Goal: Task Accomplishment & Management: Manage account settings

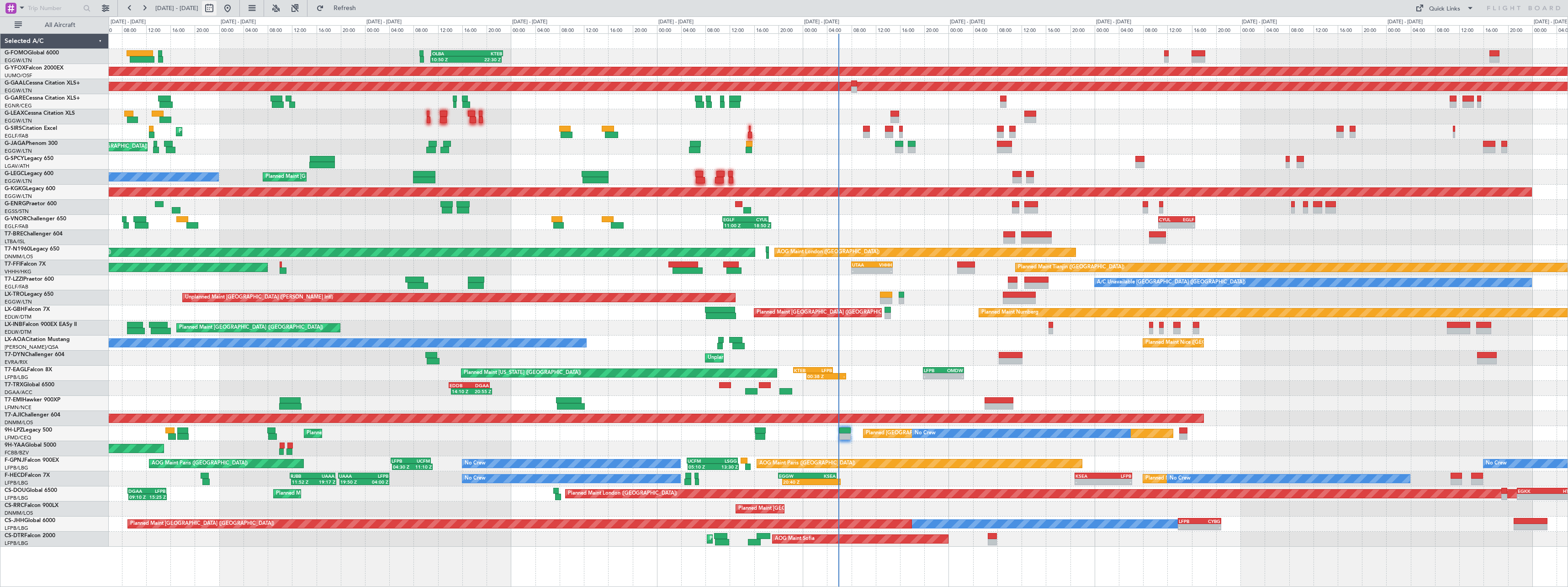
click at [217, 12] on button at bounding box center [209, 9] width 15 height 15
select select "9"
select select "2025"
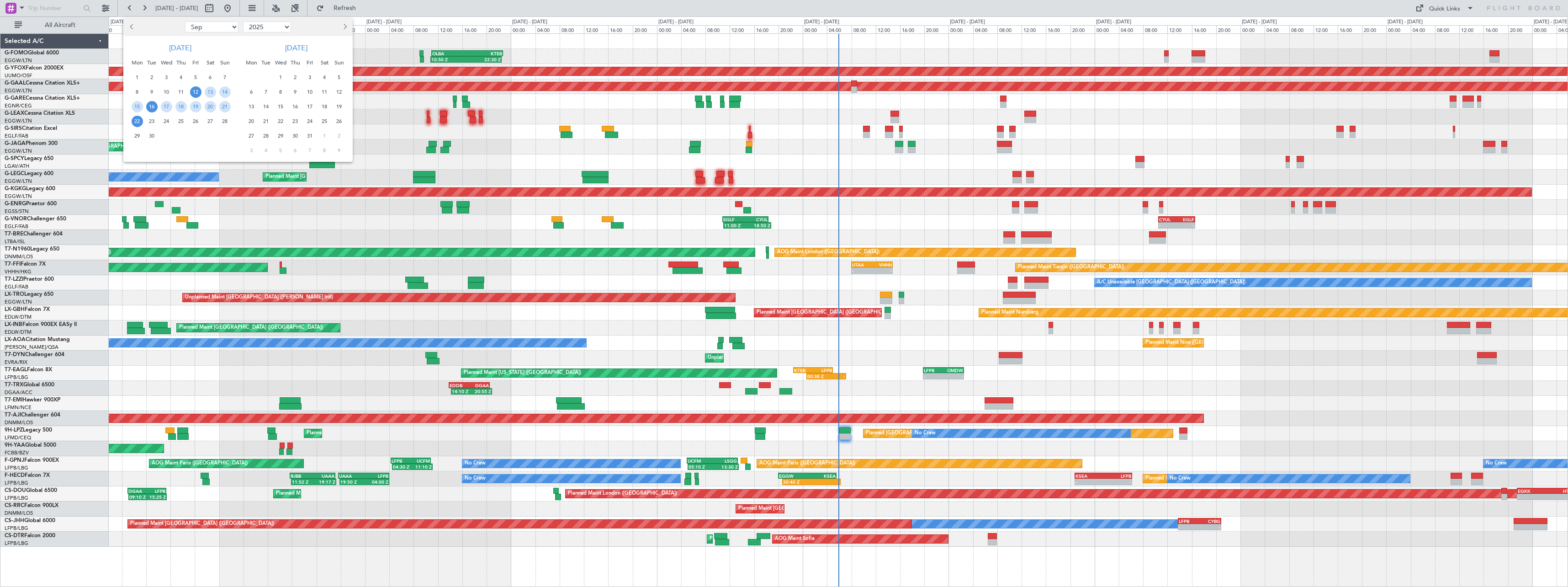
click at [151, 106] on span "16" at bounding box center [152, 107] width 12 height 12
click at [151, 135] on span "30" at bounding box center [152, 136] width 12 height 12
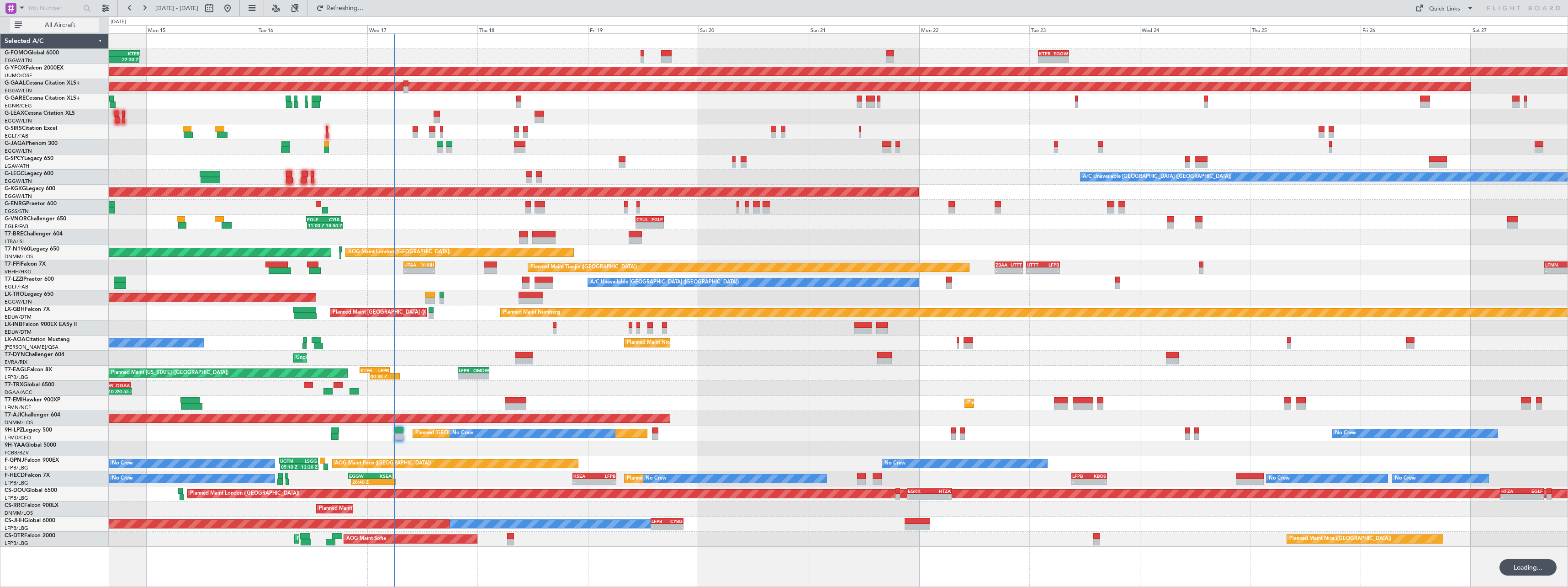
click at [59, 24] on span "All Aircraft" at bounding box center [60, 25] width 72 height 7
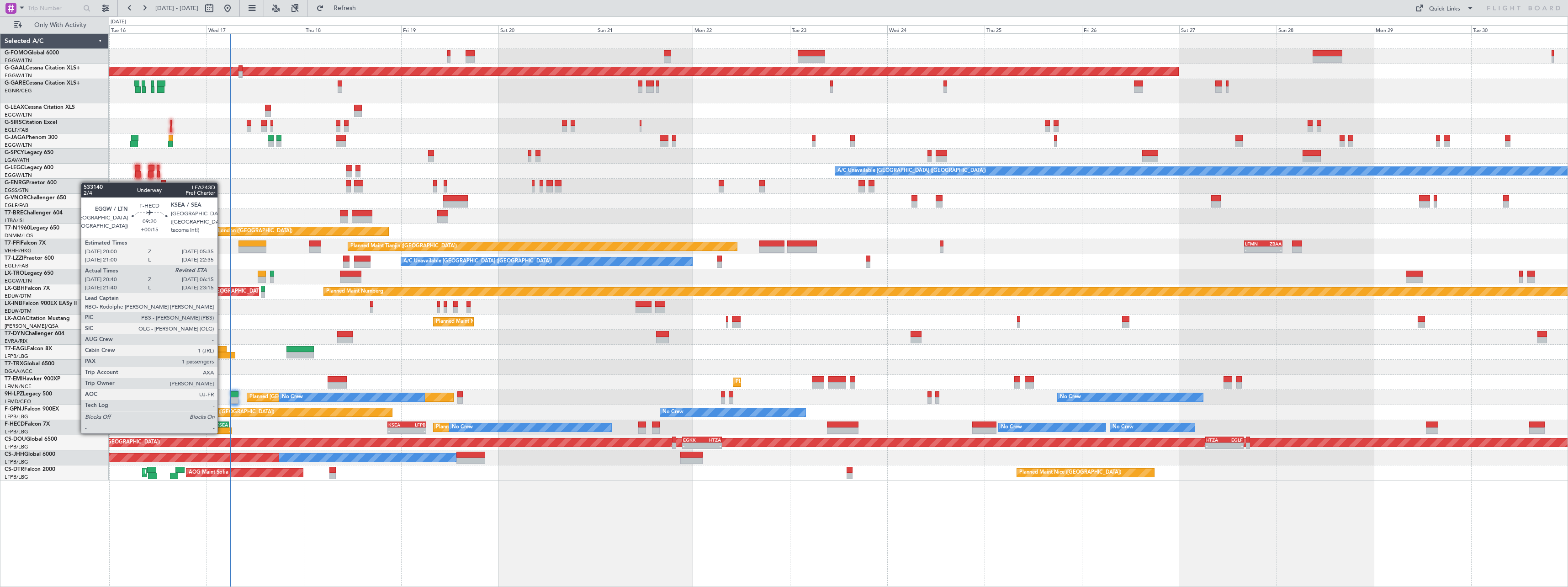
click at [222, 423] on div "KSEA" at bounding box center [219, 424] width 19 height 5
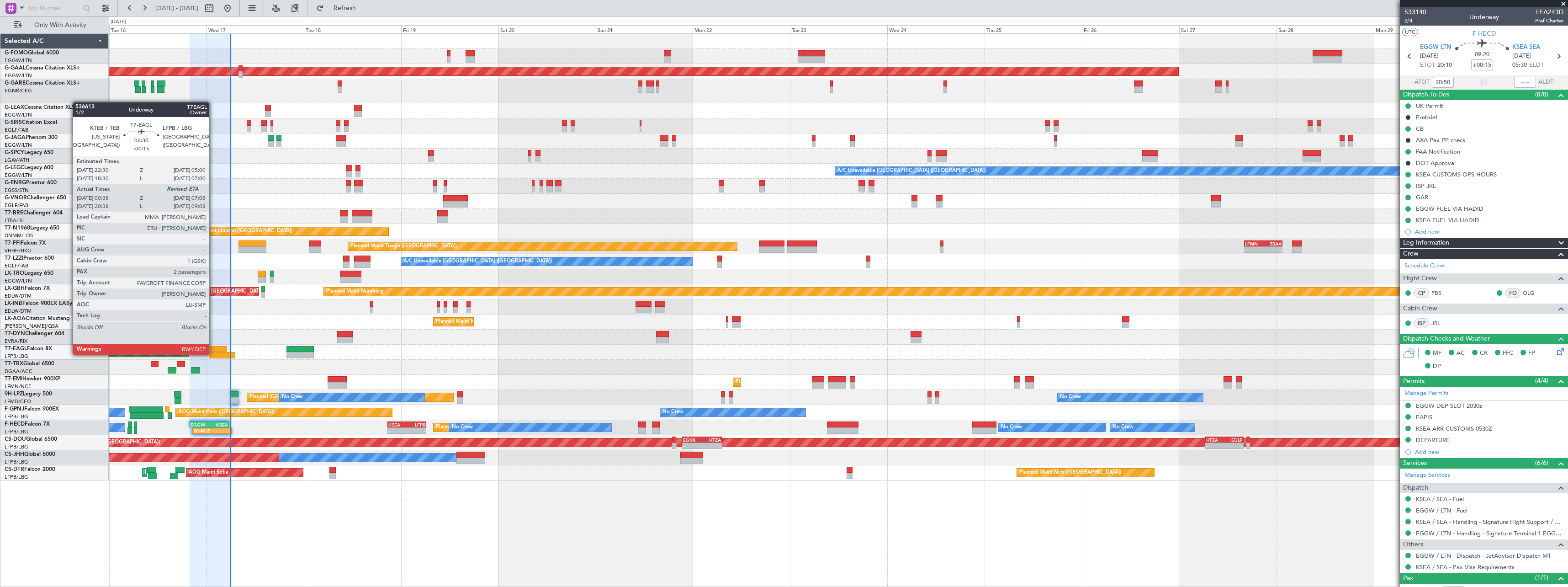
click at [214, 354] on div at bounding box center [222, 355] width 27 height 7
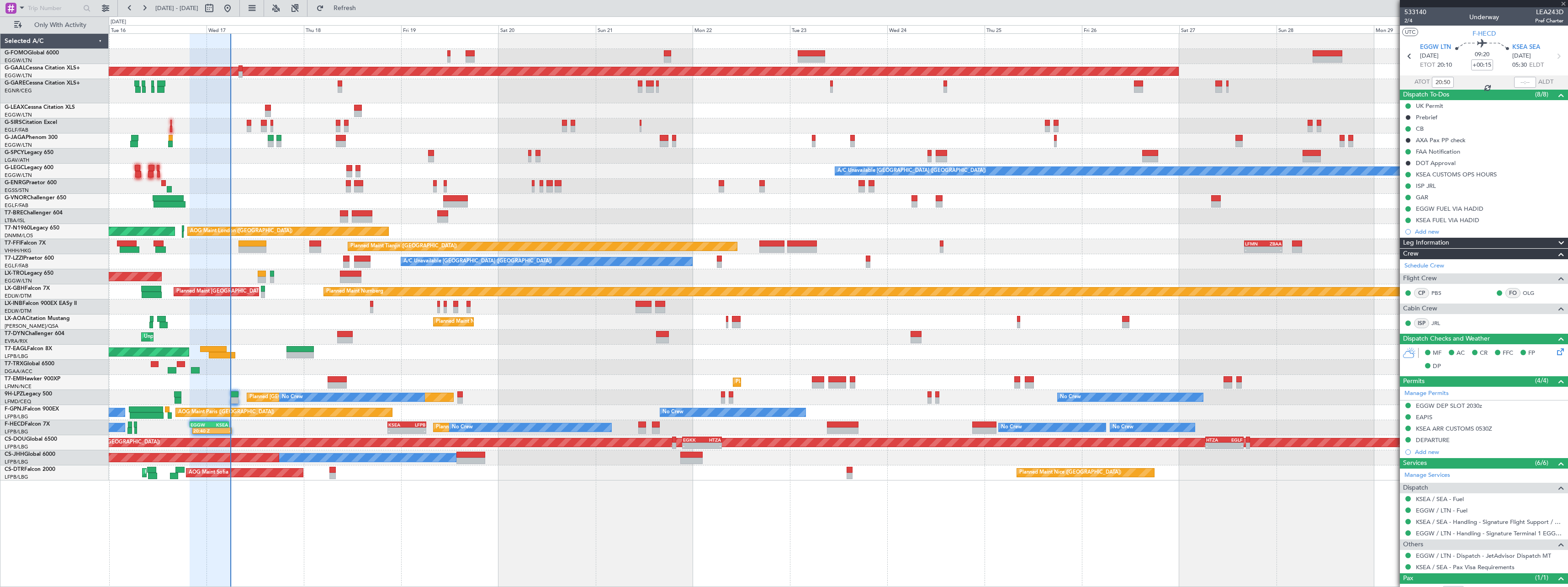
type input "-00:15"
type input "00:38"
type input "2"
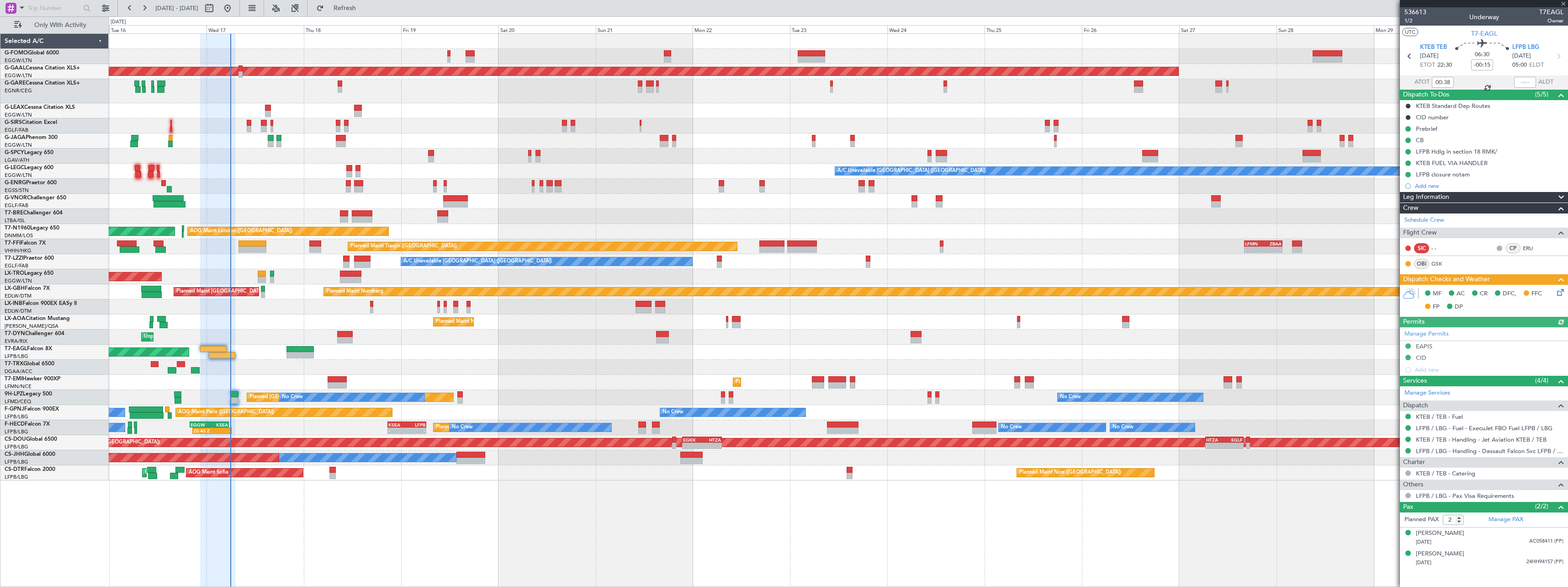
click at [1559, 289] on icon at bounding box center [1559, 290] width 7 height 7
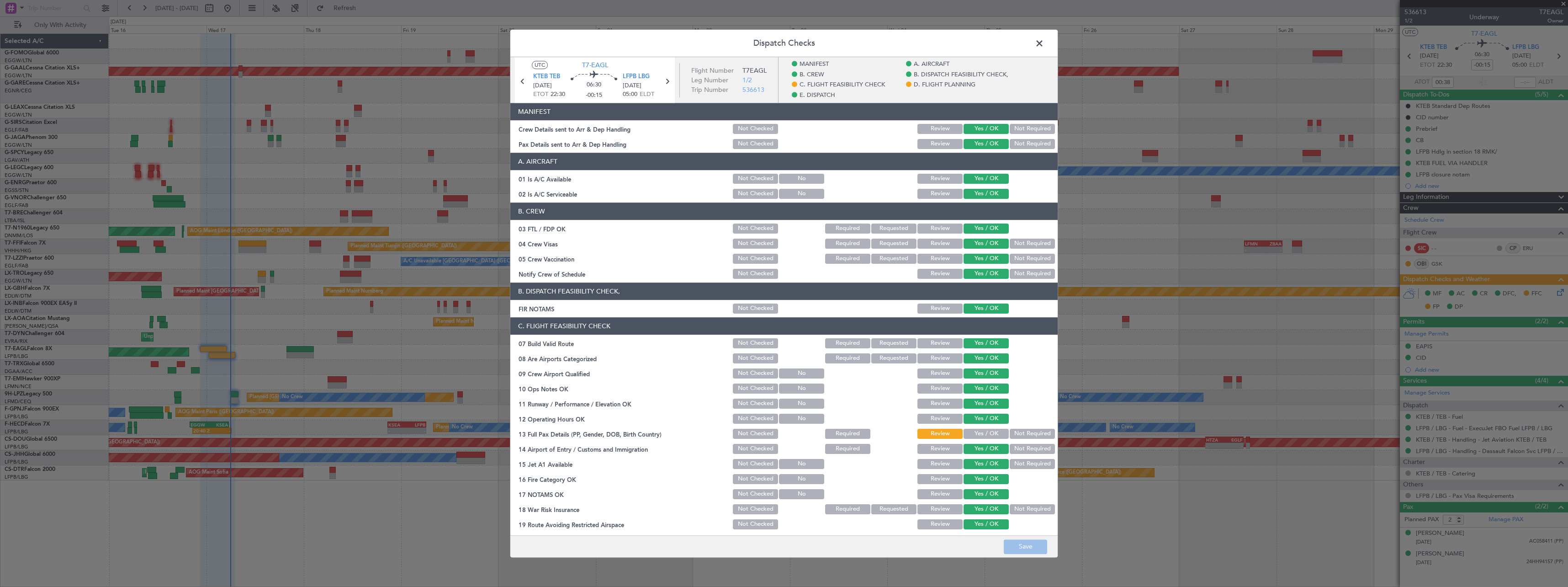
click at [973, 435] on button "Yes / OK" at bounding box center [986, 434] width 45 height 10
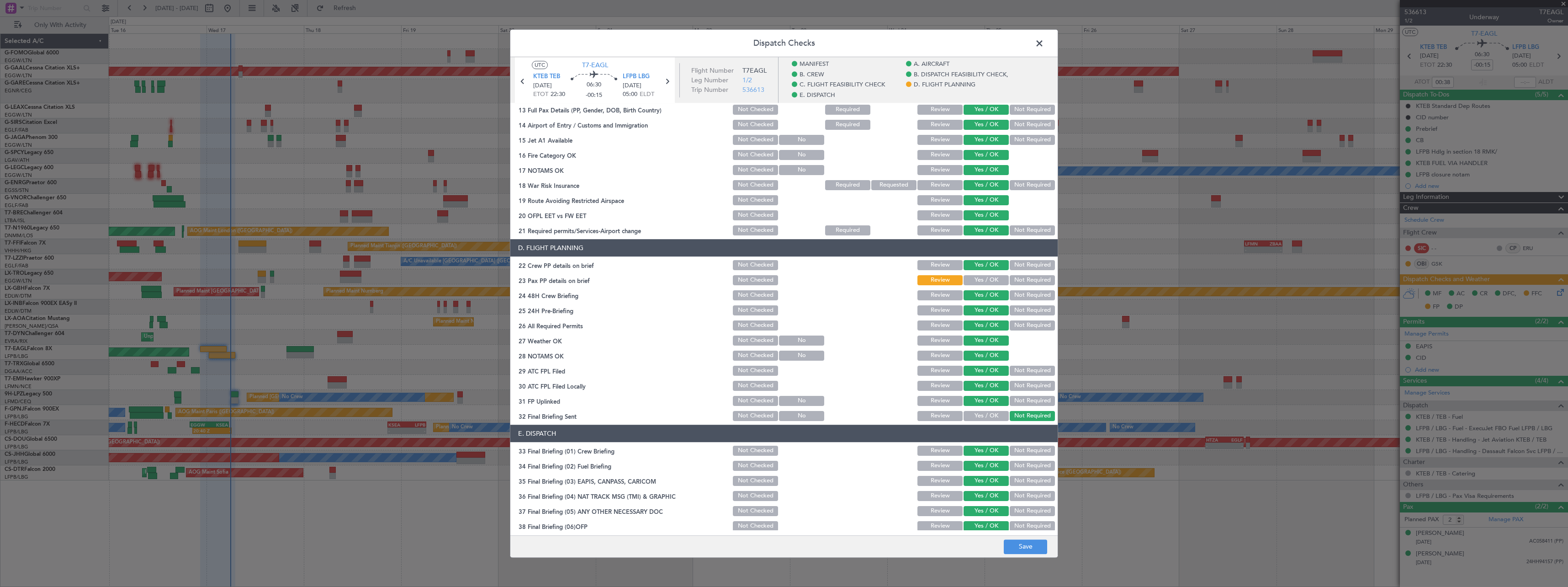
scroll to position [420, 0]
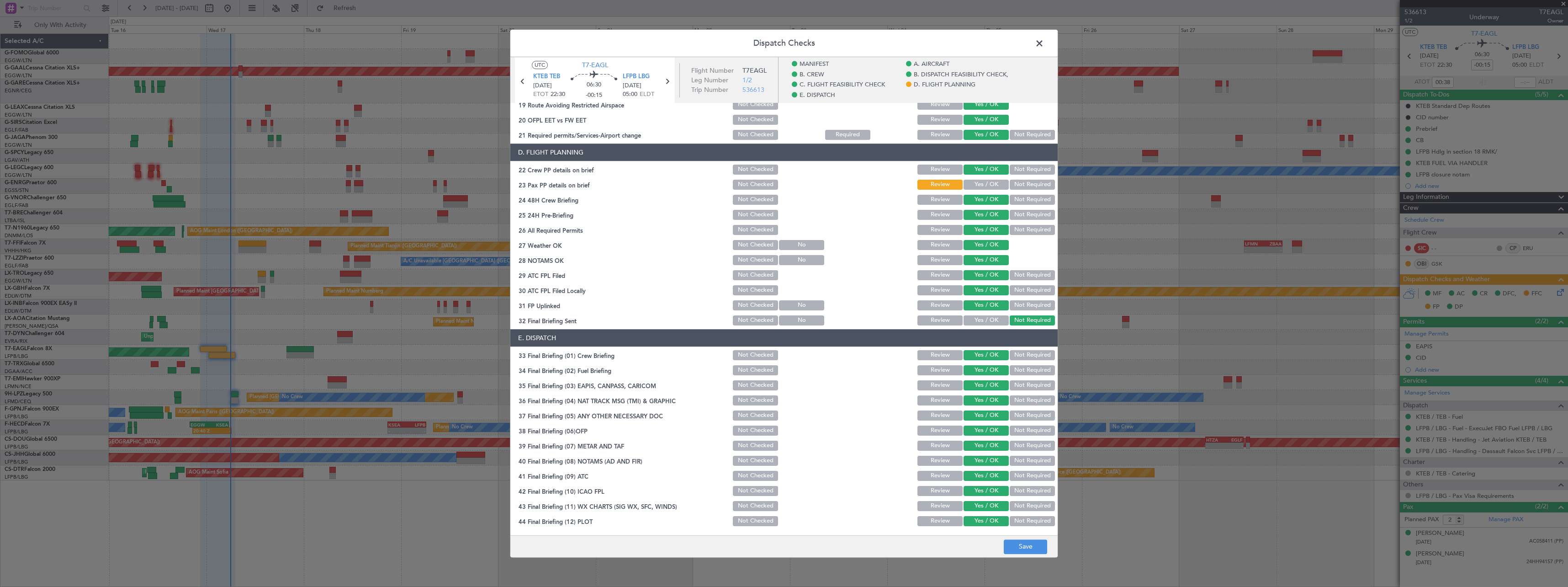
click at [979, 182] on button "Yes / OK" at bounding box center [986, 185] width 45 height 10
click at [1023, 543] on button "Save" at bounding box center [1025, 547] width 43 height 15
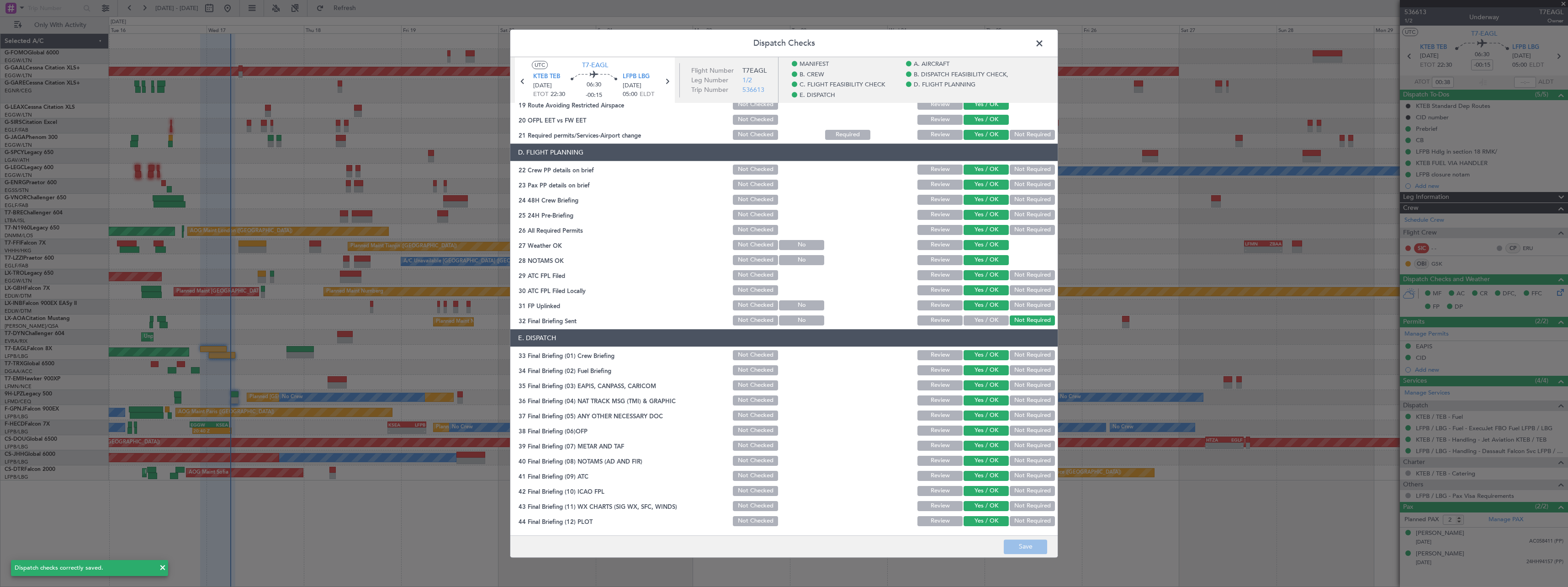
click at [1044, 45] on span at bounding box center [1044, 46] width 0 height 18
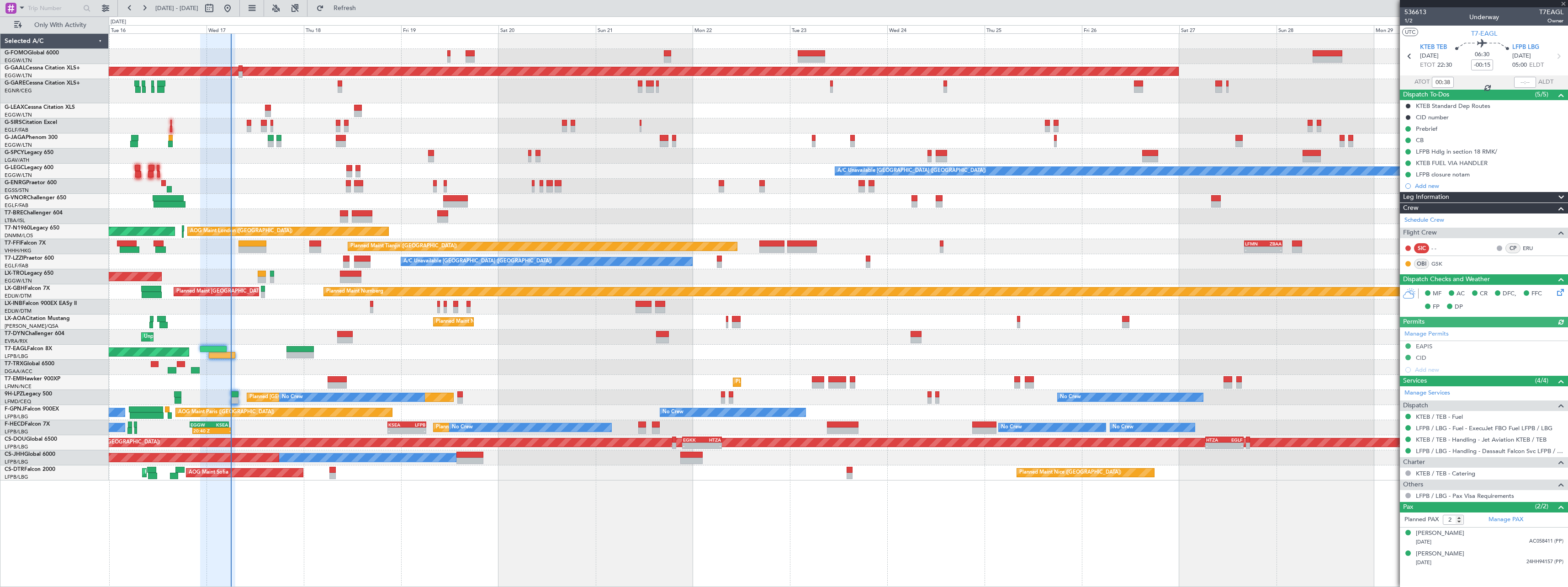
type input "+00:50"
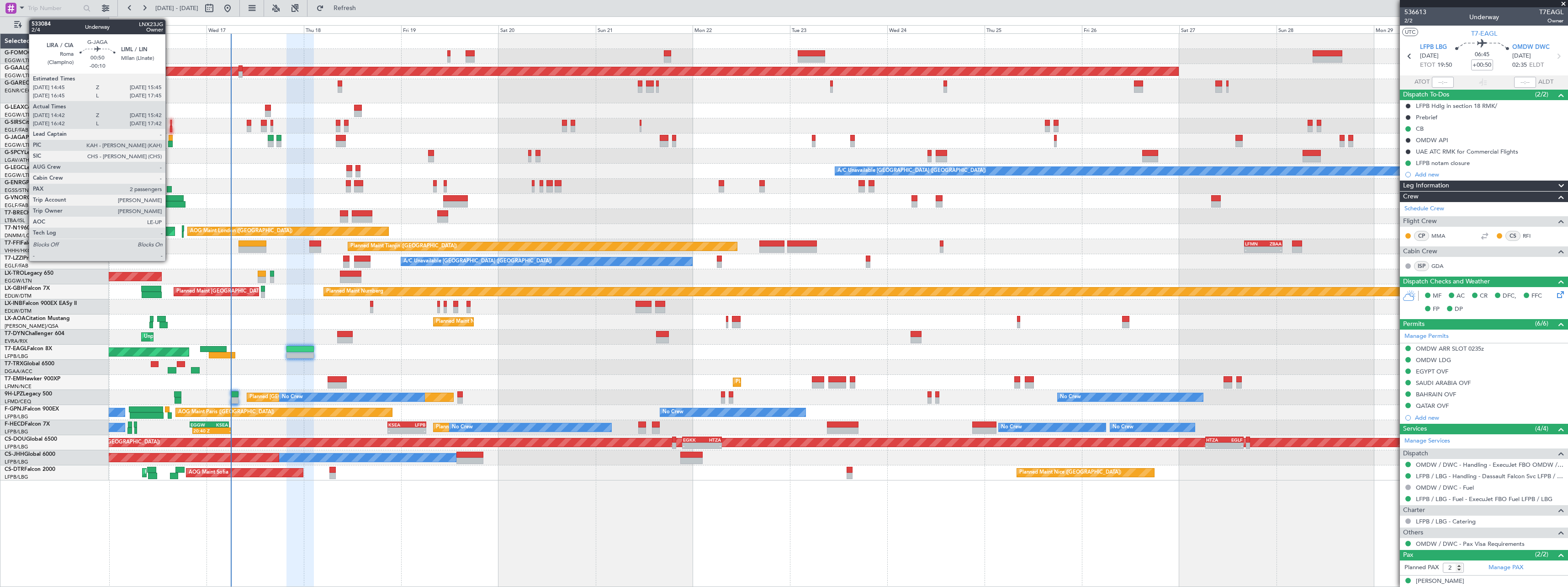
click at [169, 138] on div at bounding box center [170, 138] width 4 height 7
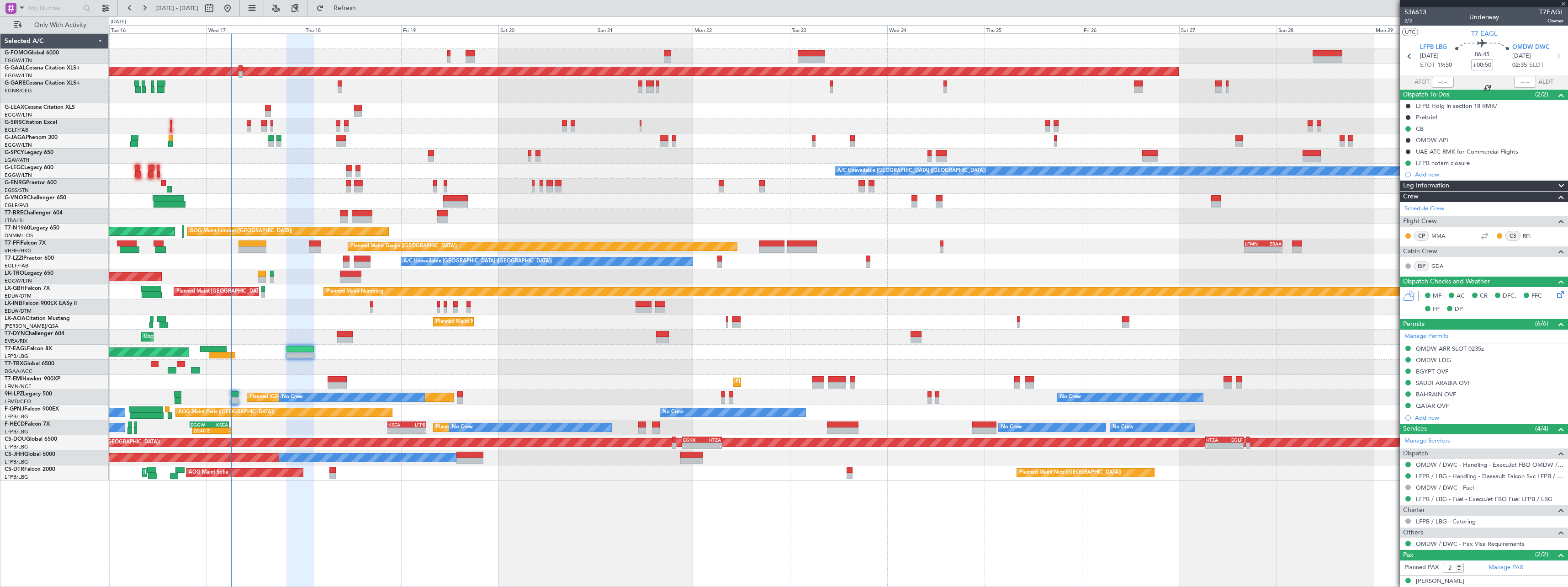
type input "-00:10"
type input "14:42"
type input "15:32"
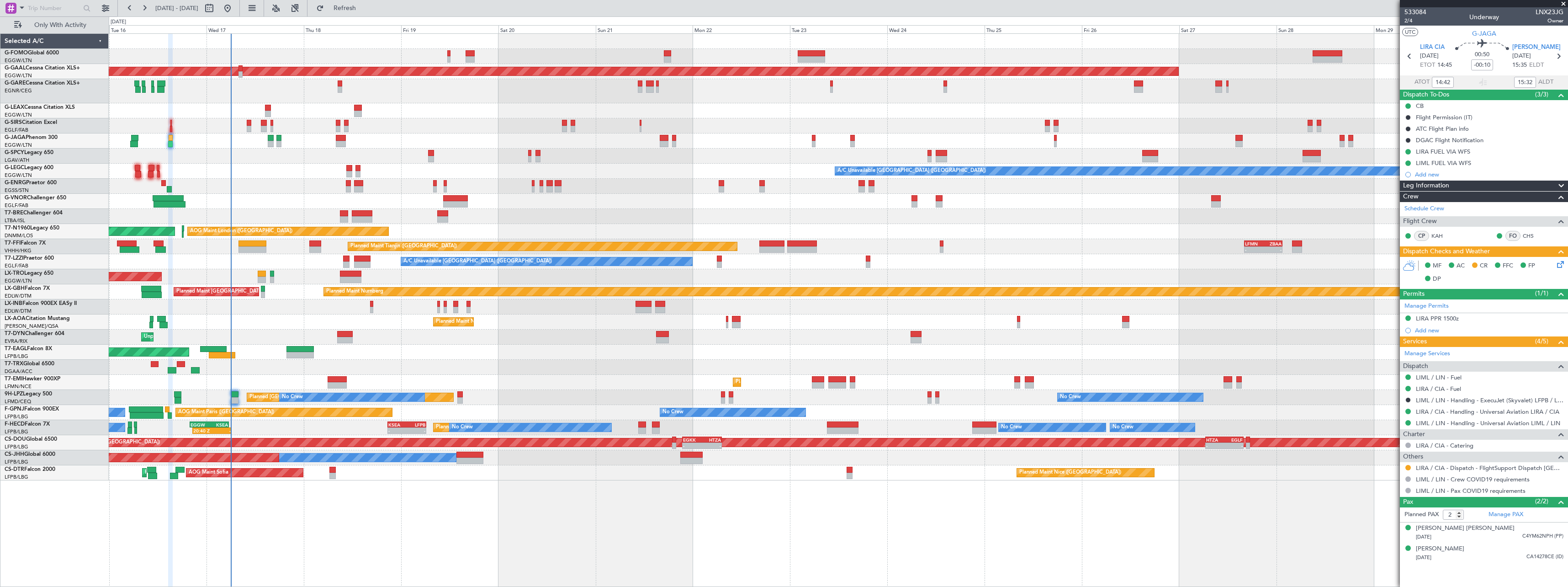
click at [1562, 264] on icon at bounding box center [1559, 263] width 7 height 7
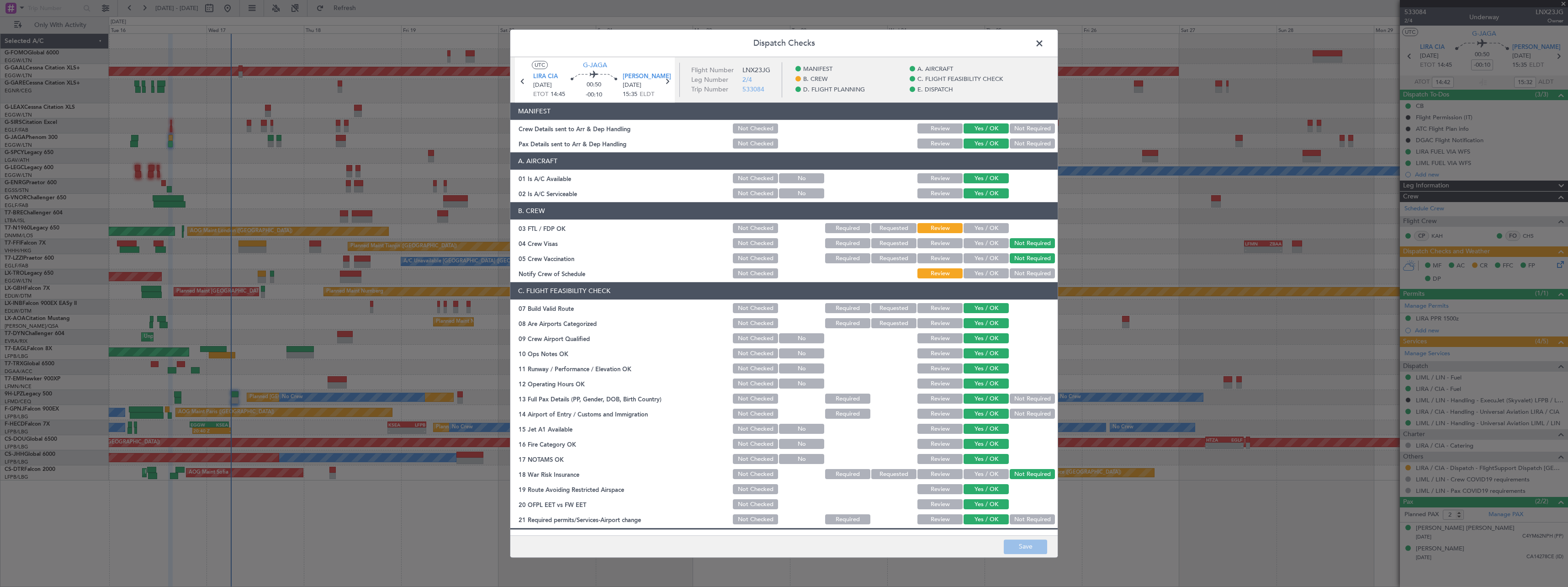
click at [1044, 43] on span at bounding box center [1044, 46] width 0 height 18
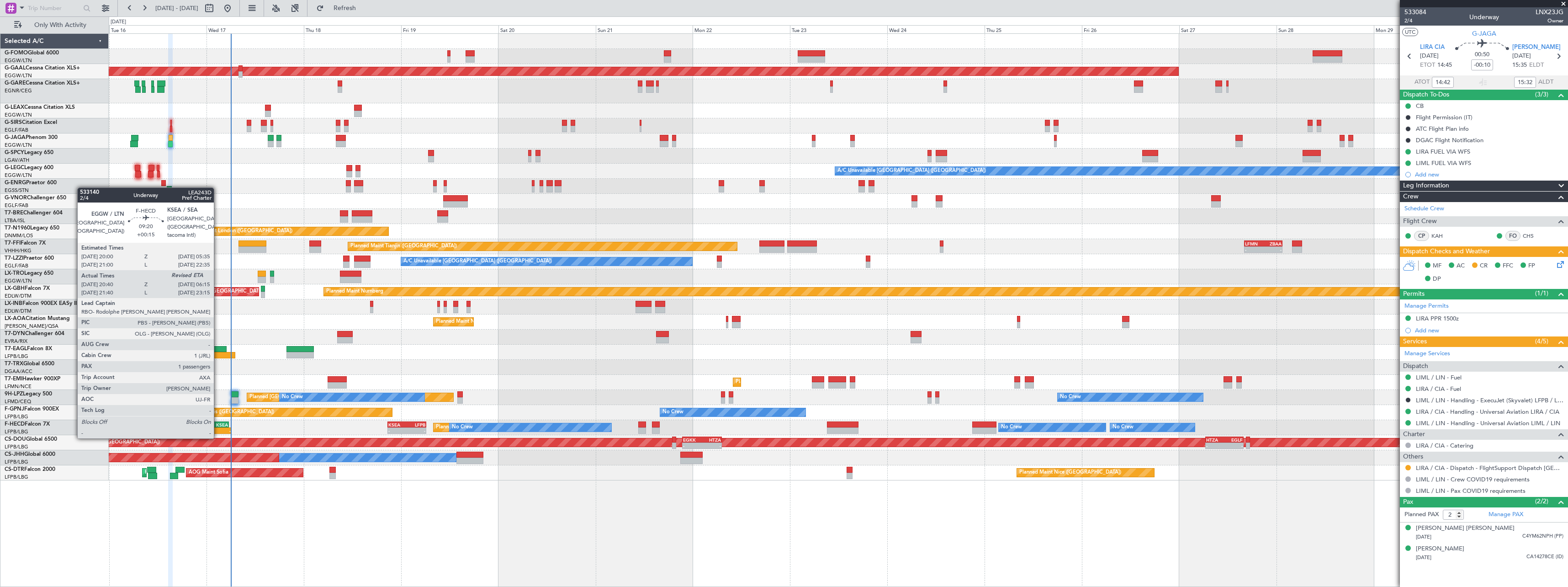
click at [218, 428] on div "-" at bounding box center [221, 431] width 19 height 5
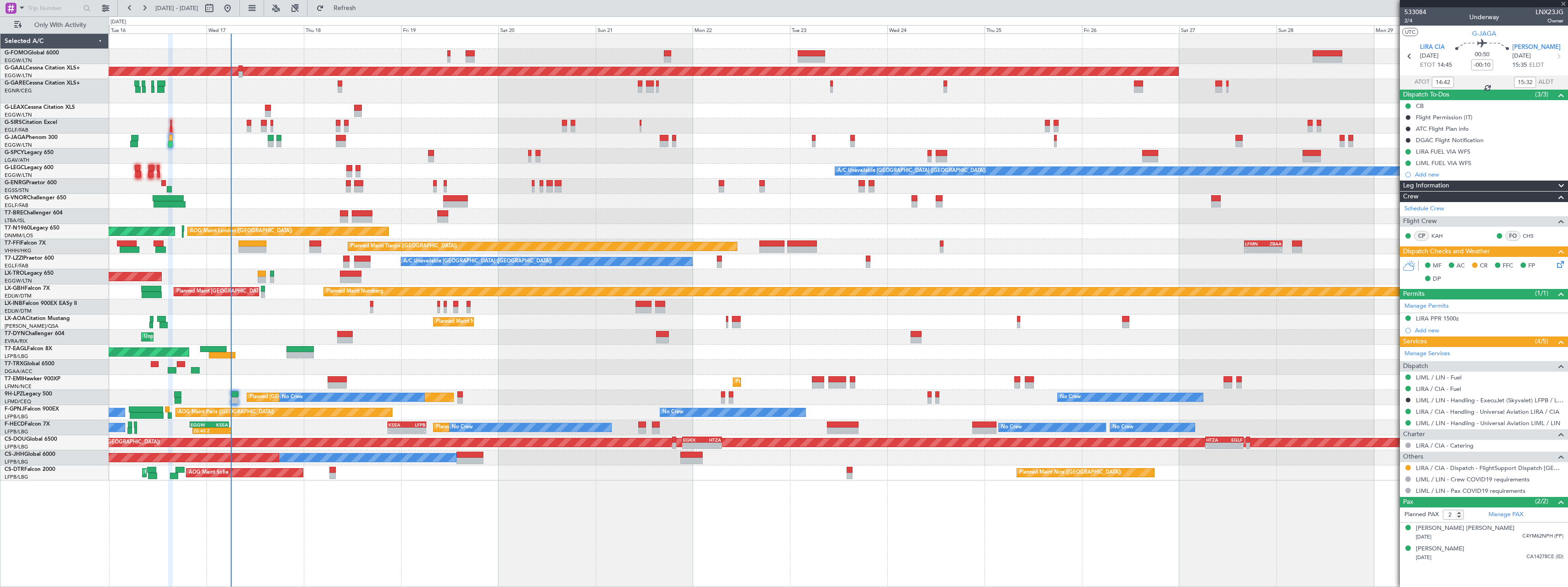
type input "+00:15"
type input "20:50"
type input "1"
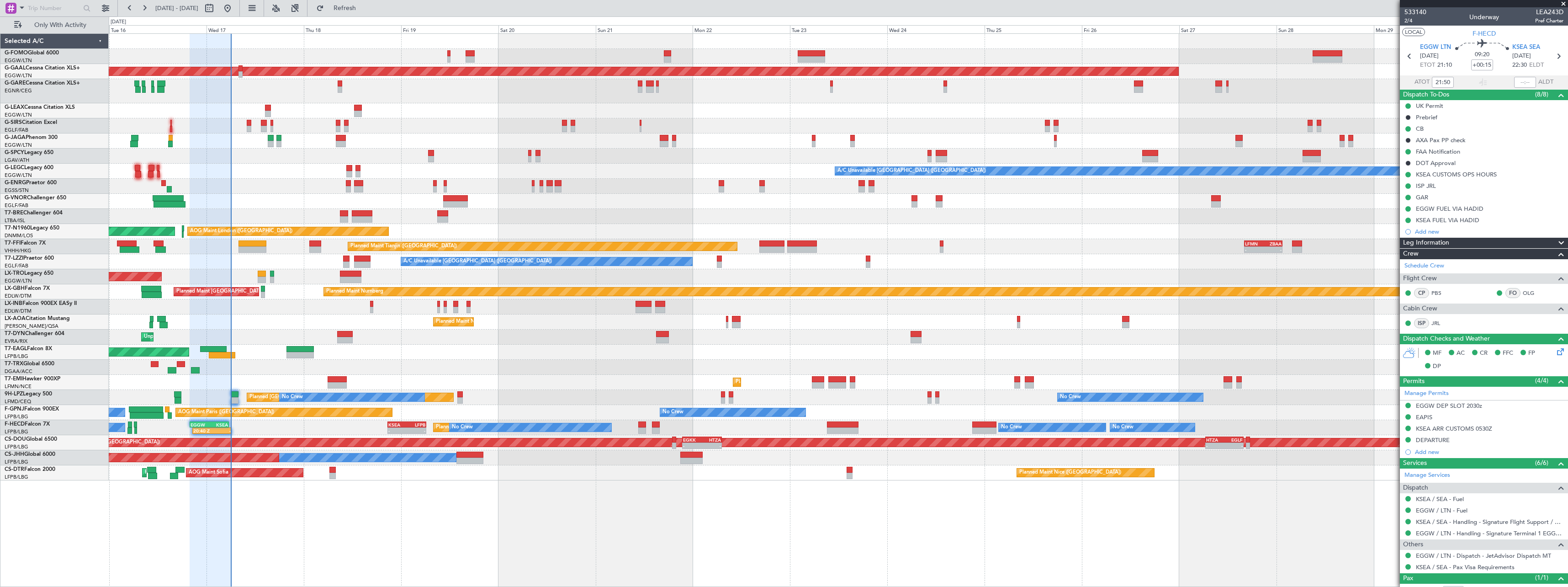
type input "20:50"
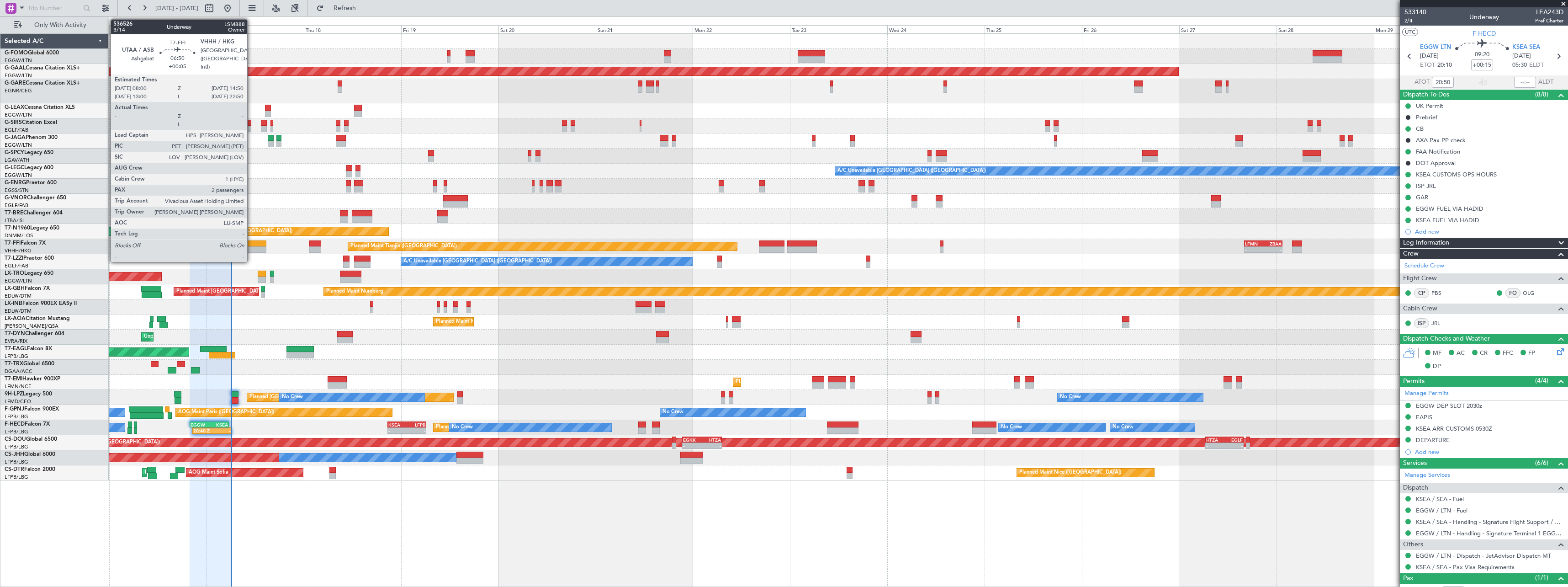
click at [251, 243] on div at bounding box center [253, 244] width 28 height 7
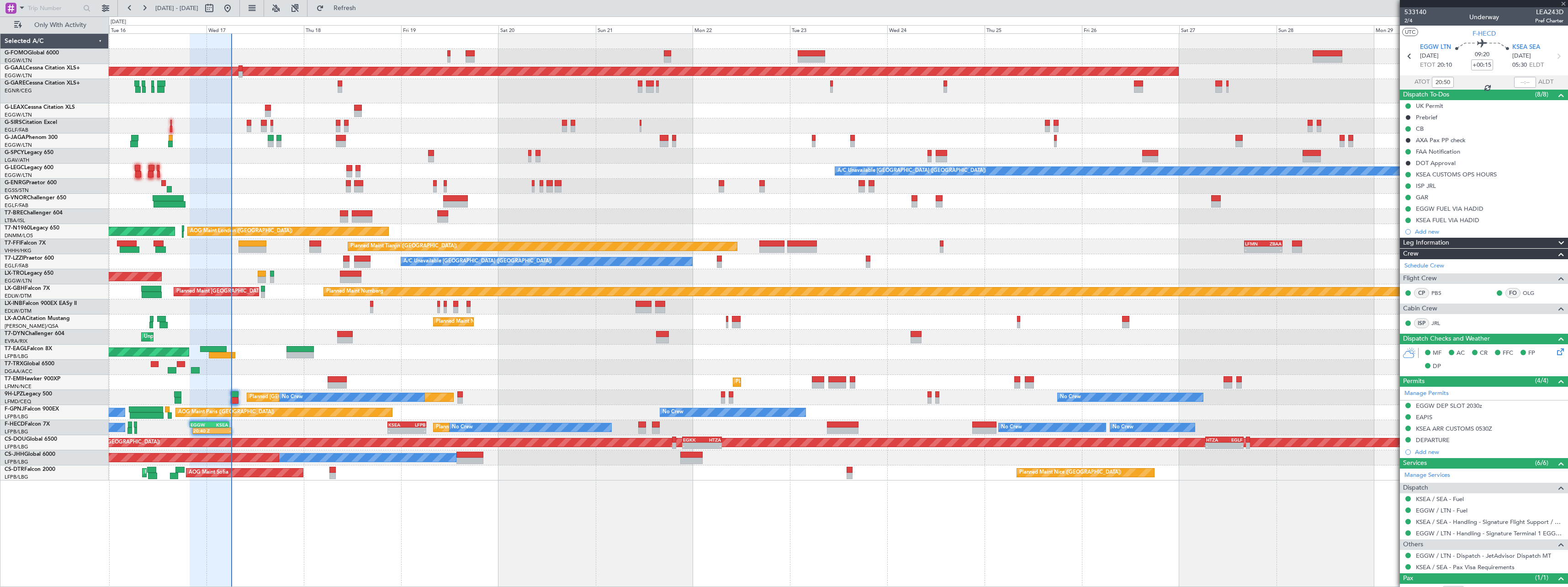
type input "+00:05"
type input "2"
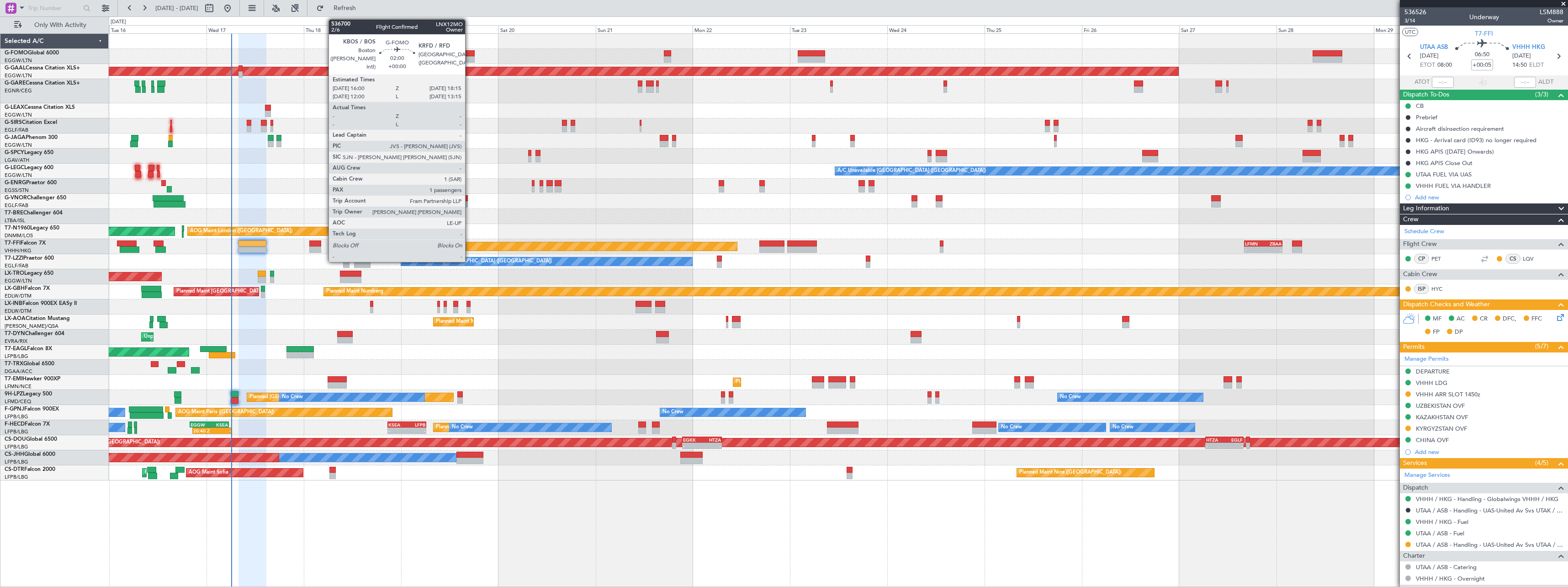
click at [469, 54] on div at bounding box center [470, 54] width 9 height 7
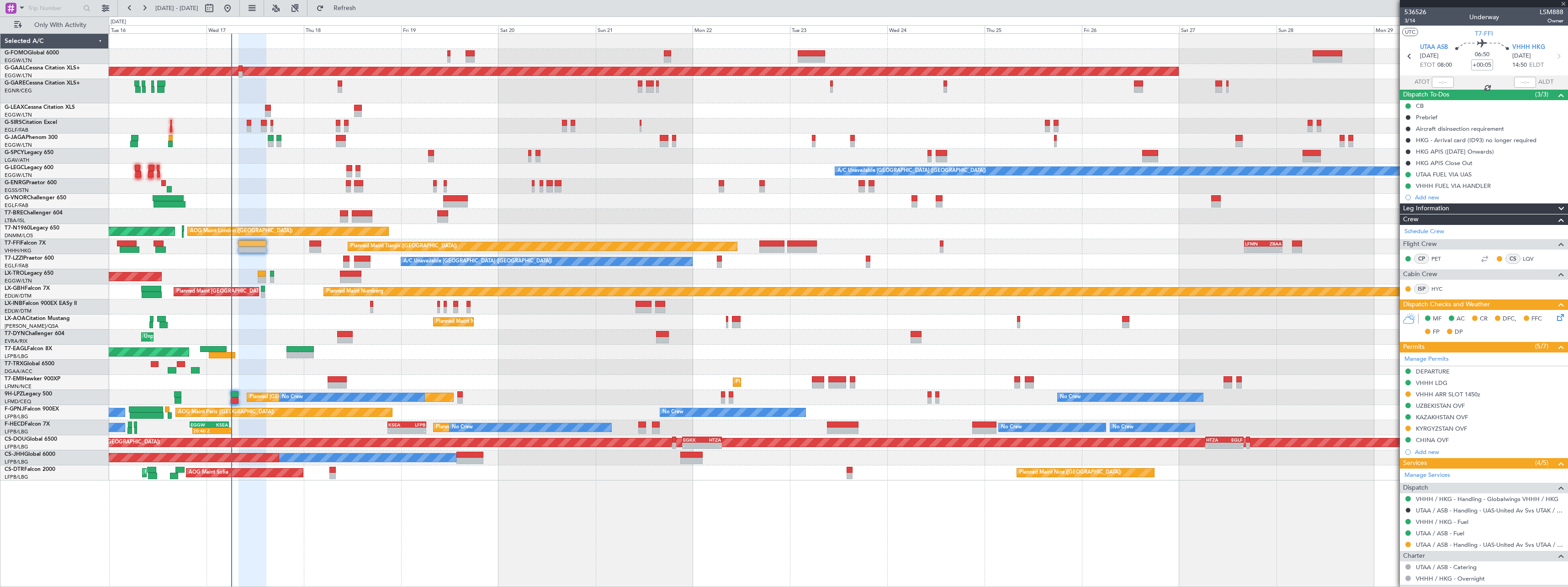
type input "1"
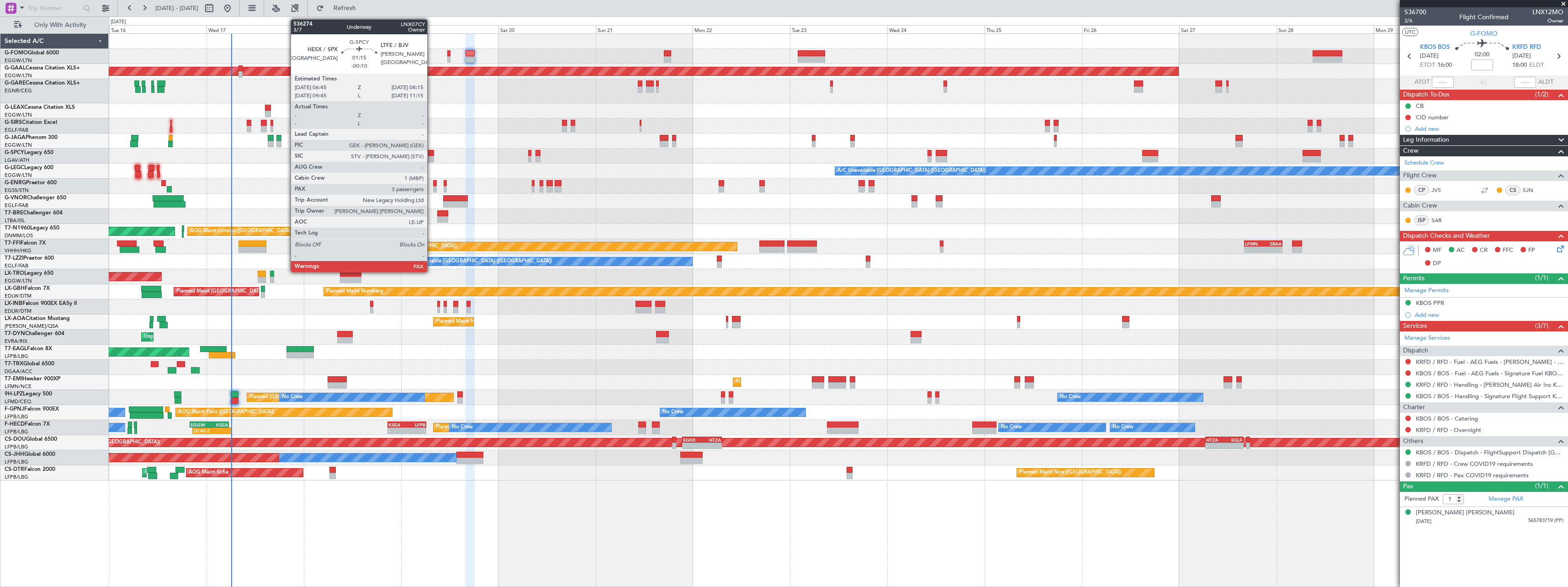
click at [432, 156] on div at bounding box center [431, 159] width 7 height 7
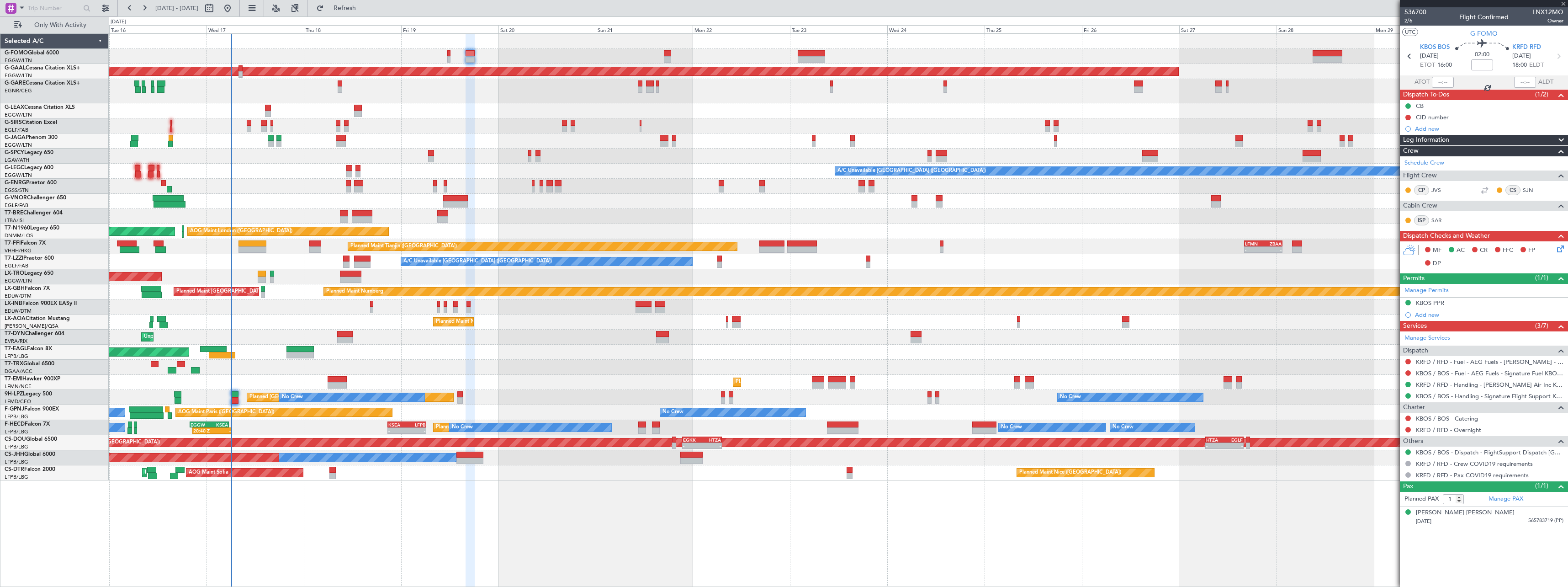
type input "-00:10"
type input "3"
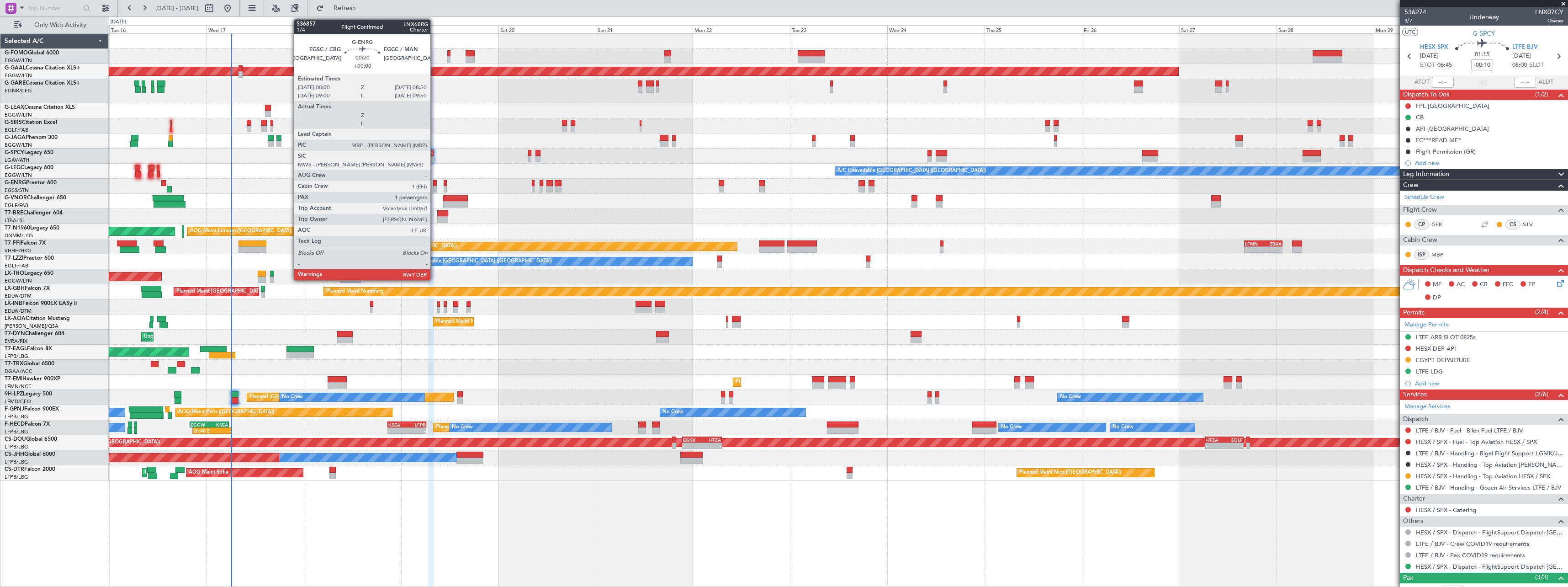
click at [435, 184] on div at bounding box center [435, 183] width 4 height 7
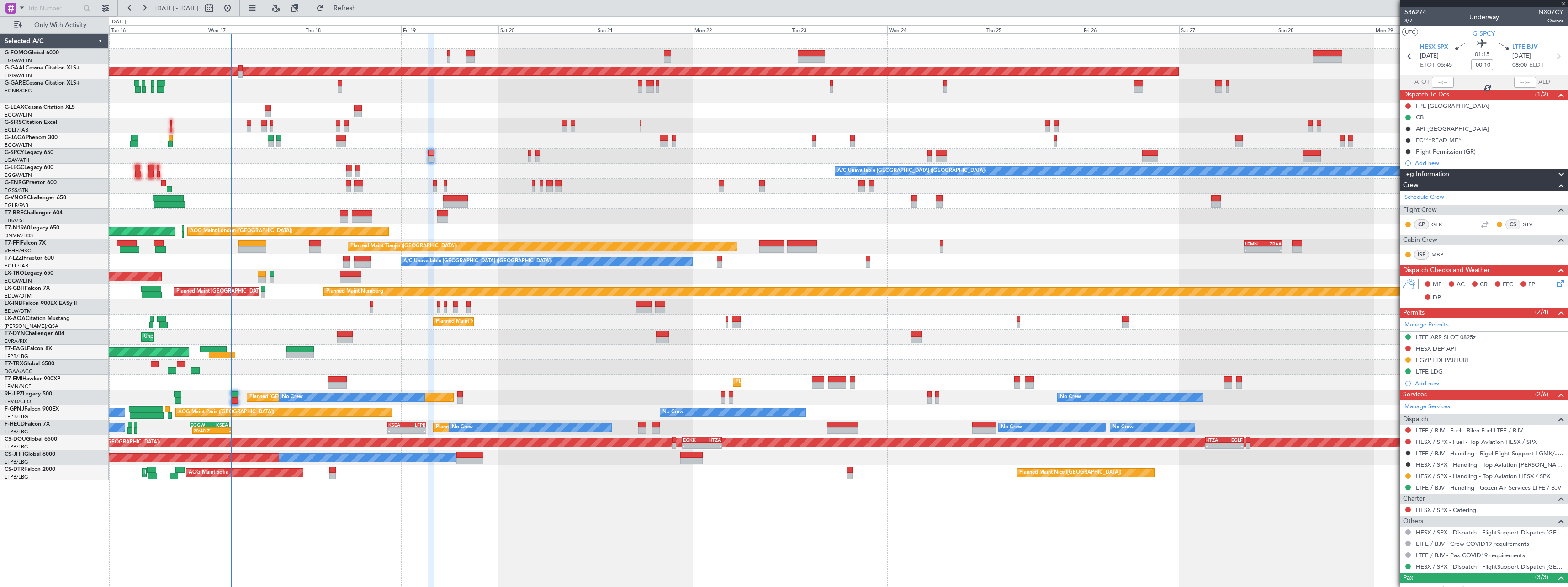
type input "1"
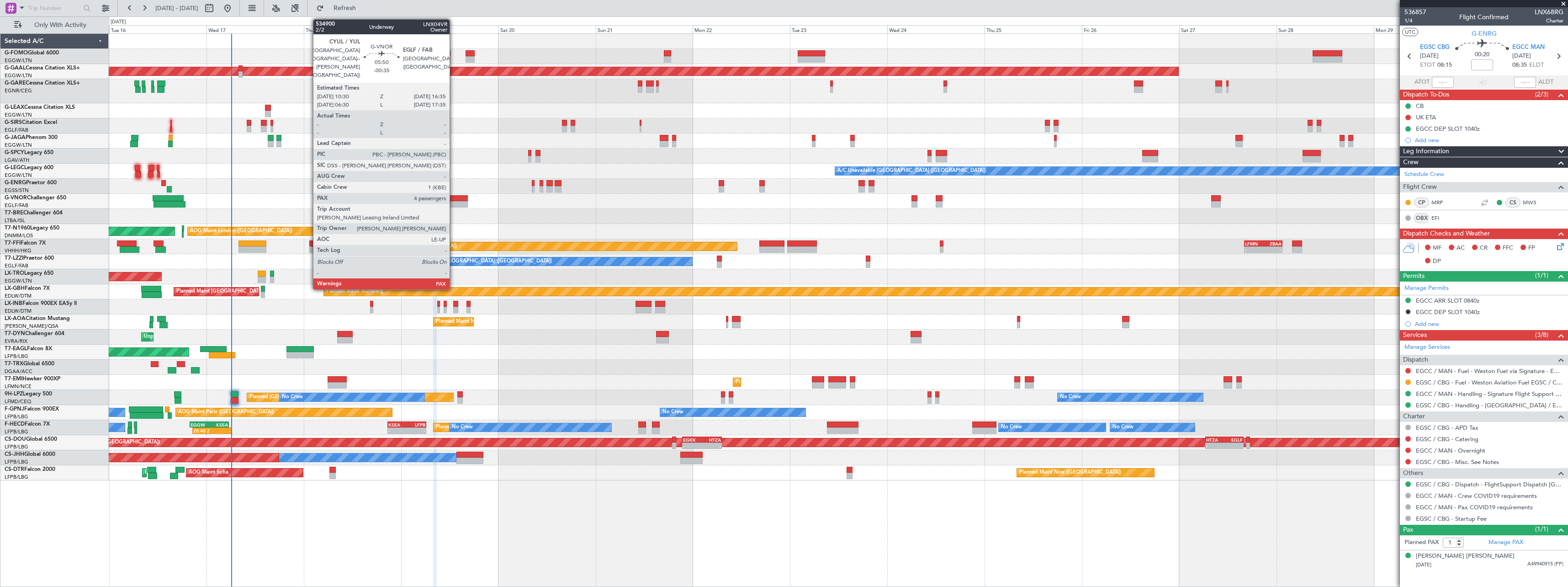
click at [453, 197] on div at bounding box center [455, 198] width 25 height 7
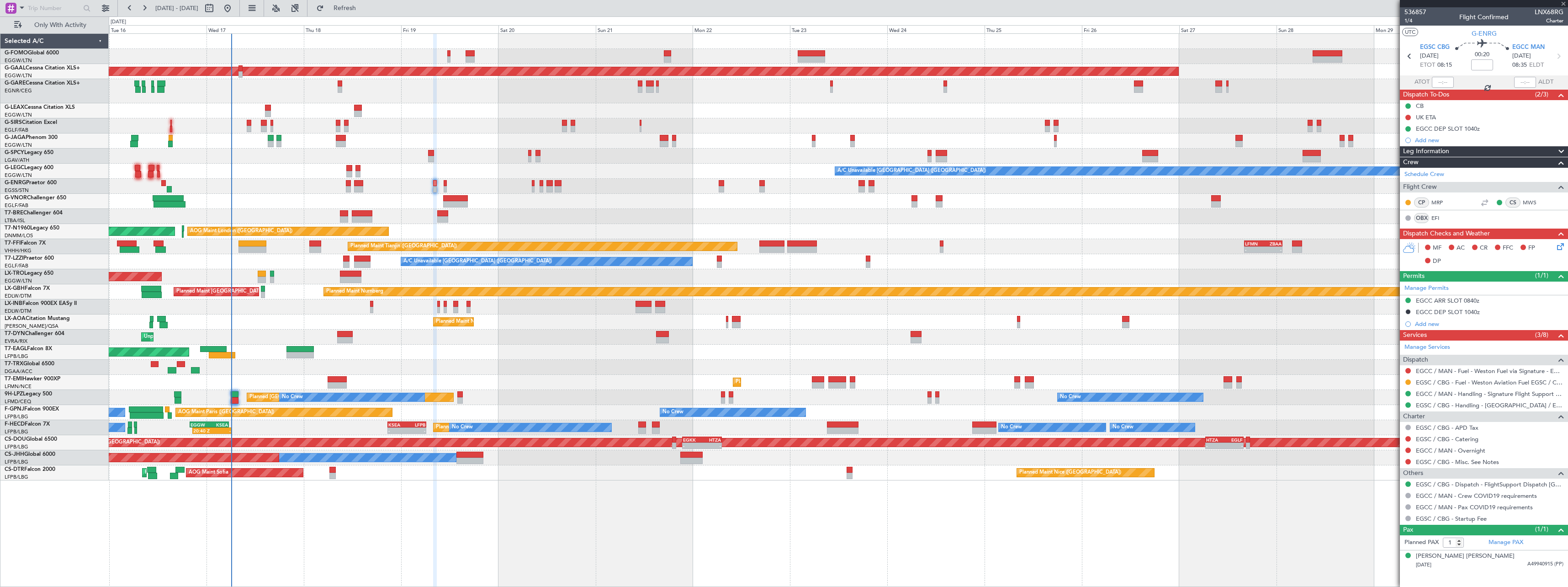
type input "-00:35"
type input "4"
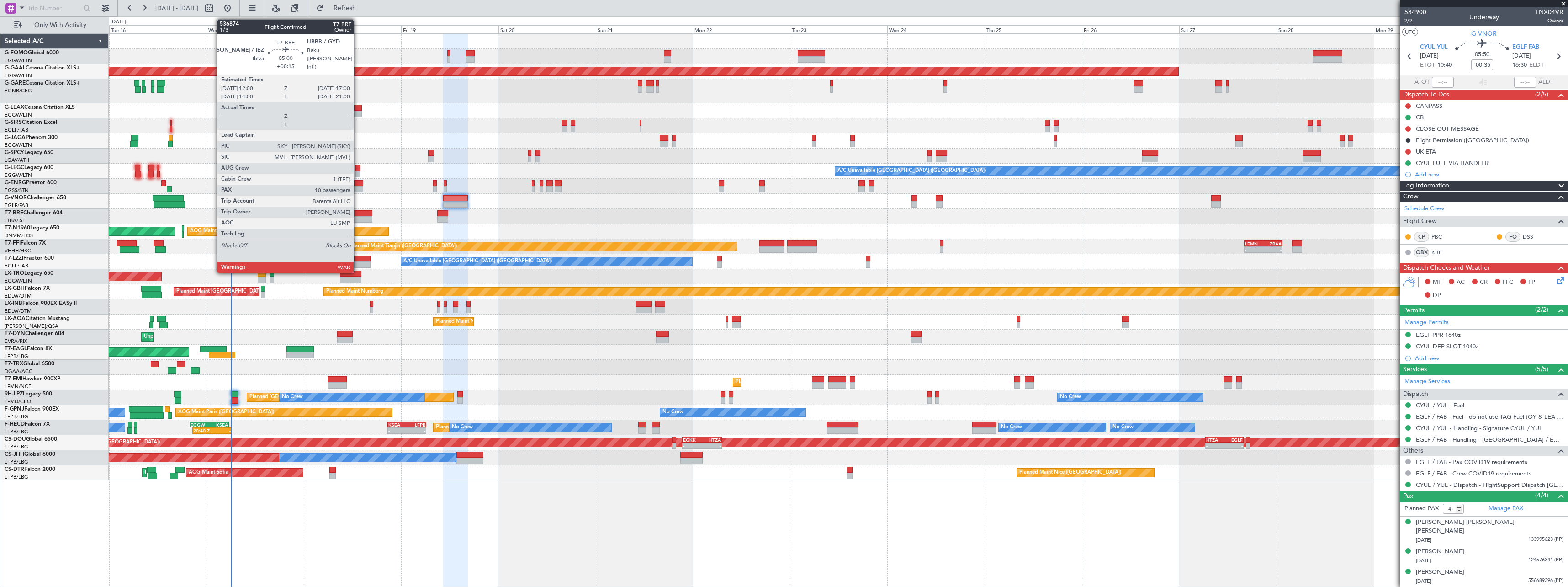
click at [358, 210] on div at bounding box center [362, 213] width 21 height 7
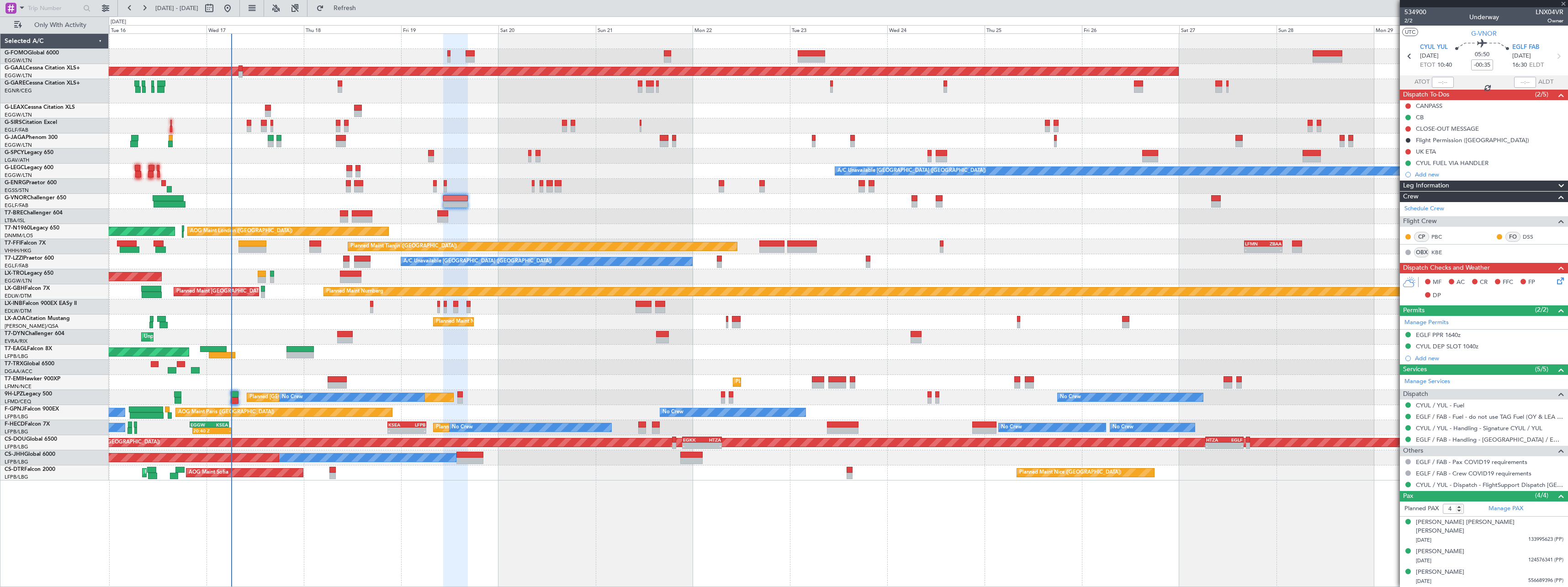
type input "+00:15"
type input "10"
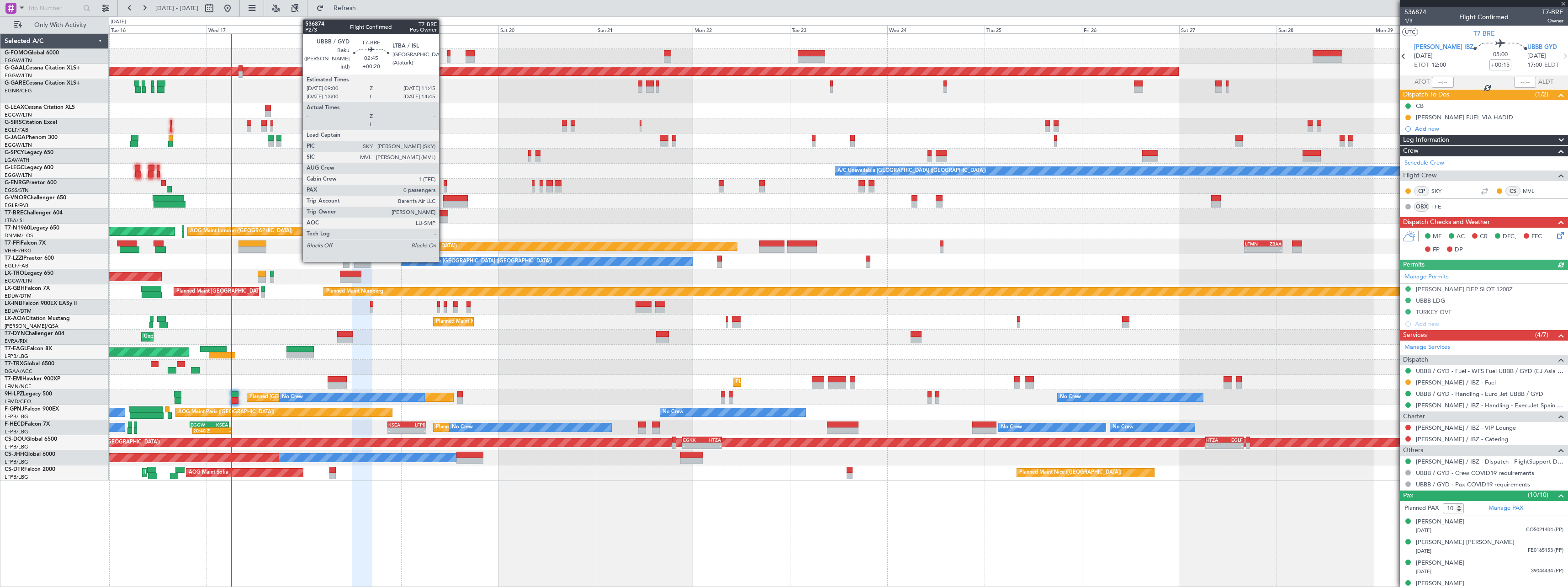
click at [443, 214] on div at bounding box center [443, 213] width 12 height 7
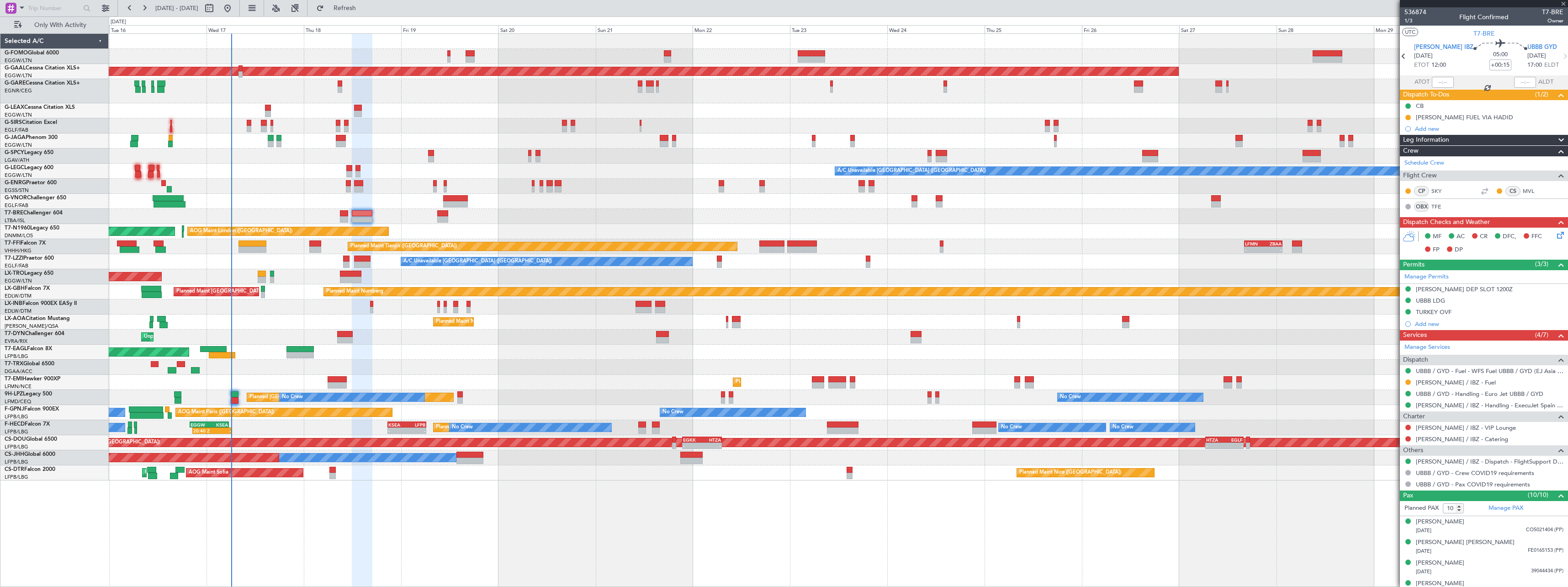
type input "+00:20"
type input "0"
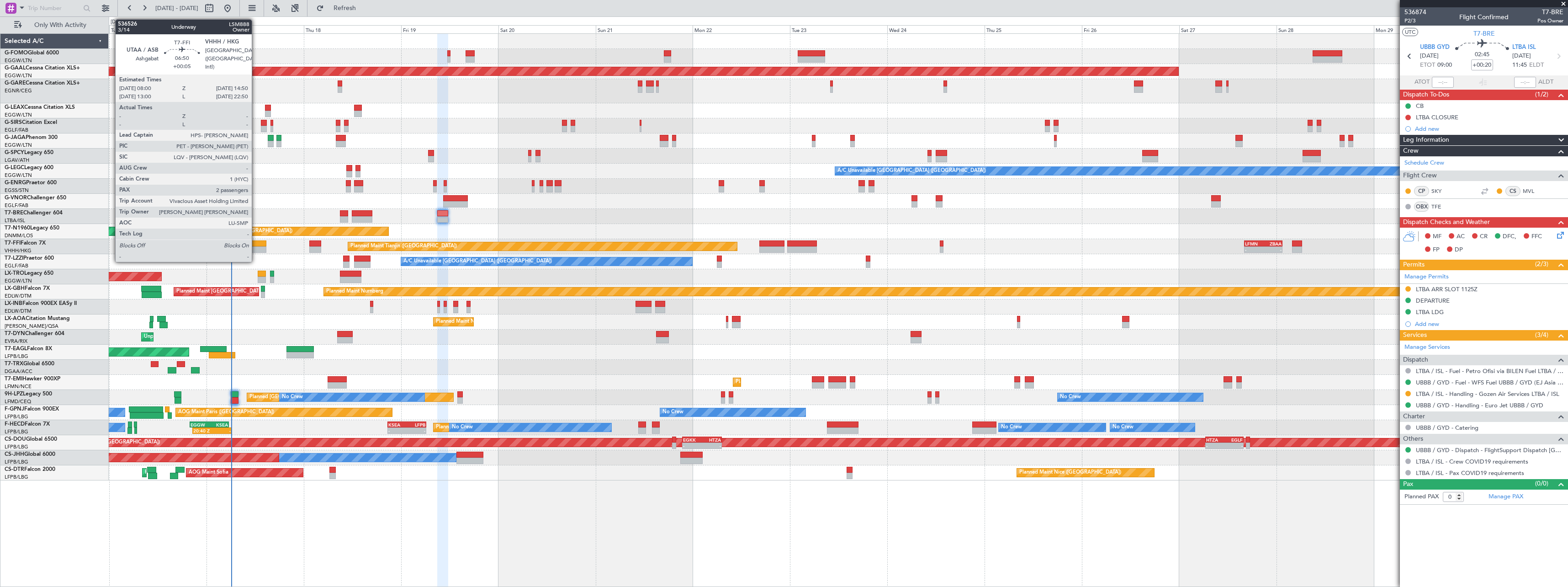
click at [256, 247] on div at bounding box center [253, 250] width 28 height 7
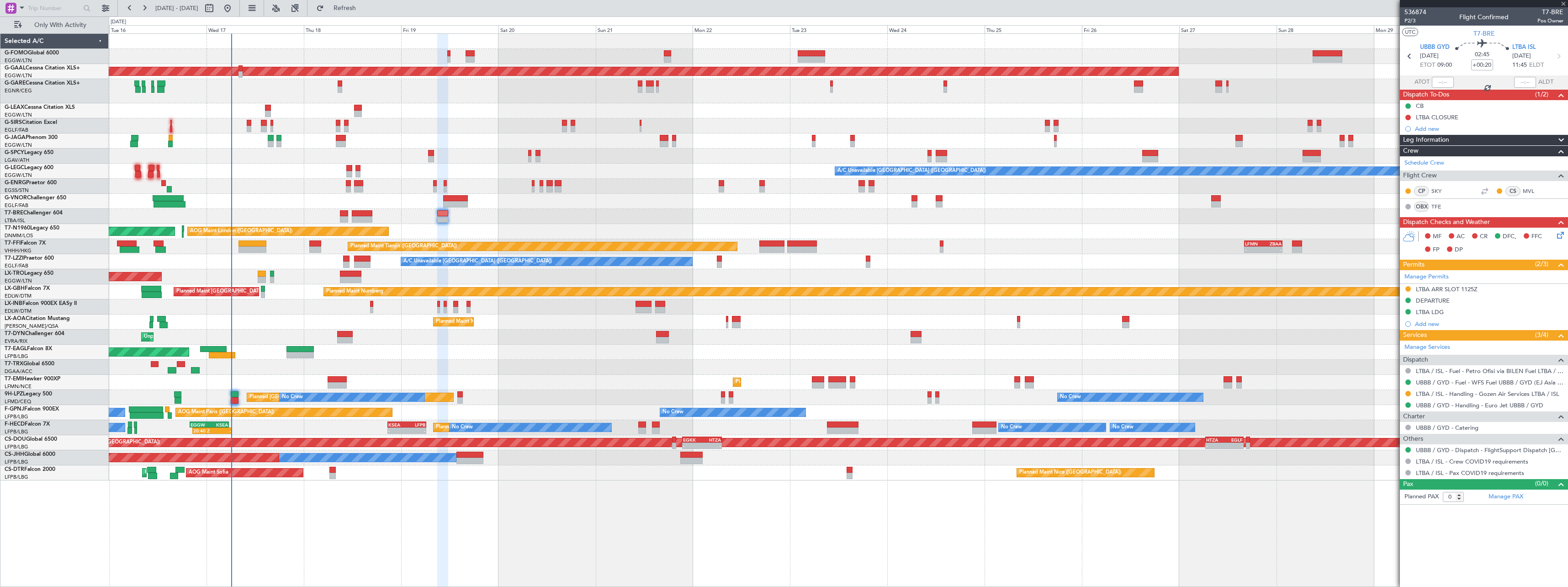
type input "+00:05"
type input "2"
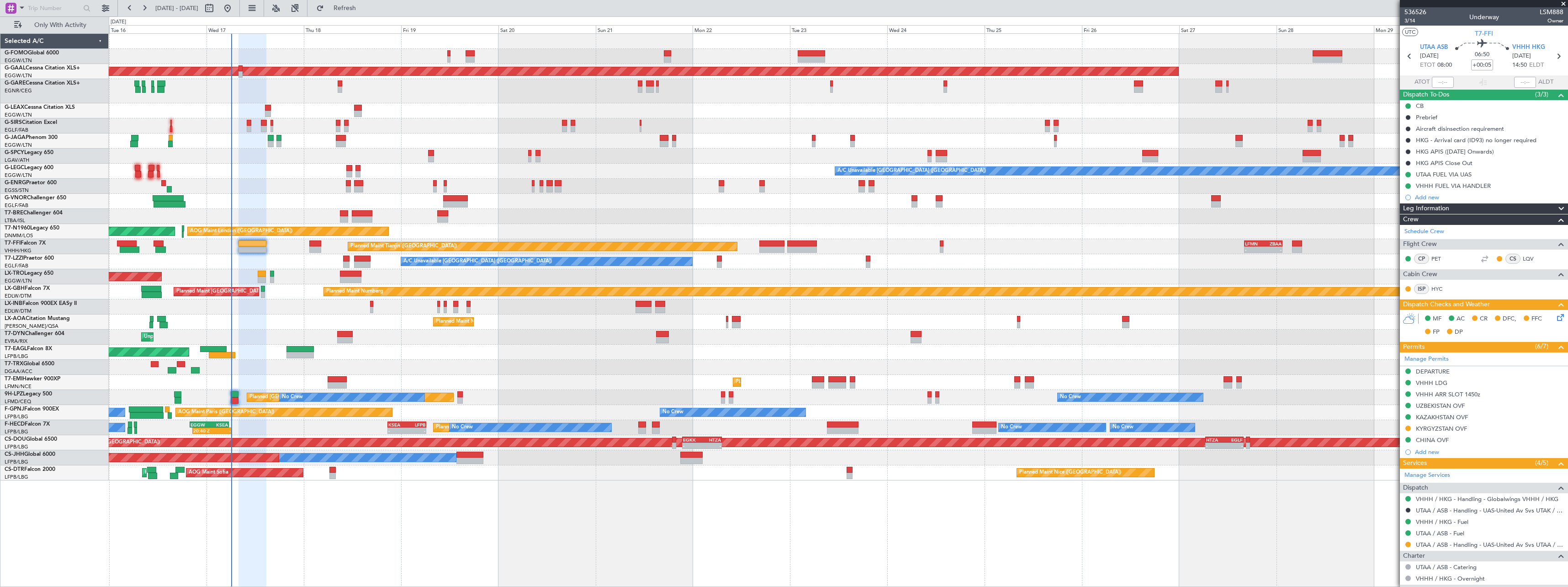
click at [321, 247] on div "Planned Maint Tianjin ([GEOGRAPHIC_DATA]) - - LFMN 16:05 Z ZBAA 01:35 Z Planned…" at bounding box center [838, 247] width 1459 height 15
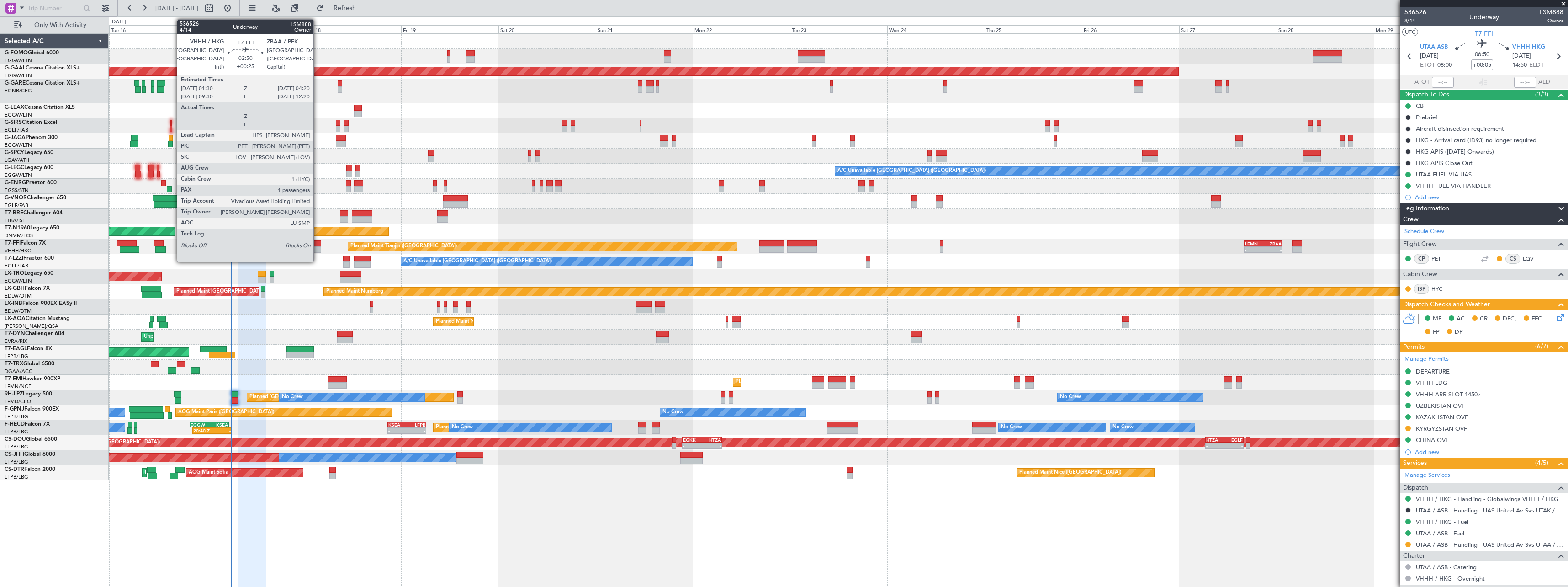
click at [318, 245] on div at bounding box center [315, 244] width 12 height 7
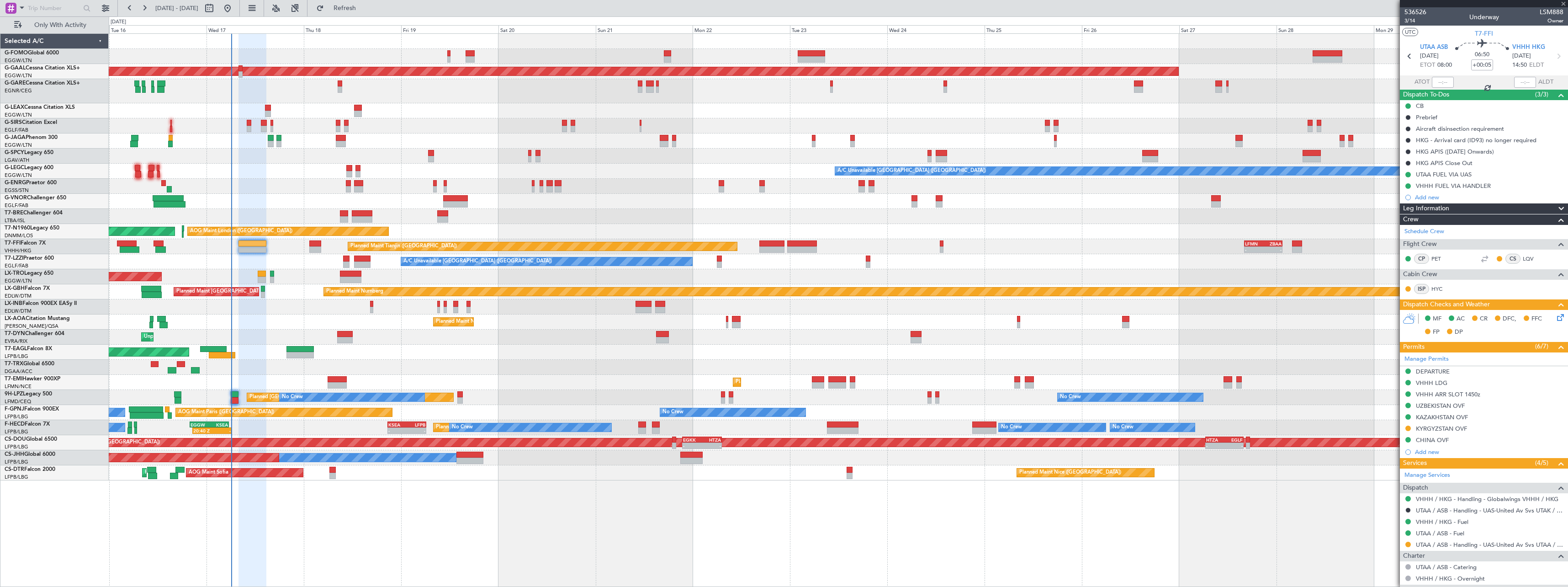
type input "+00:25"
type input "1"
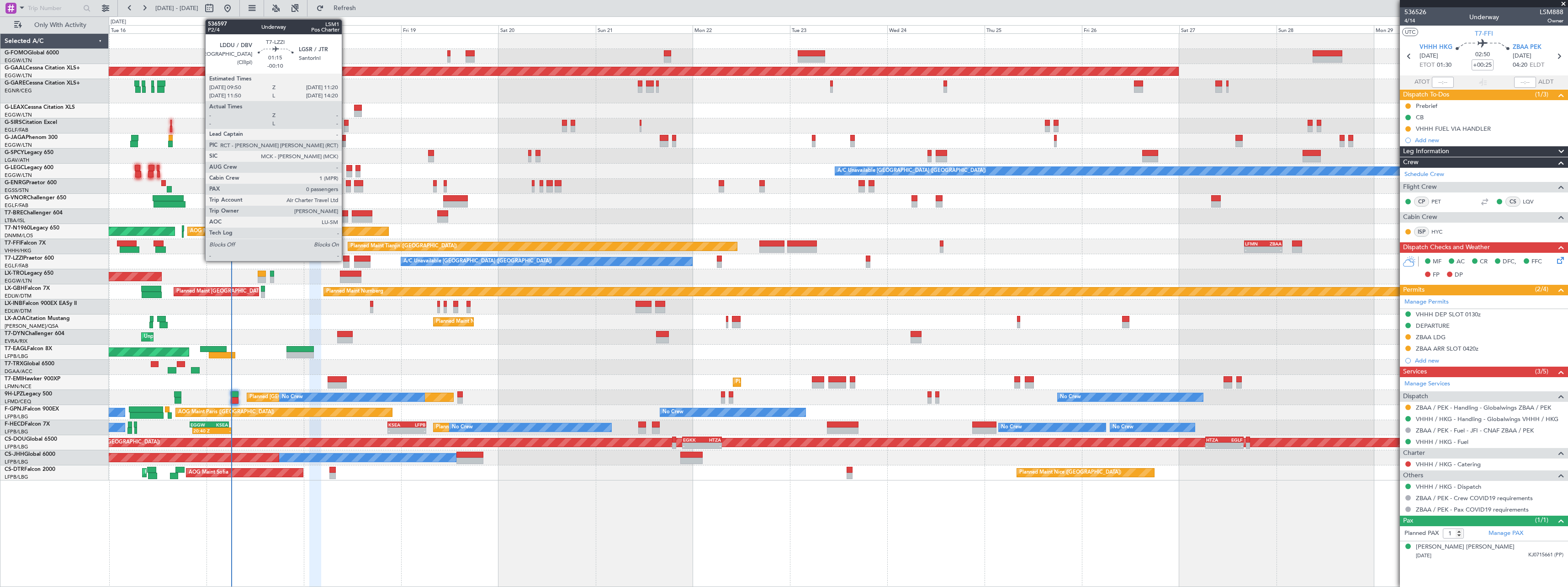
click at [346, 260] on div at bounding box center [346, 259] width 7 height 7
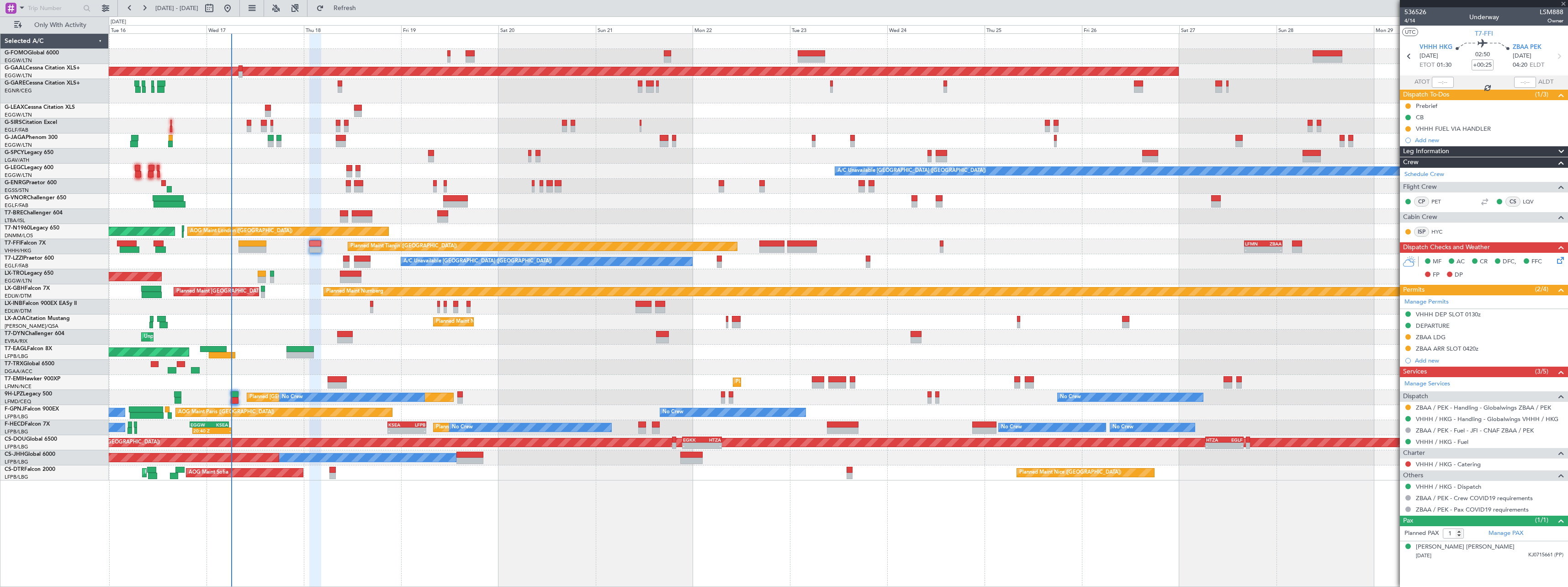
type input "-00:10"
type input "0"
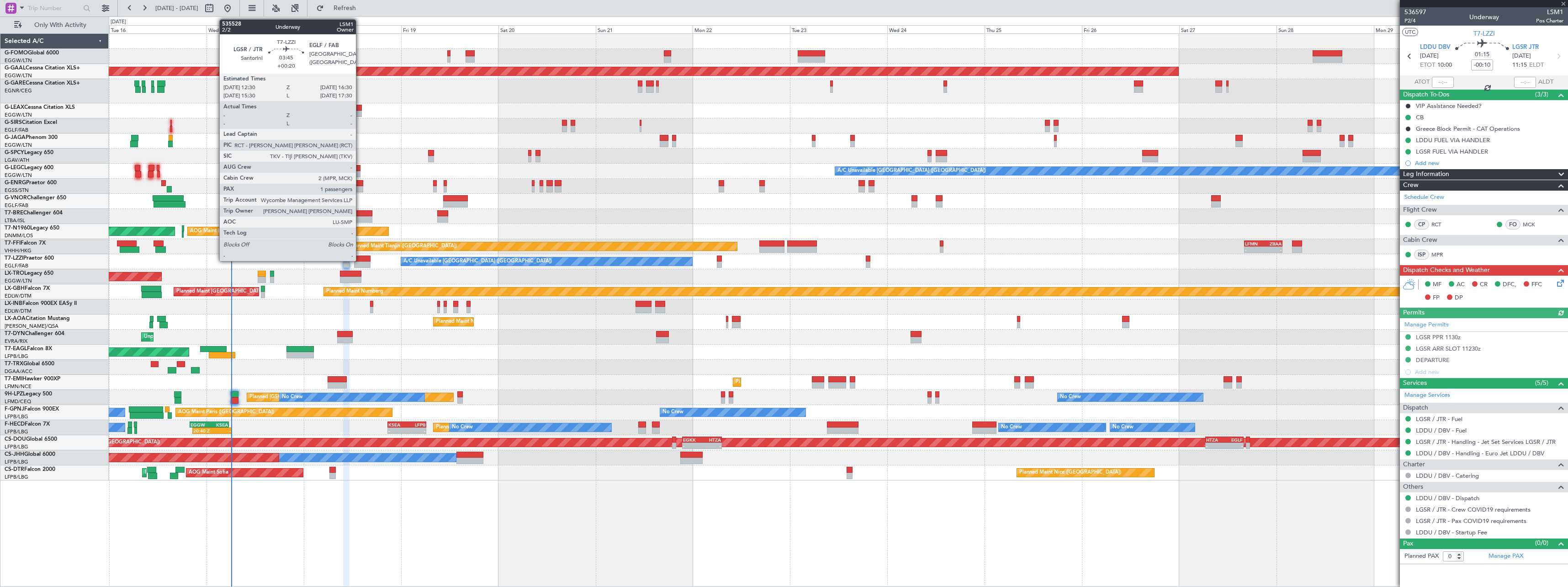
click at [360, 259] on div at bounding box center [362, 259] width 16 height 7
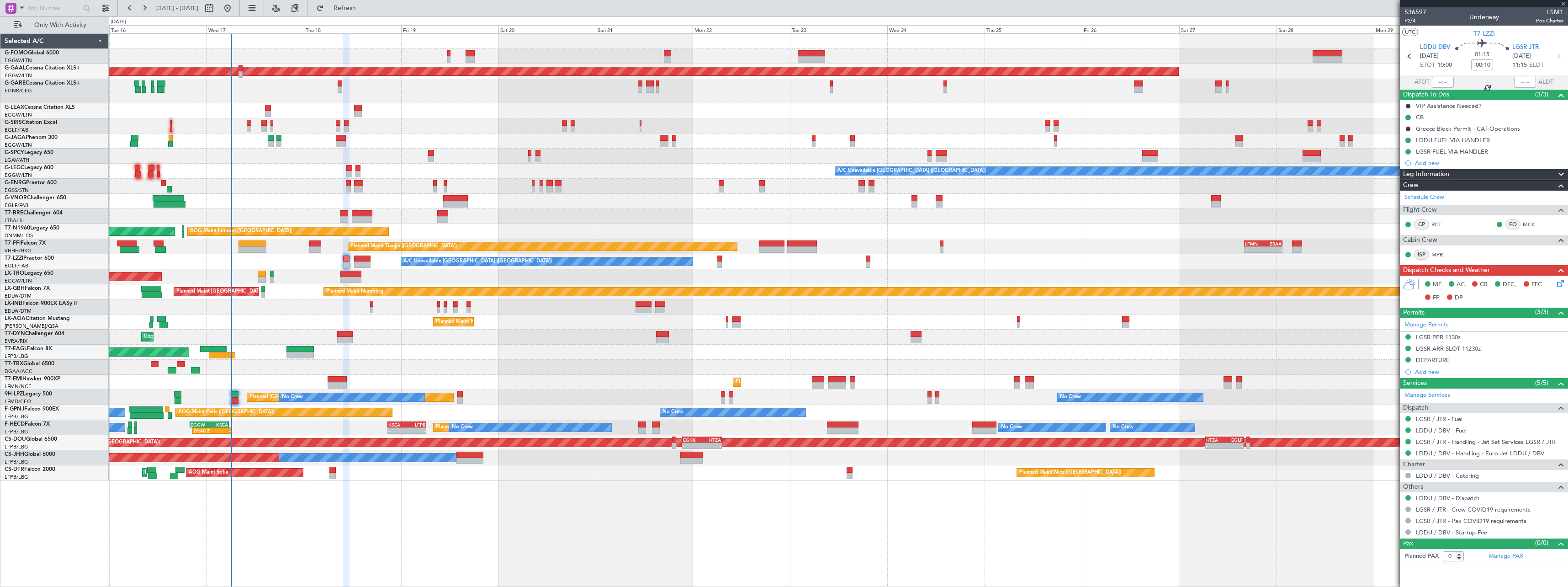
type input "+00:20"
type input "1"
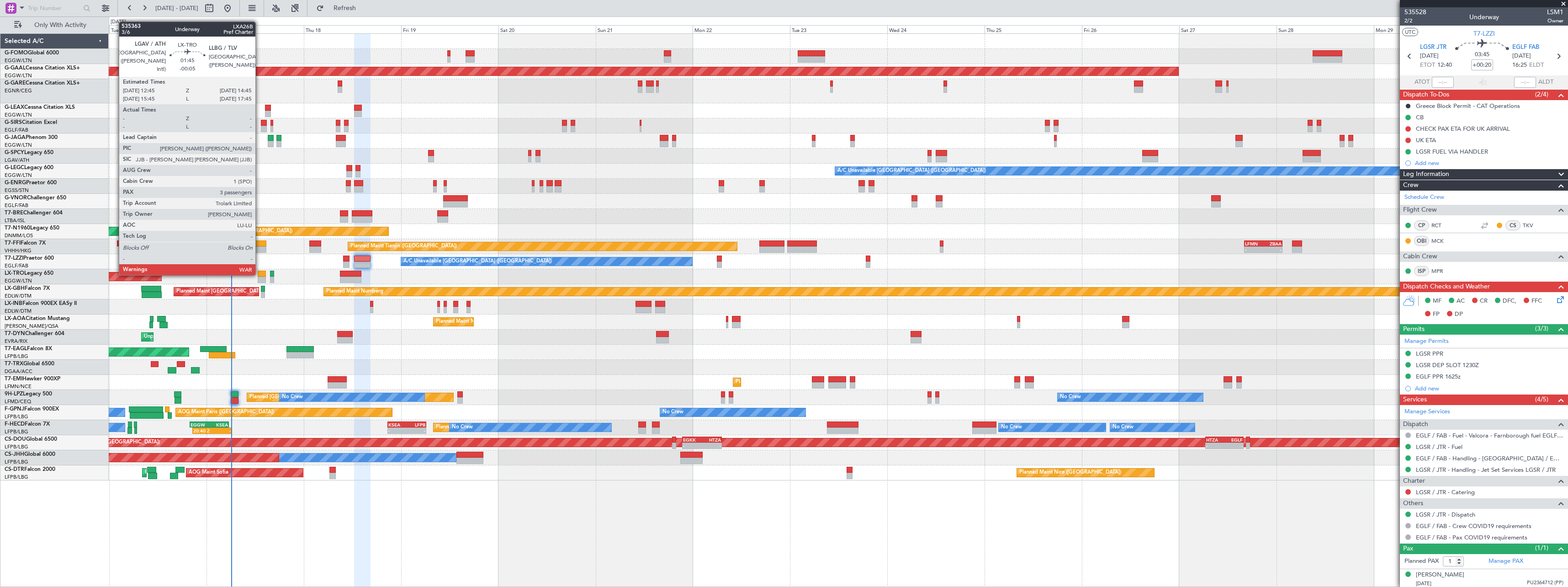
click at [259, 274] on div at bounding box center [262, 273] width 9 height 7
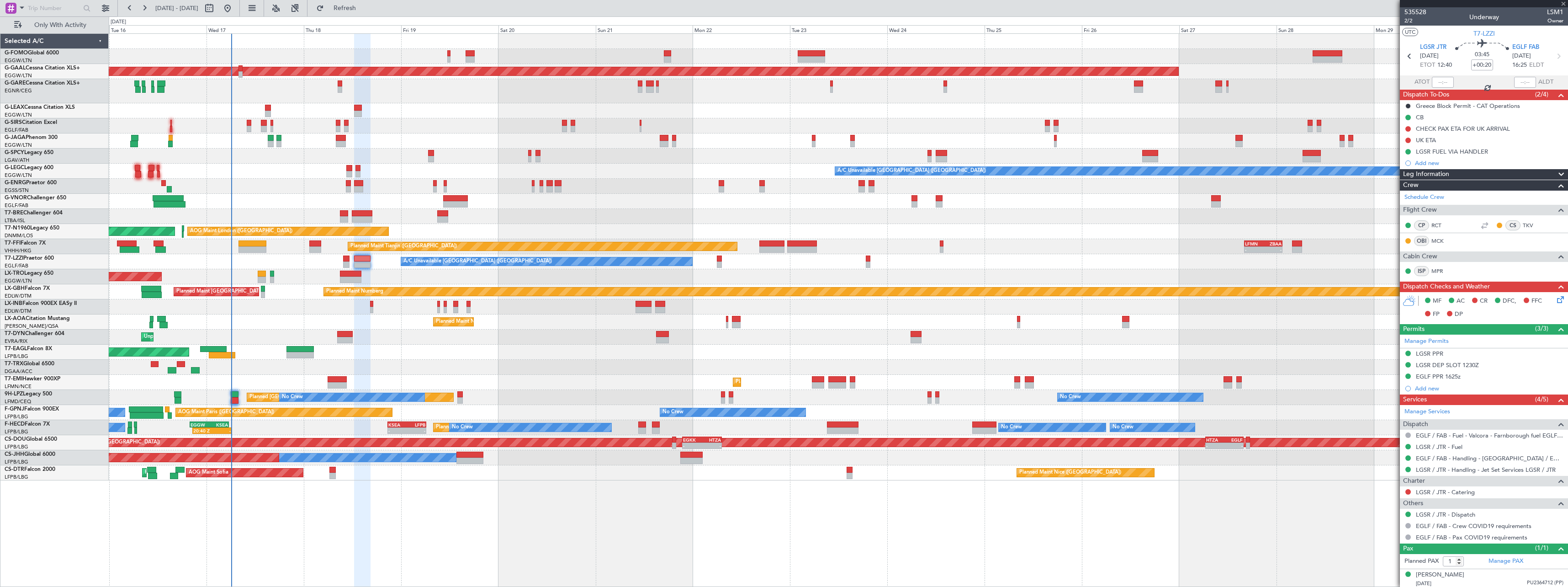
type input "-00:05"
type input "3"
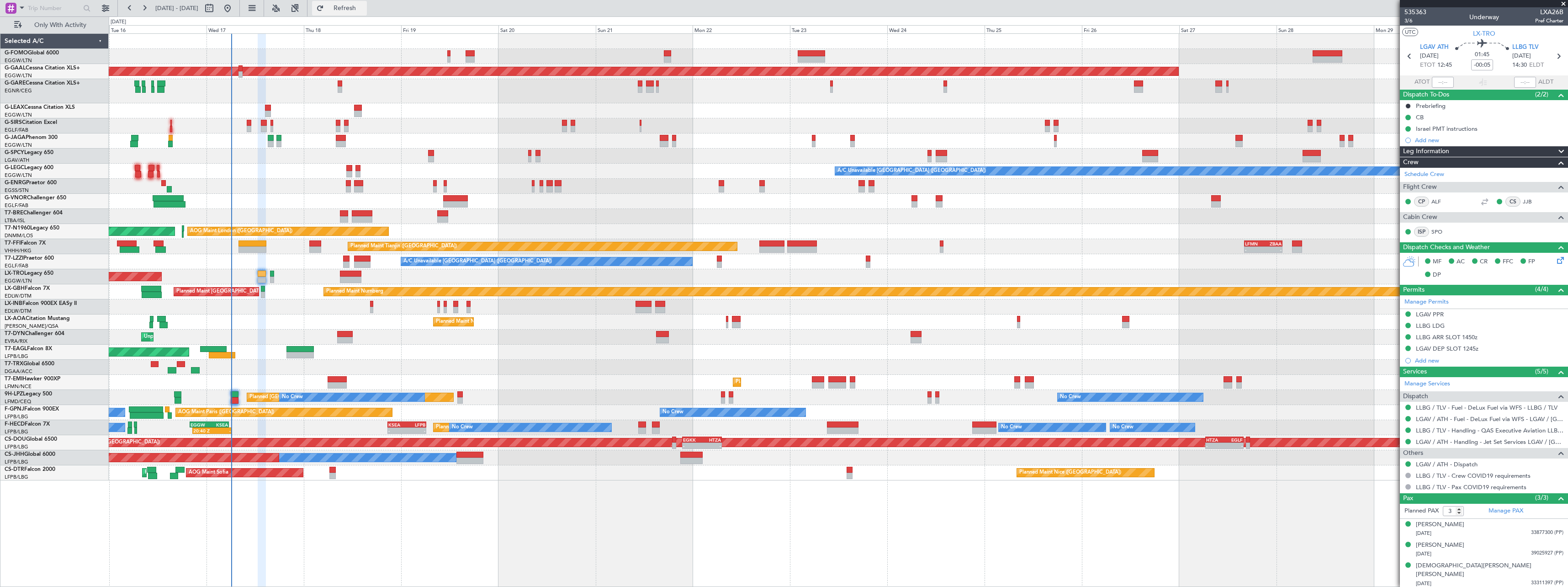
click at [364, 9] on span "Refresh" at bounding box center [345, 8] width 38 height 7
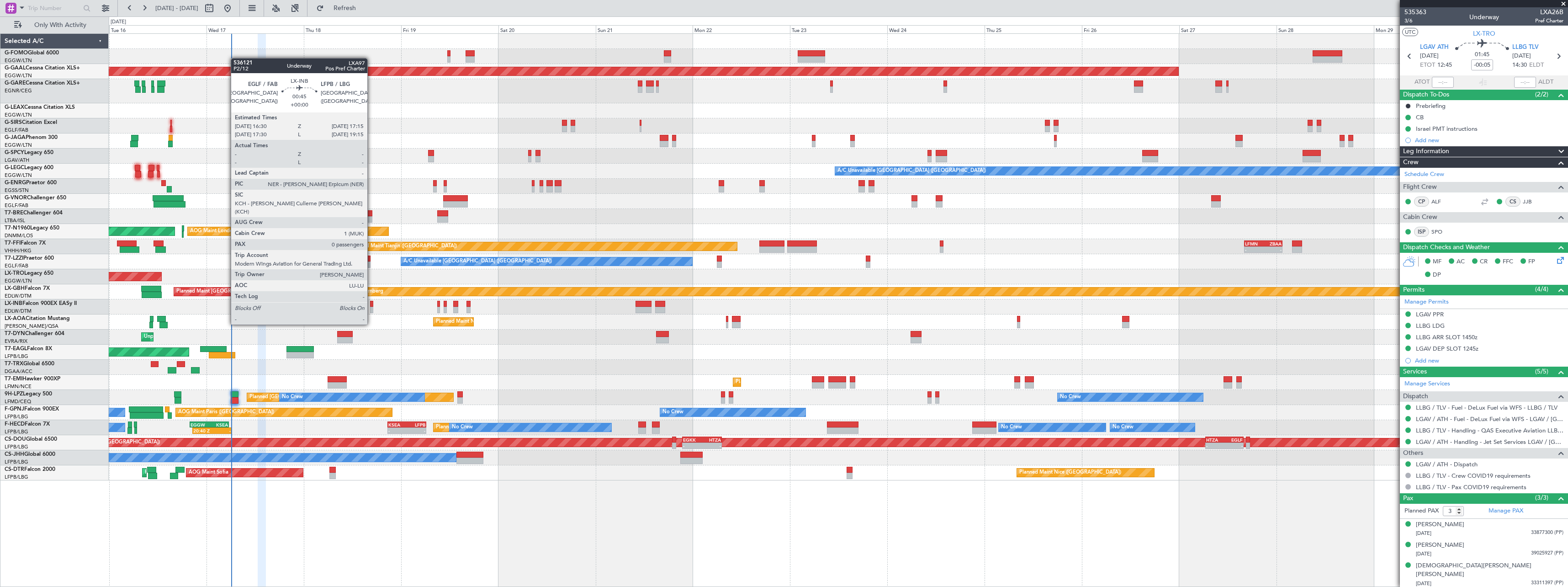
click at [371, 307] on div at bounding box center [371, 310] width 3 height 7
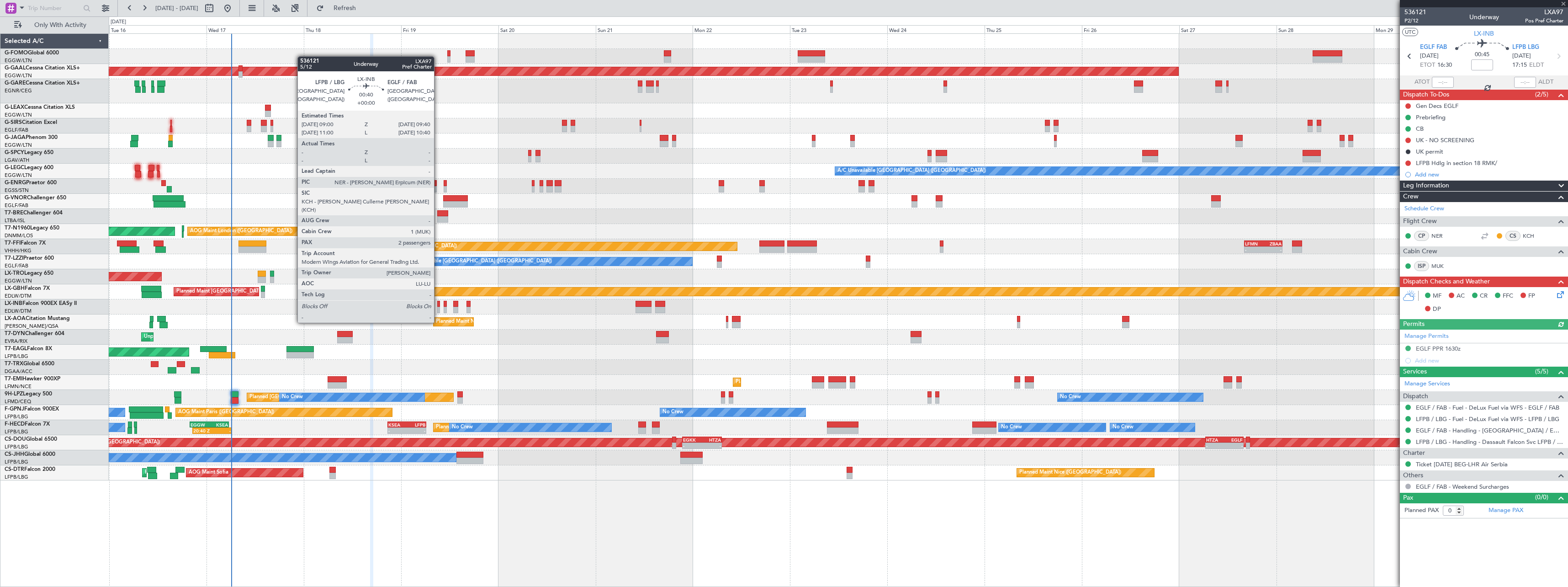
click at [438, 305] on div at bounding box center [438, 304] width 3 height 7
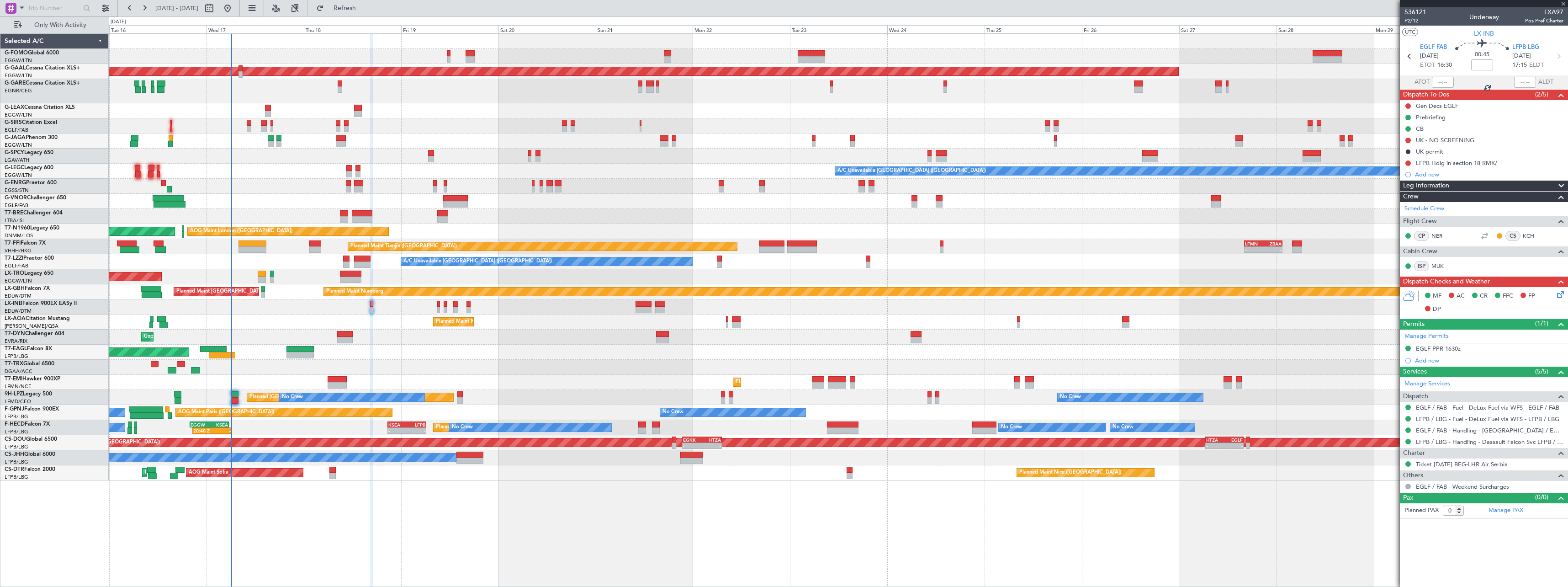
type input "2"
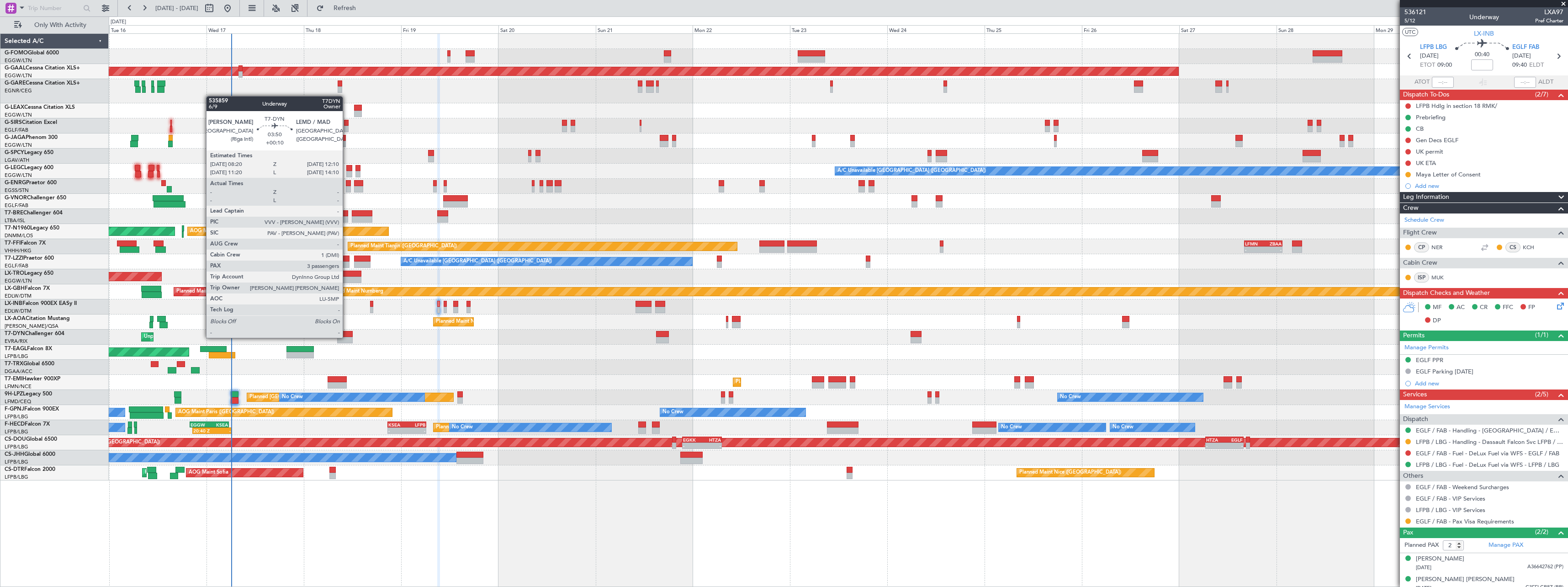
click at [347, 337] on div at bounding box center [345, 340] width 16 height 7
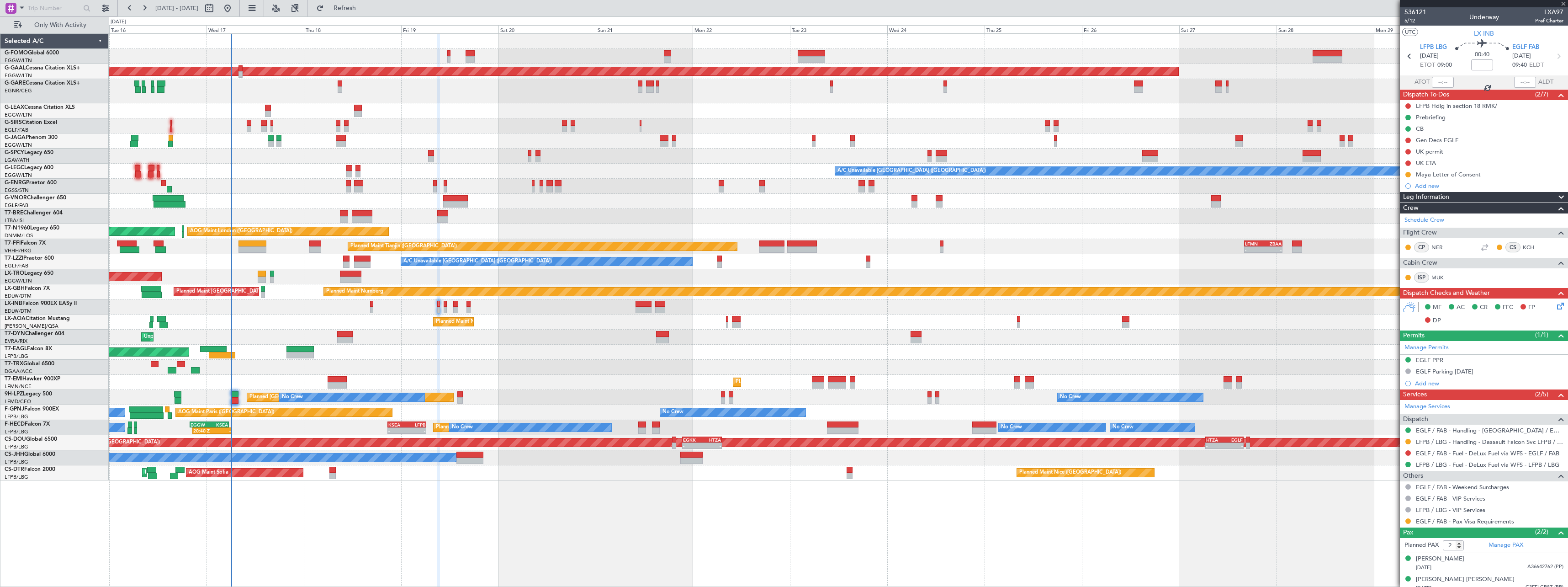
type input "+00:10"
type input "3"
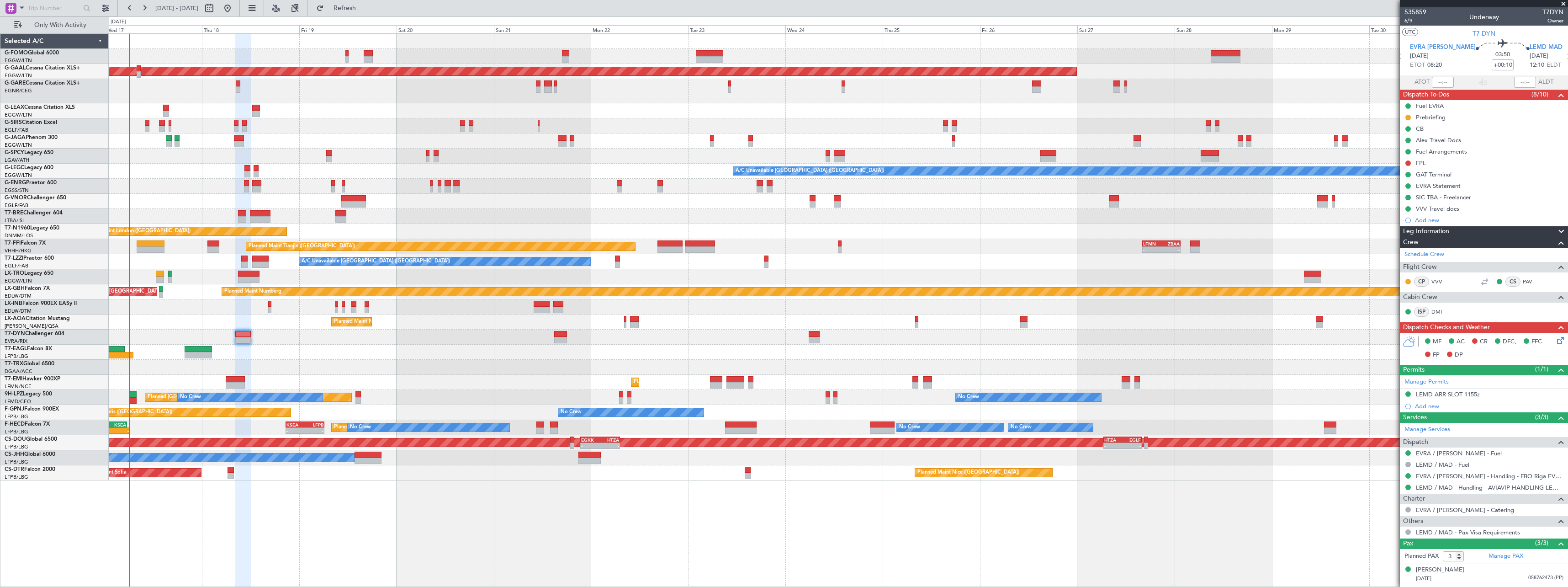
click at [377, 124] on div at bounding box center [838, 125] width 1459 height 15
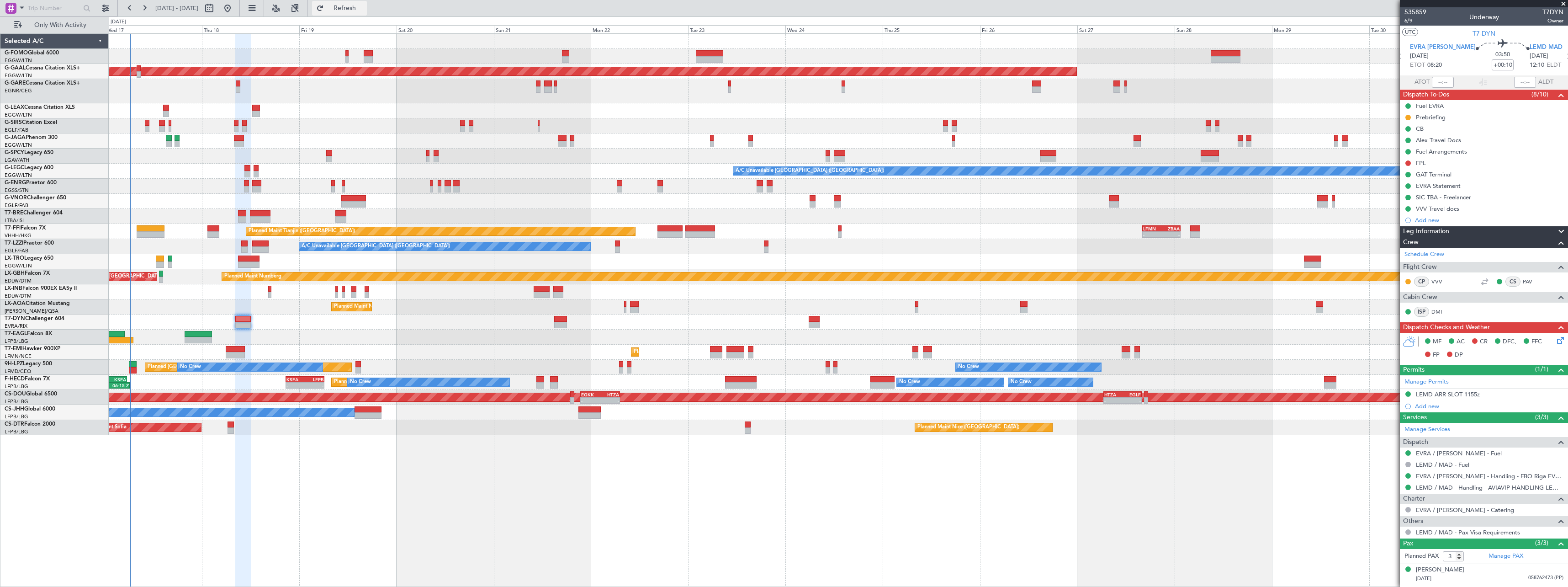
click at [362, 9] on span "Refresh" at bounding box center [345, 8] width 38 height 7
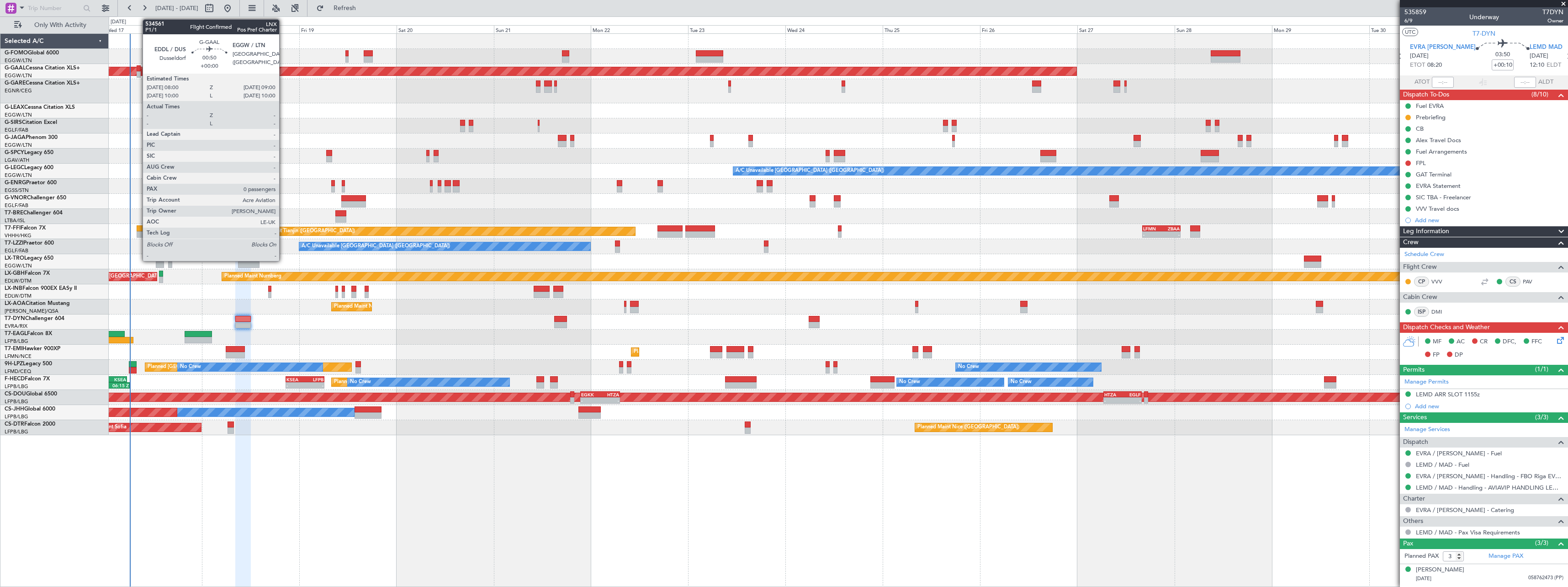
click at [138, 70] on div at bounding box center [138, 68] width 4 height 7
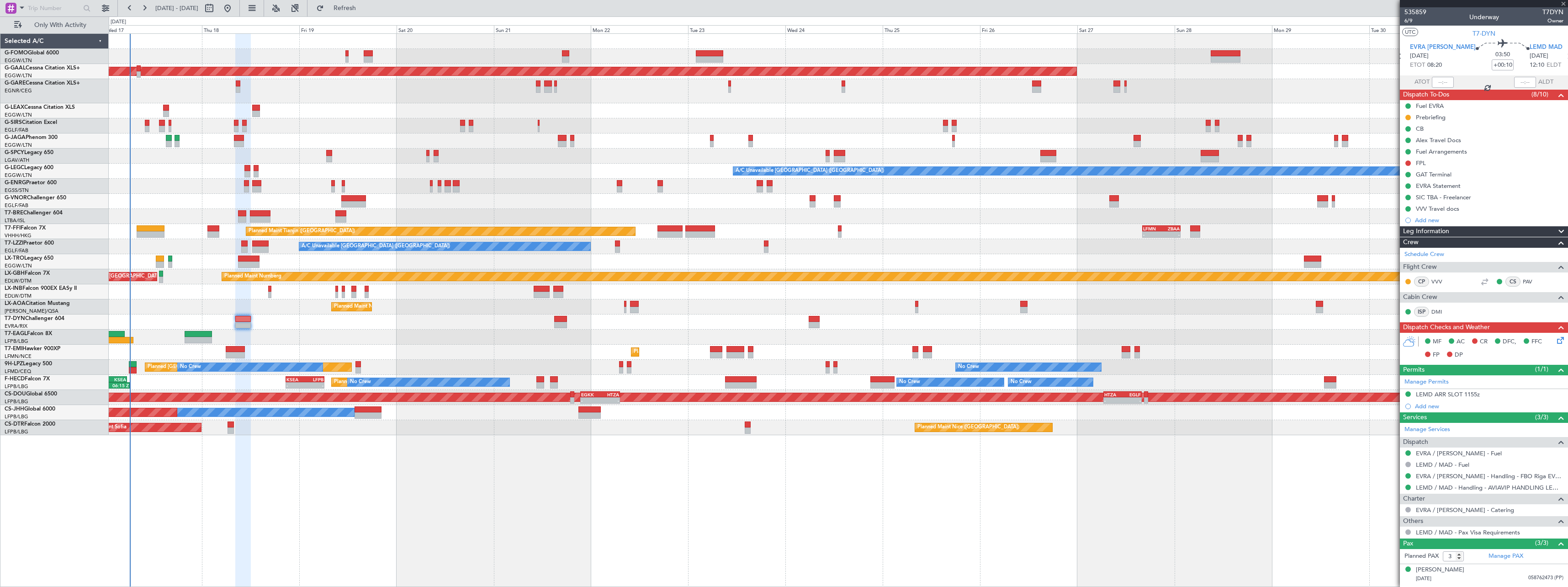
type input "0"
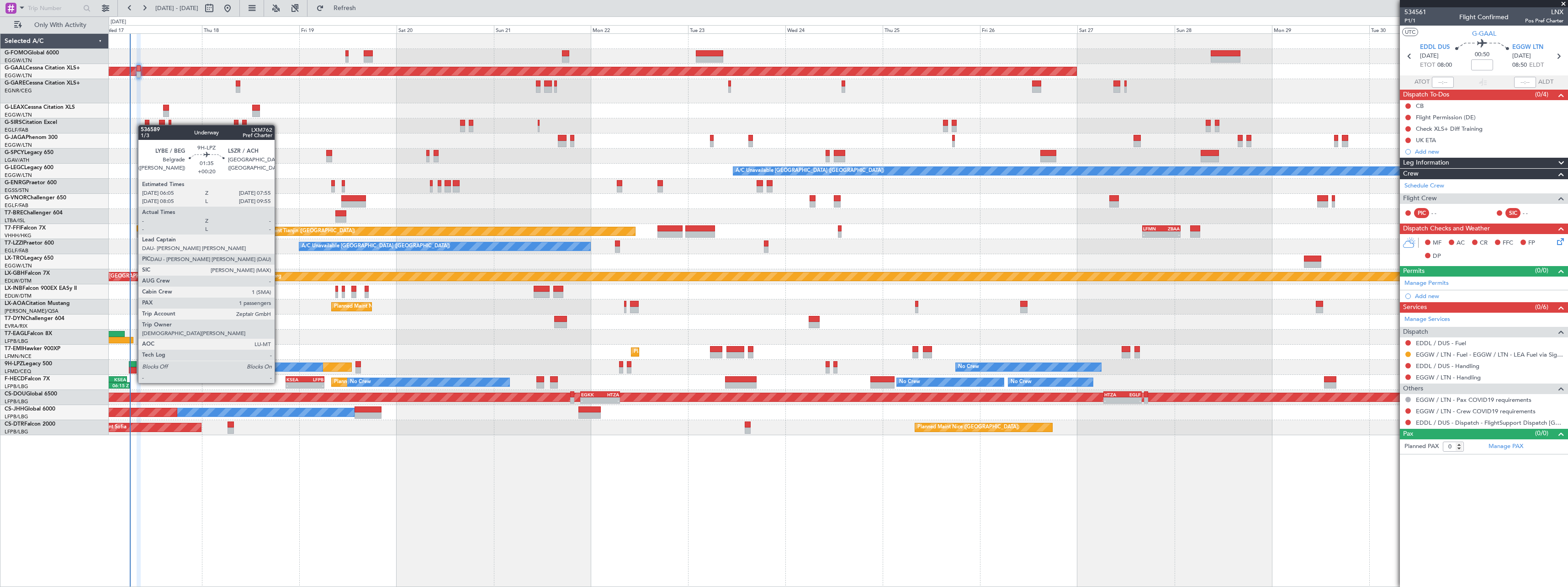
click at [133, 365] on div at bounding box center [133, 364] width 8 height 7
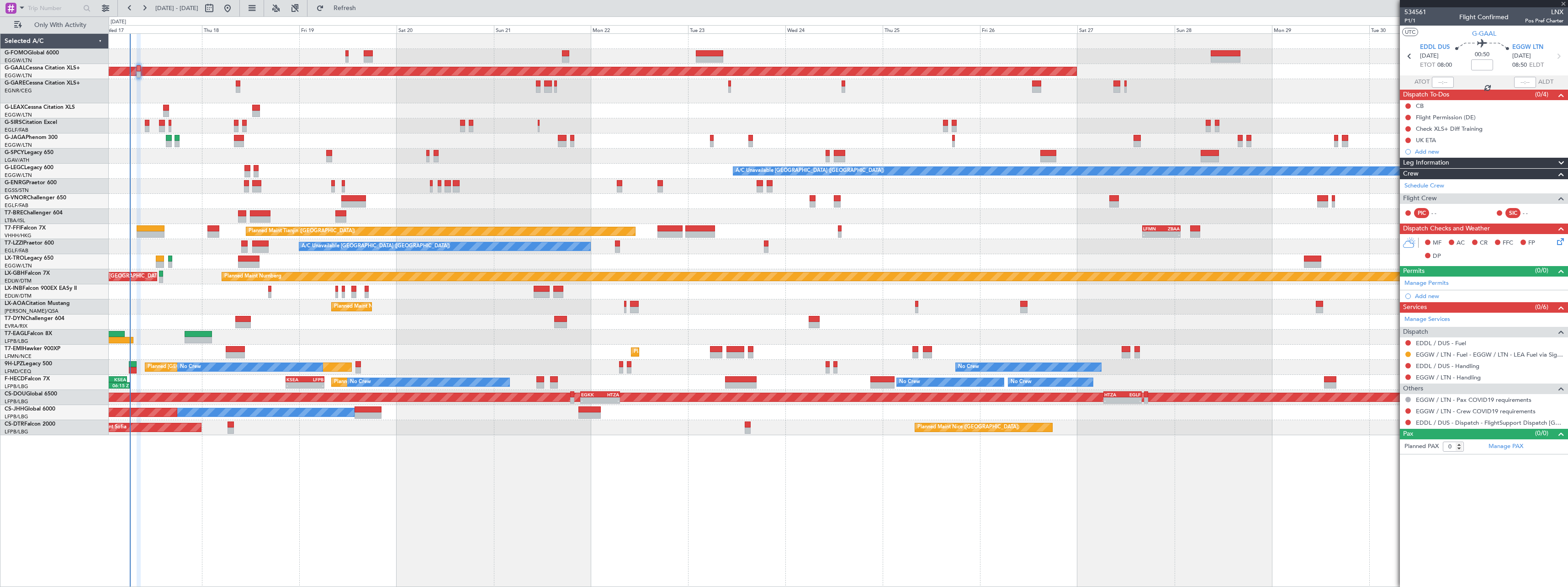
type input "+00:20"
type input "1"
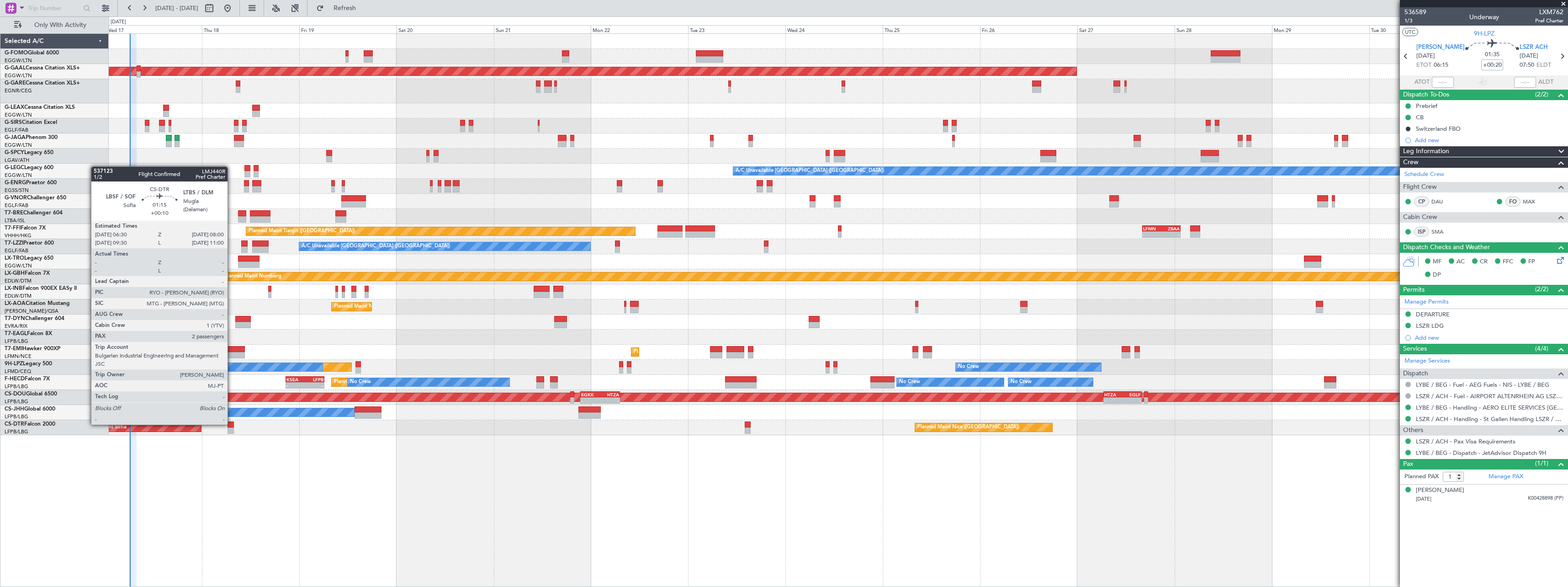
click at [232, 424] on div at bounding box center [231, 424] width 7 height 7
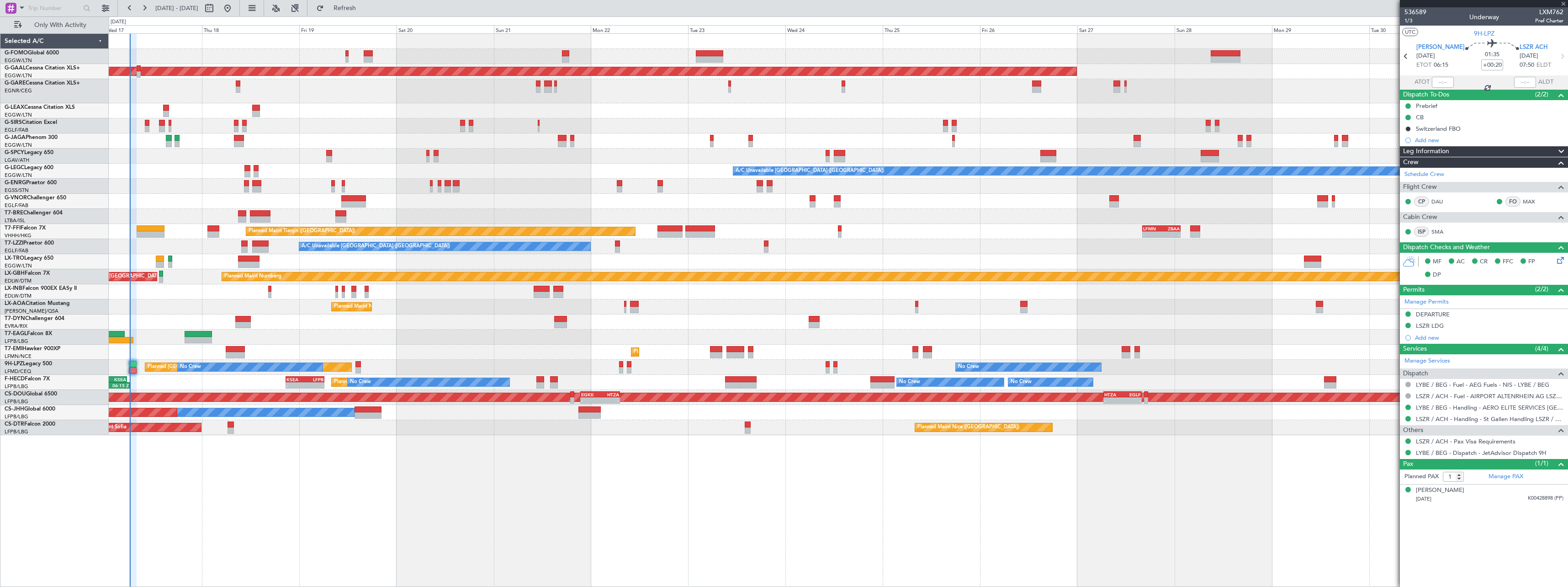
type input "+00:10"
type input "2"
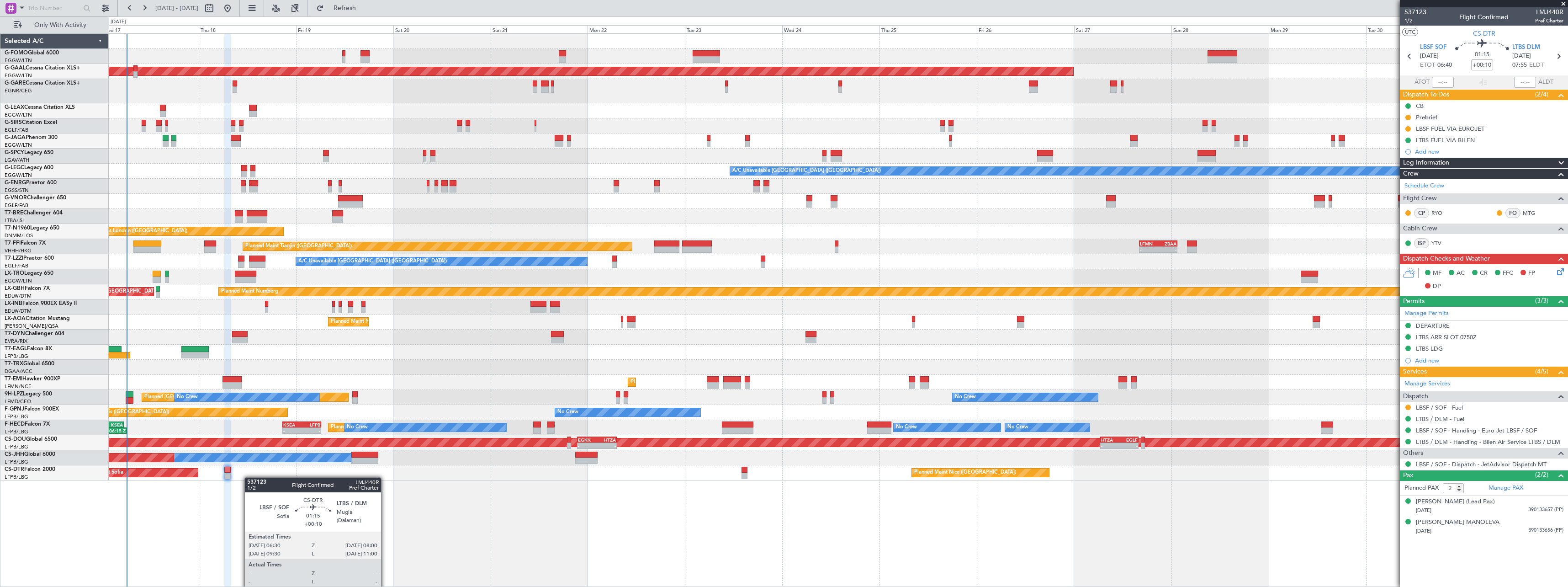
click at [229, 477] on div "OLBA 11:00 Z KTEB 22:45 Z 10:50 Z 22:30 Z Planned [GEOGRAPHIC_DATA] A/C Unavail…" at bounding box center [838, 257] width 1459 height 446
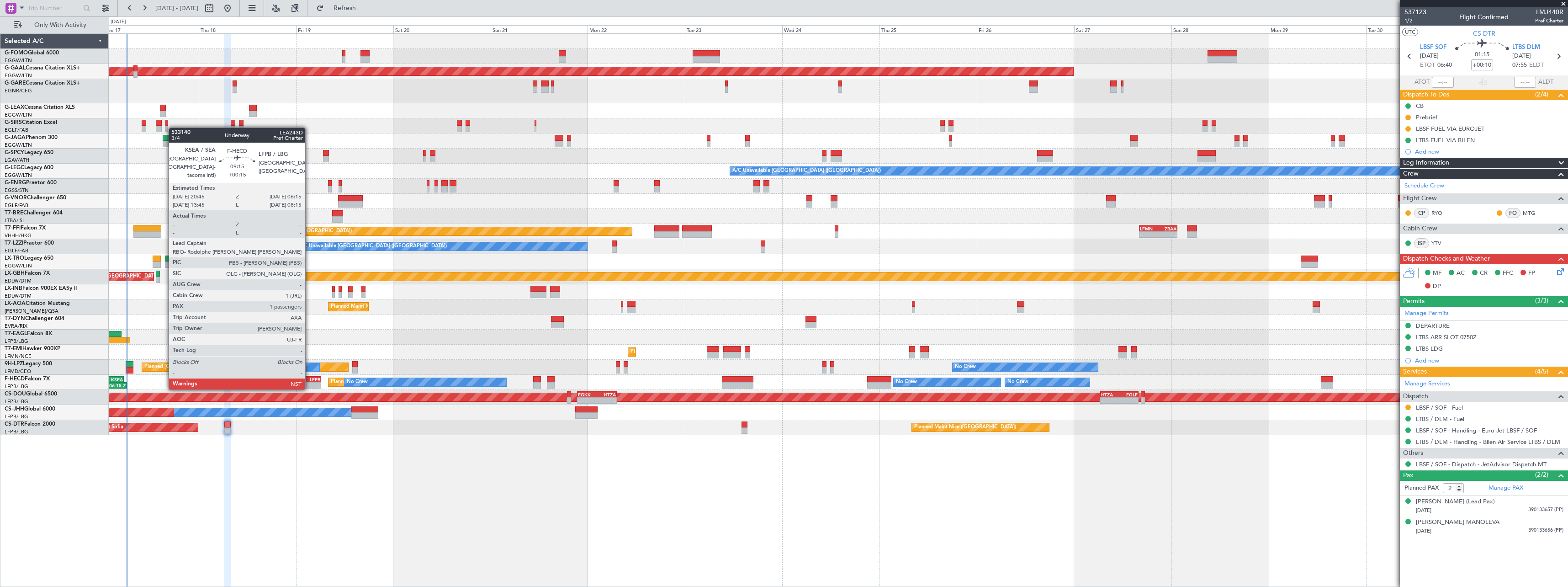
click at [309, 379] on div "LFPB" at bounding box center [310, 379] width 18 height 5
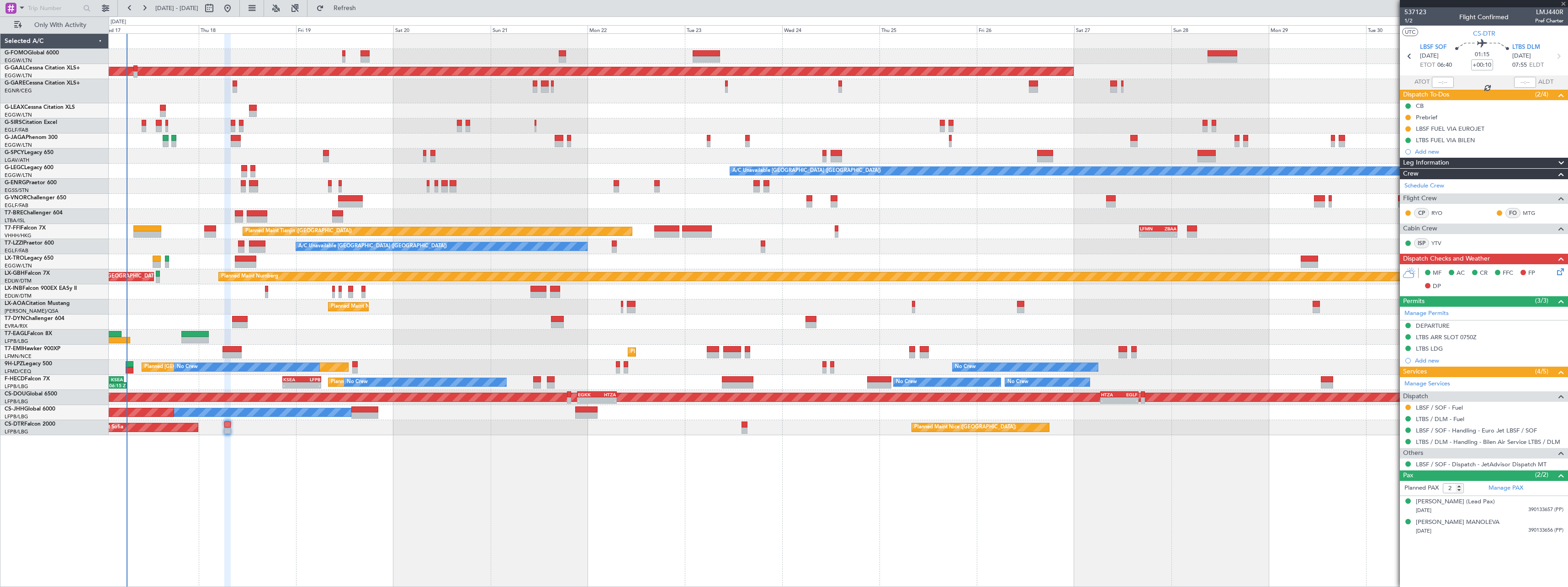
type input "+00:15"
type input "1"
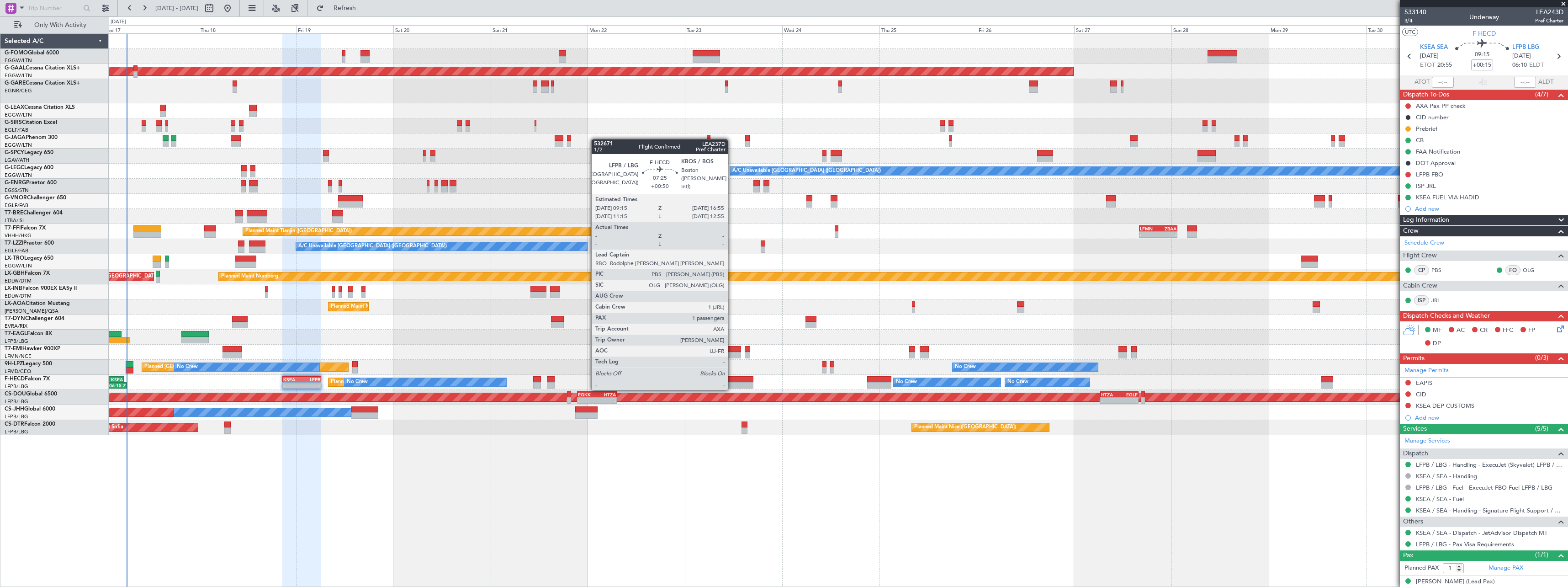
click at [732, 380] on div at bounding box center [738, 379] width 32 height 7
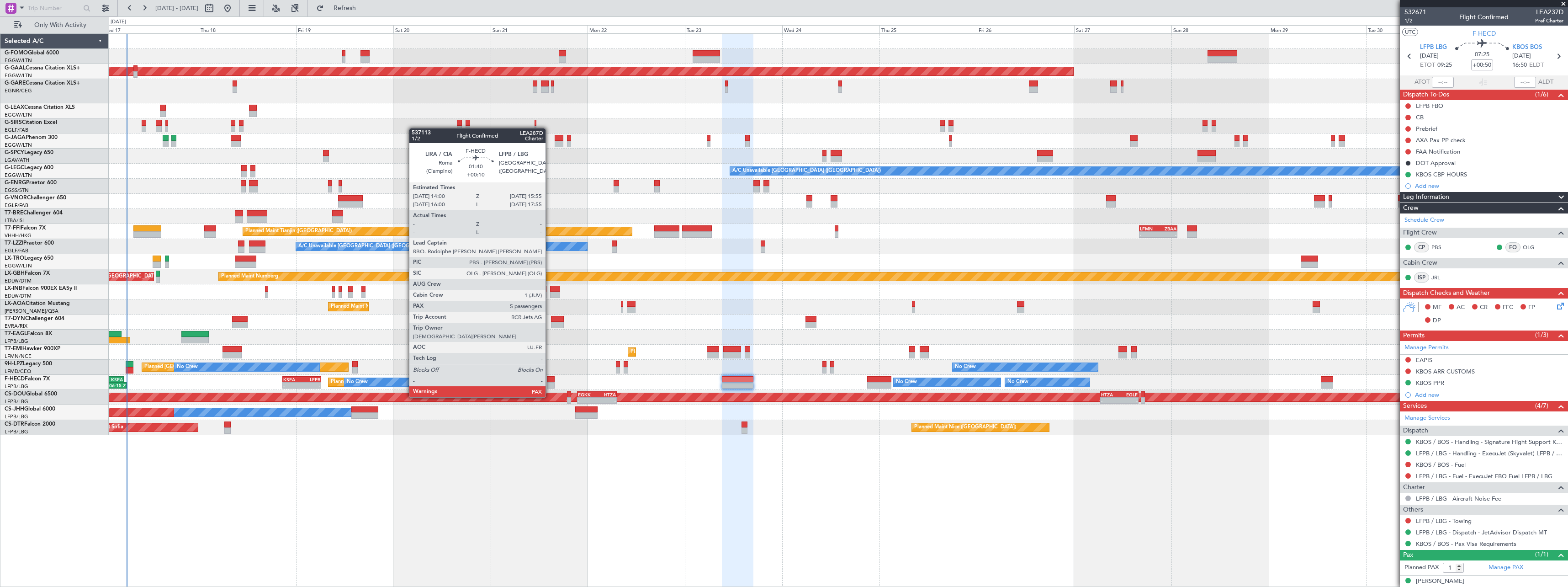
click at [550, 380] on div at bounding box center [551, 379] width 9 height 7
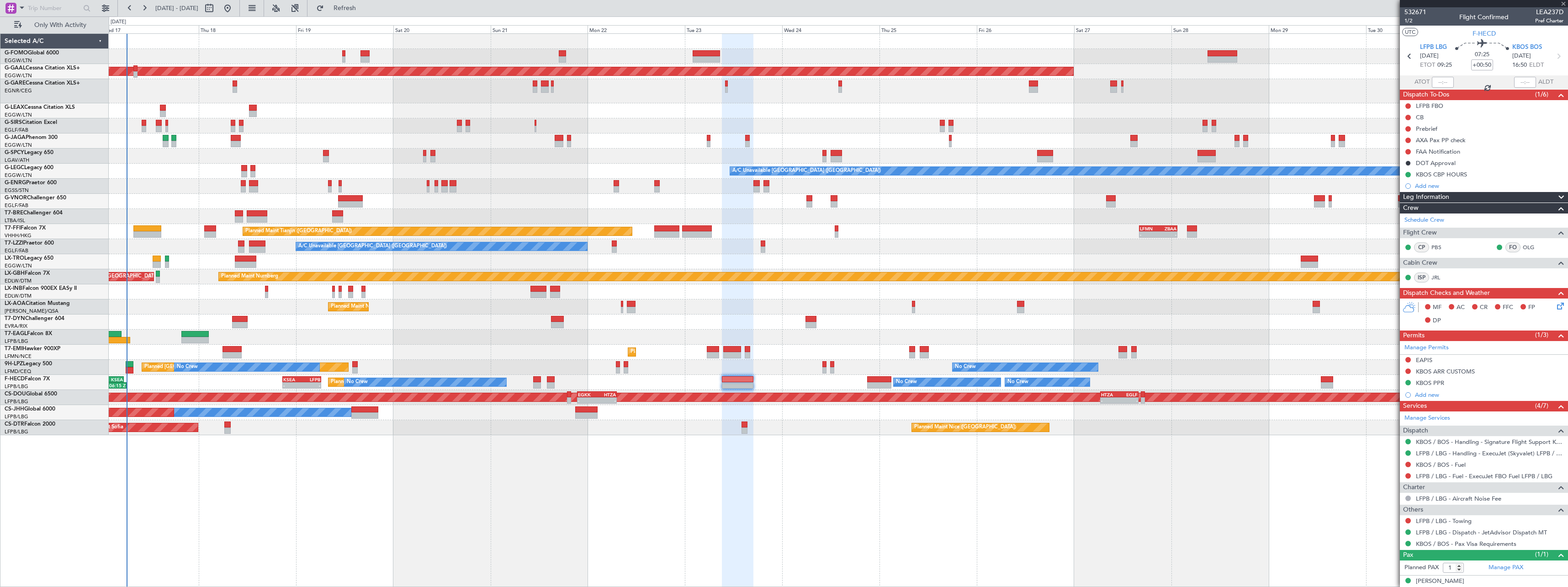
type input "+00:10"
type input "7"
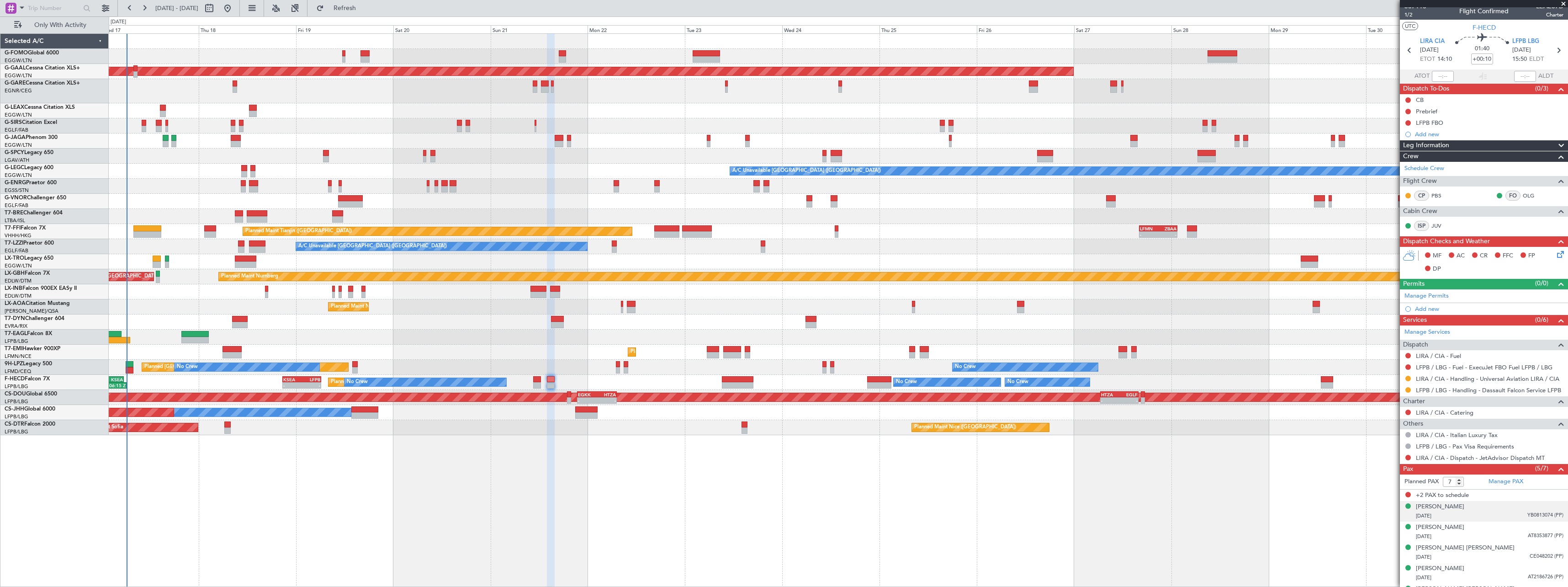
scroll to position [0, 0]
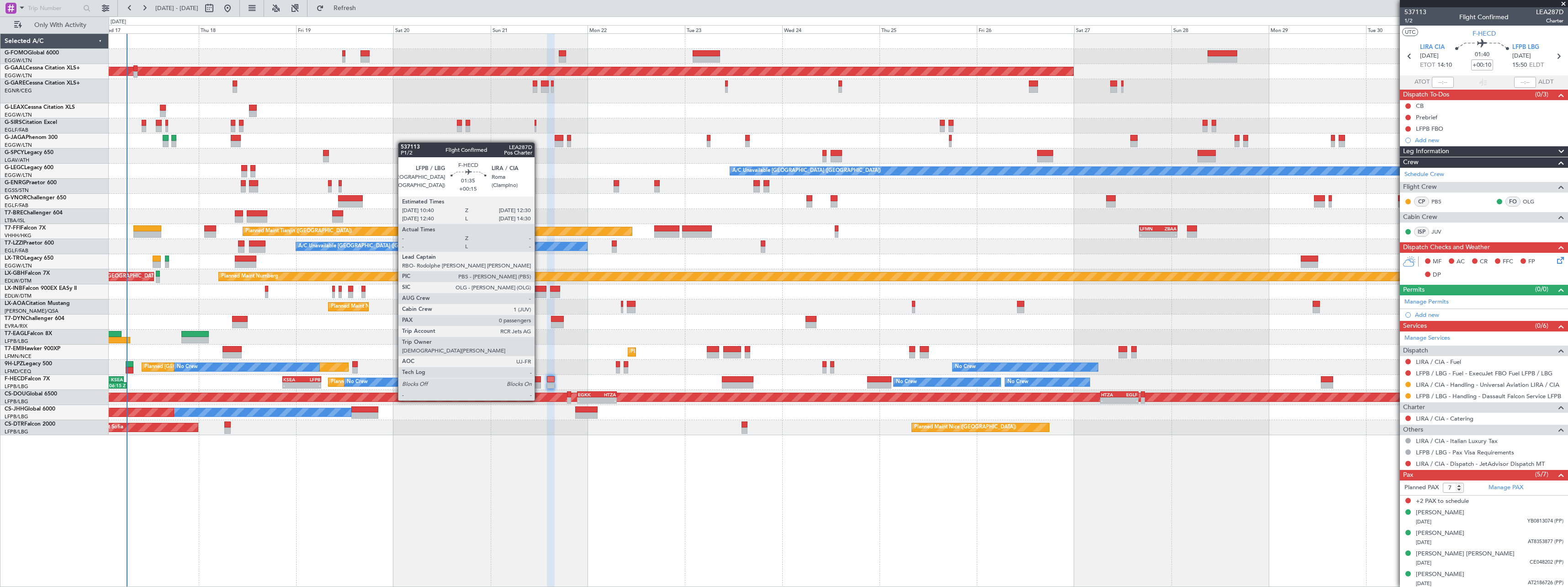
click at [539, 383] on div at bounding box center [537, 385] width 8 height 7
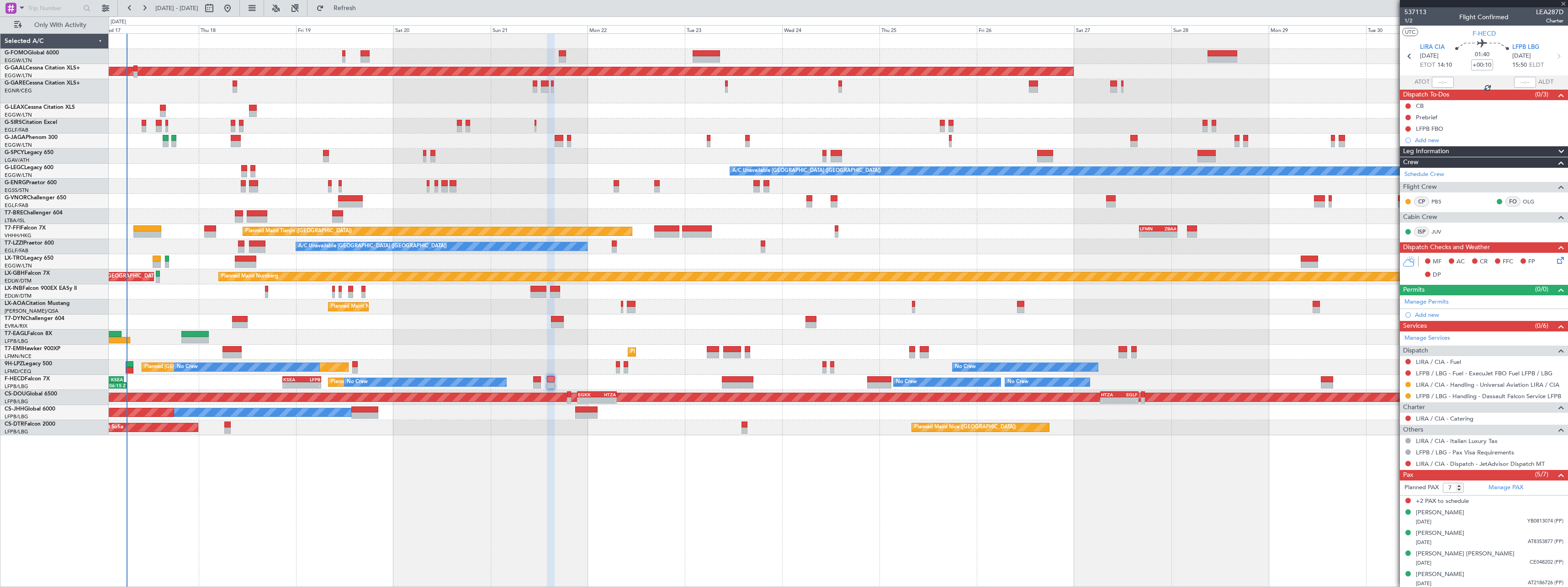
type input "+00:15"
type input "0"
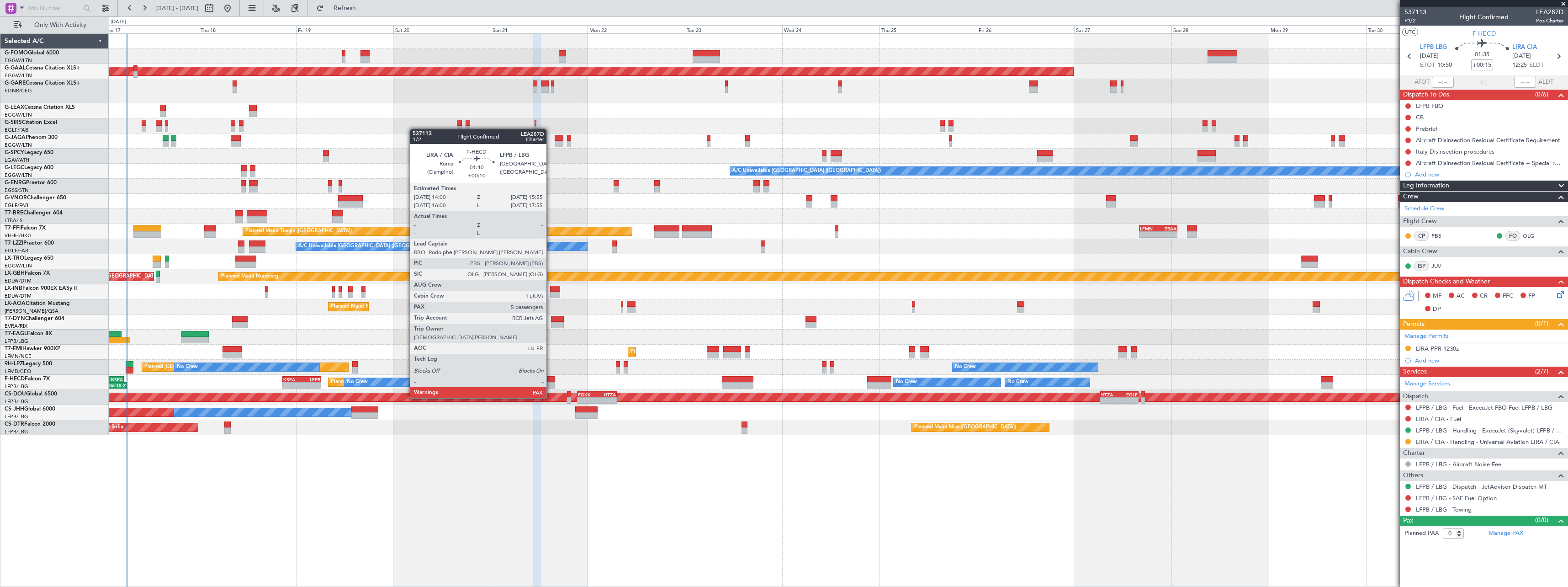
click at [550, 381] on div at bounding box center [551, 379] width 9 height 7
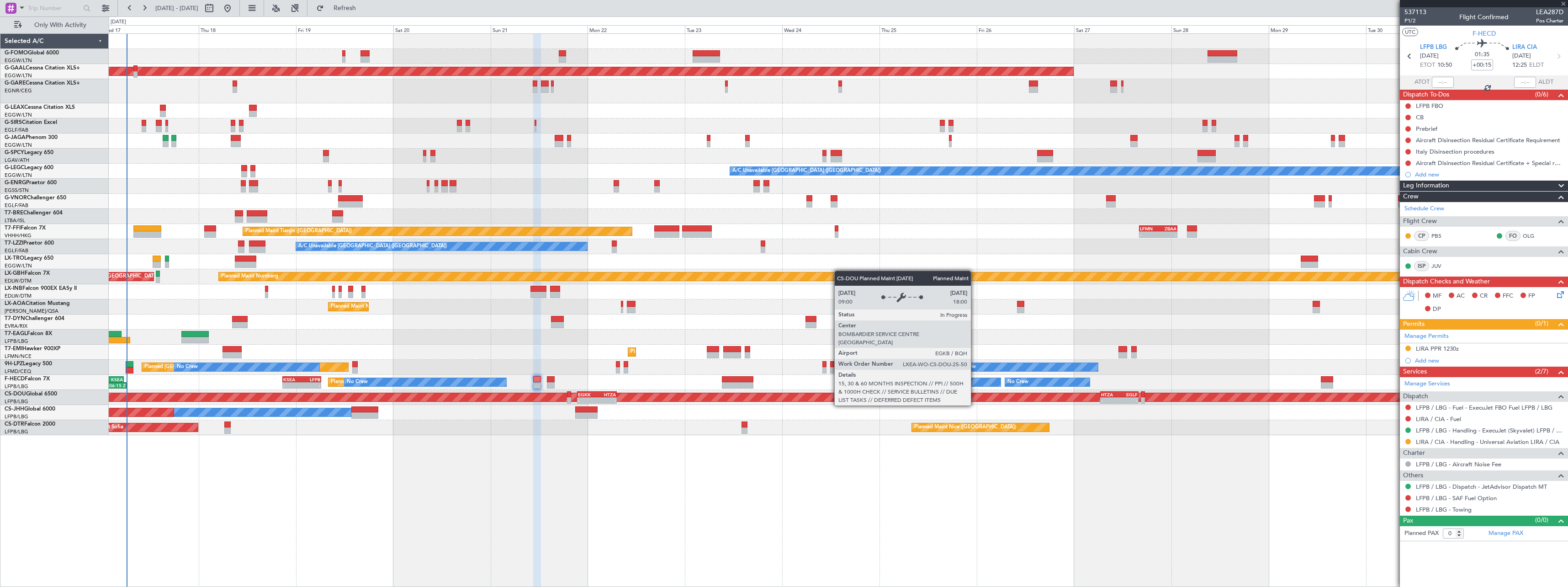
type input "+00:10"
type input "7"
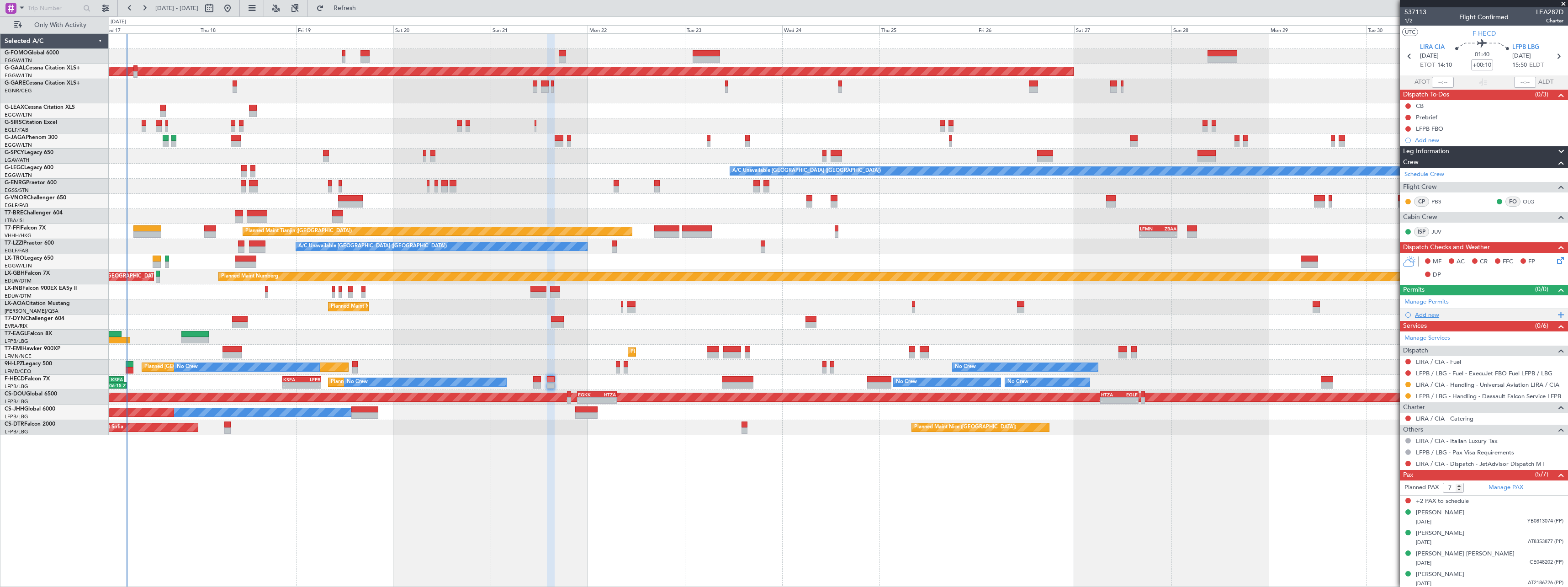
click at [1427, 315] on div "Add new" at bounding box center [1485, 314] width 140 height 8
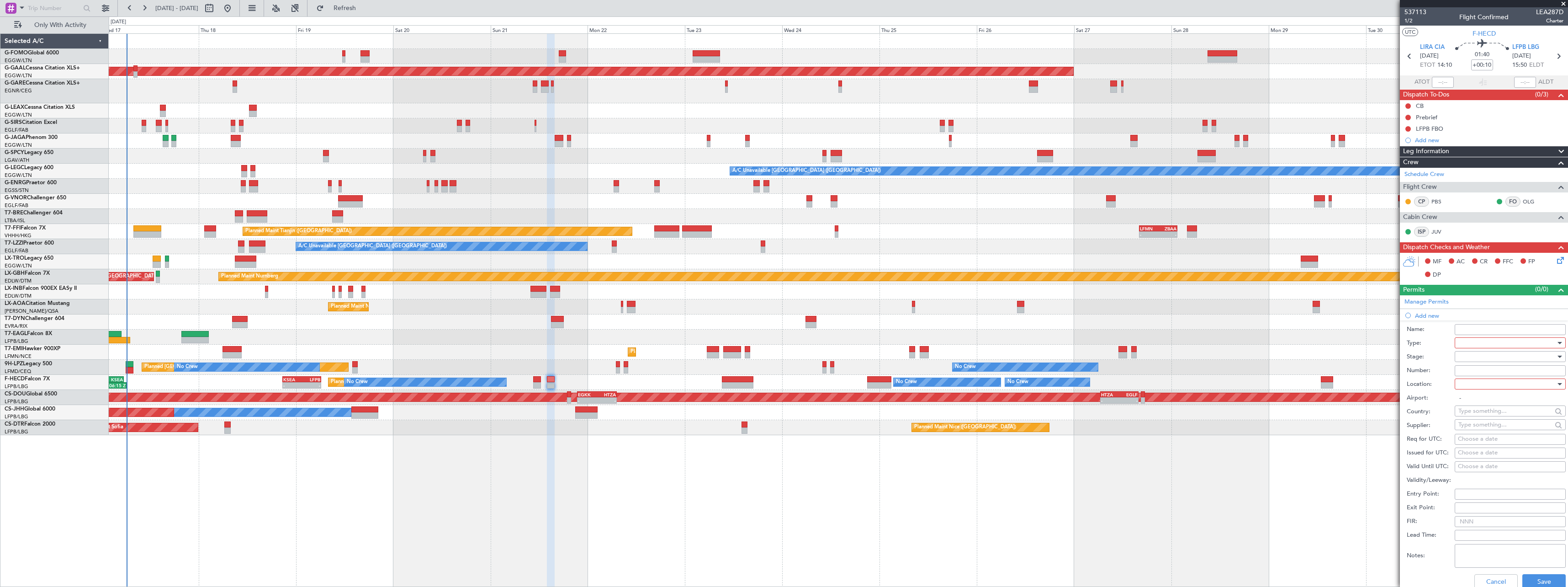
click at [1465, 343] on div at bounding box center [1507, 343] width 97 height 14
click at [1480, 384] on span "PPR" at bounding box center [1507, 388] width 96 height 14
click at [1477, 356] on div at bounding box center [1507, 356] width 97 height 14
click at [1481, 413] on span "Requested" at bounding box center [1507, 417] width 96 height 14
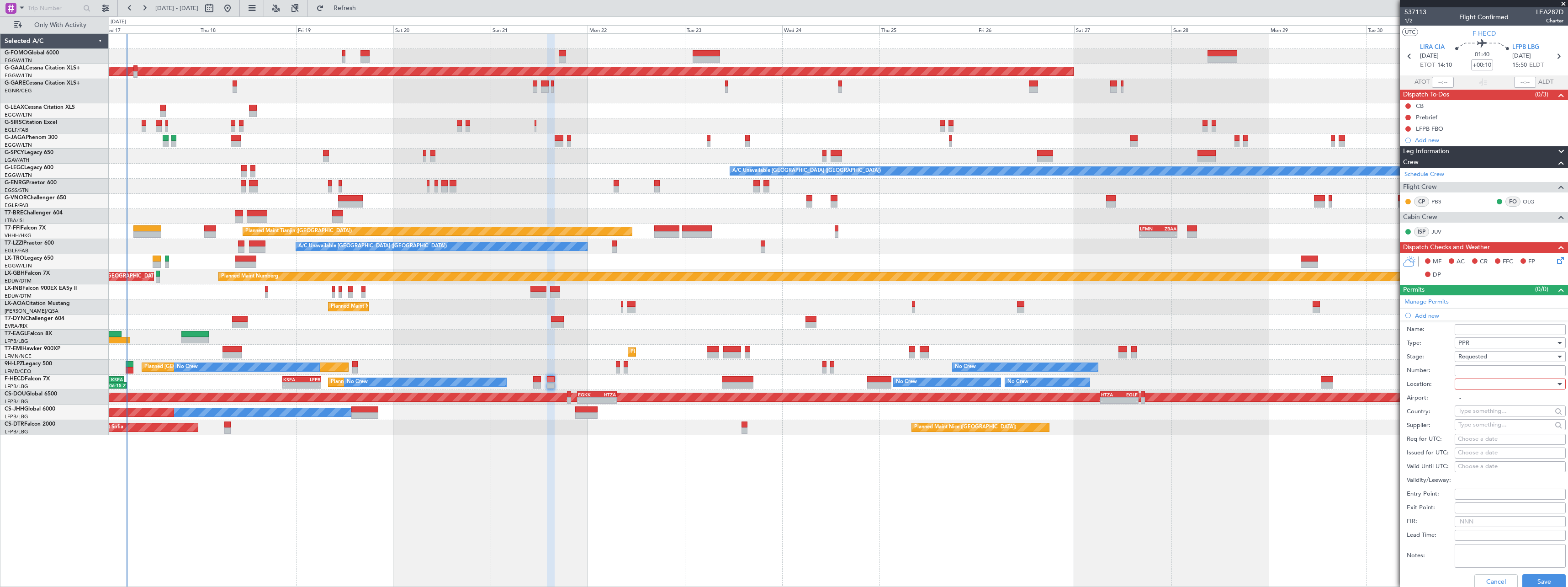
click at [1477, 384] on div at bounding box center [1507, 384] width 97 height 14
click at [1474, 405] on span "Departure" at bounding box center [1507, 402] width 96 height 14
type input "LIRA / CIA"
click at [1528, 577] on button "Save" at bounding box center [1544, 582] width 43 height 15
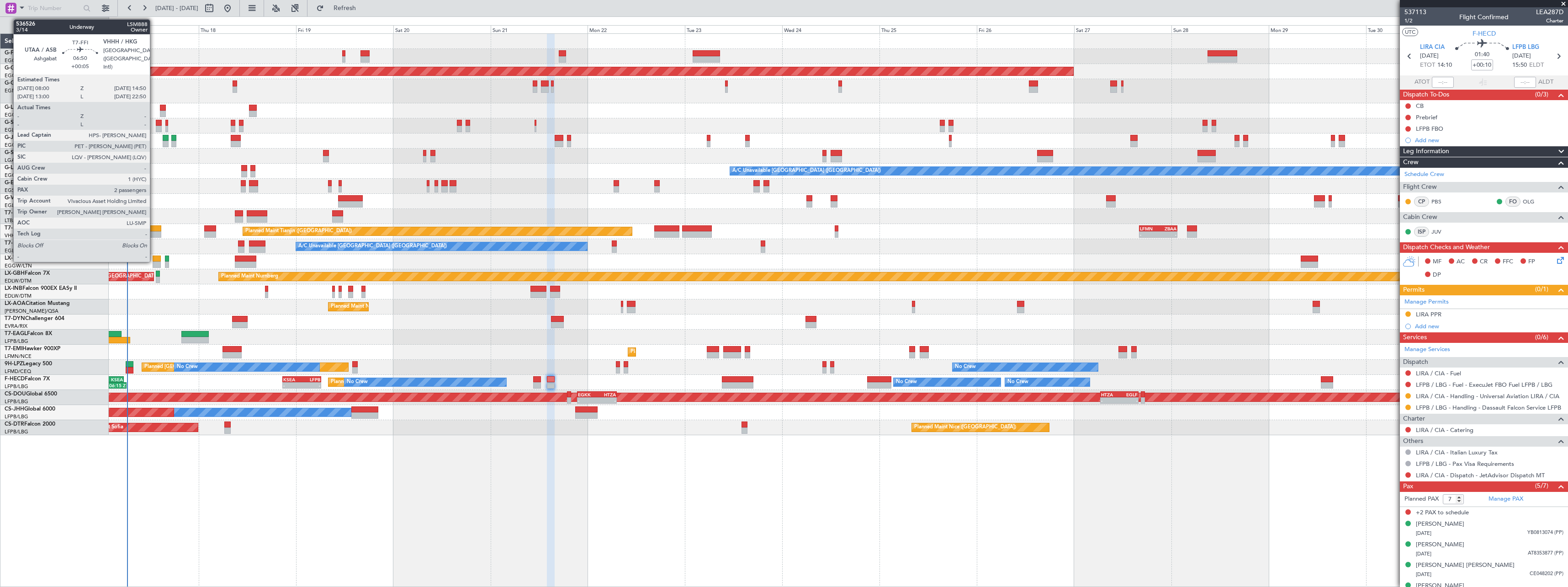
click at [154, 228] on div at bounding box center [147, 228] width 28 height 7
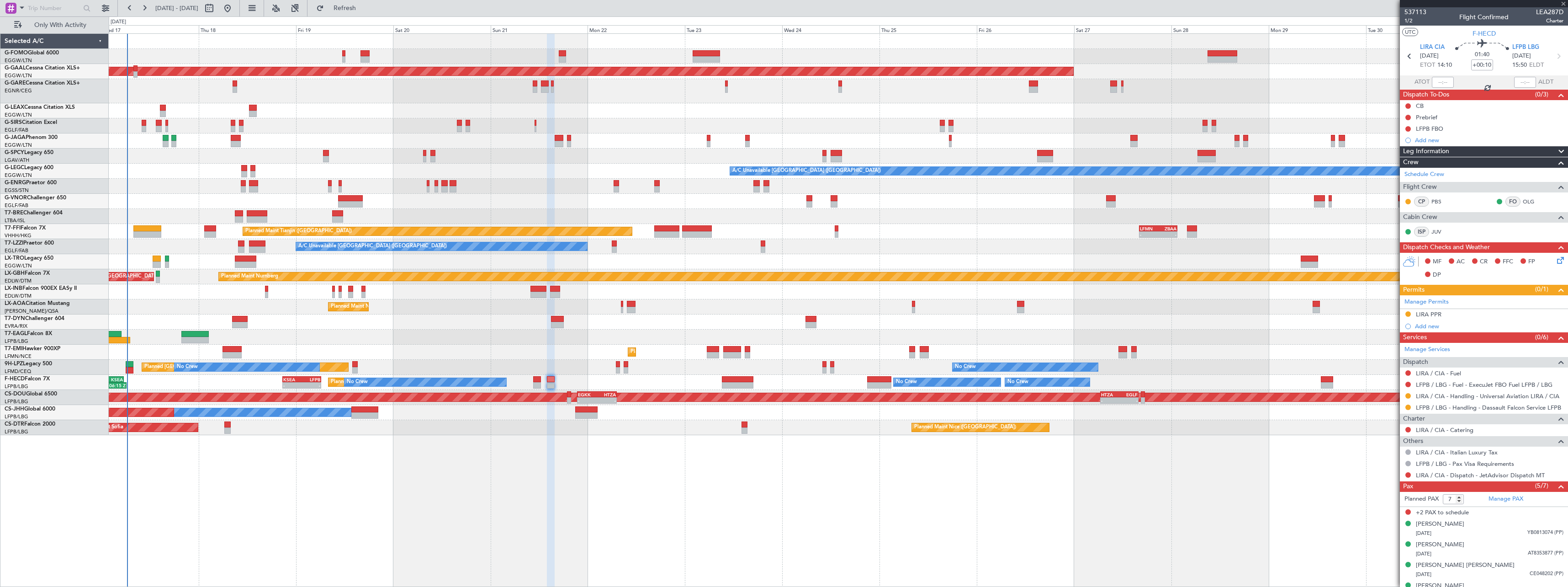
type input "+00:05"
type input "2"
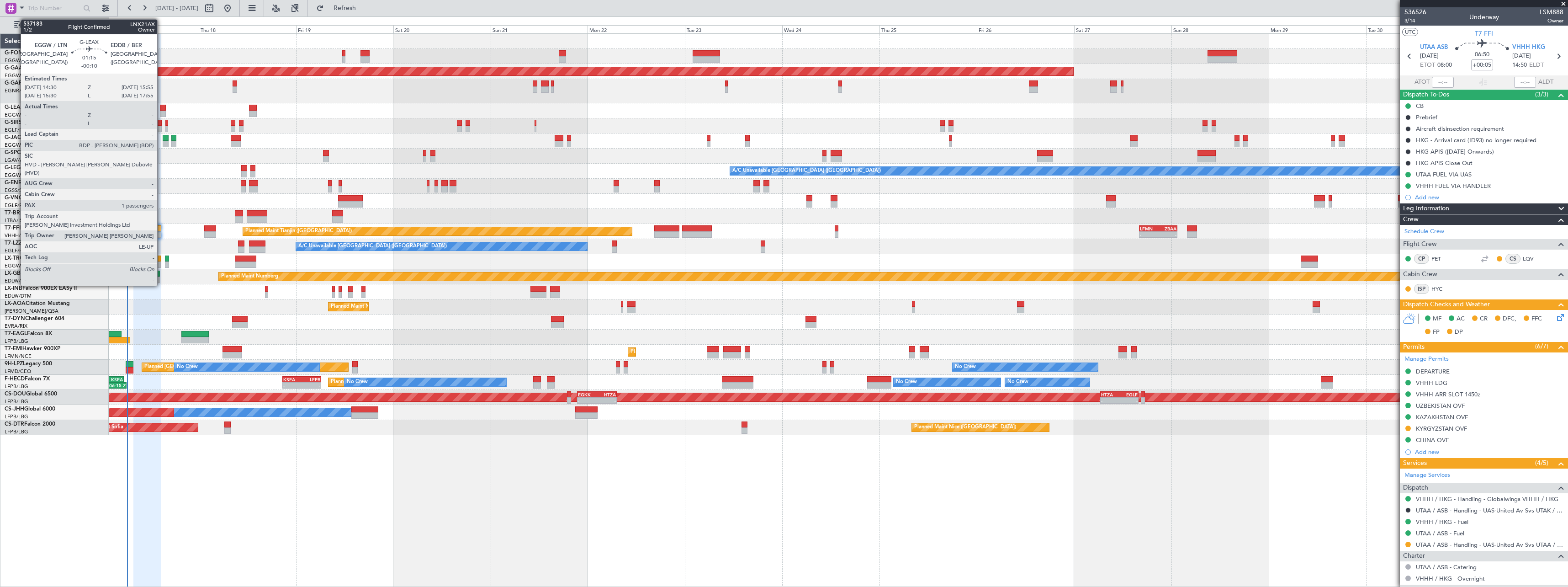
click at [161, 109] on div at bounding box center [163, 108] width 6 height 7
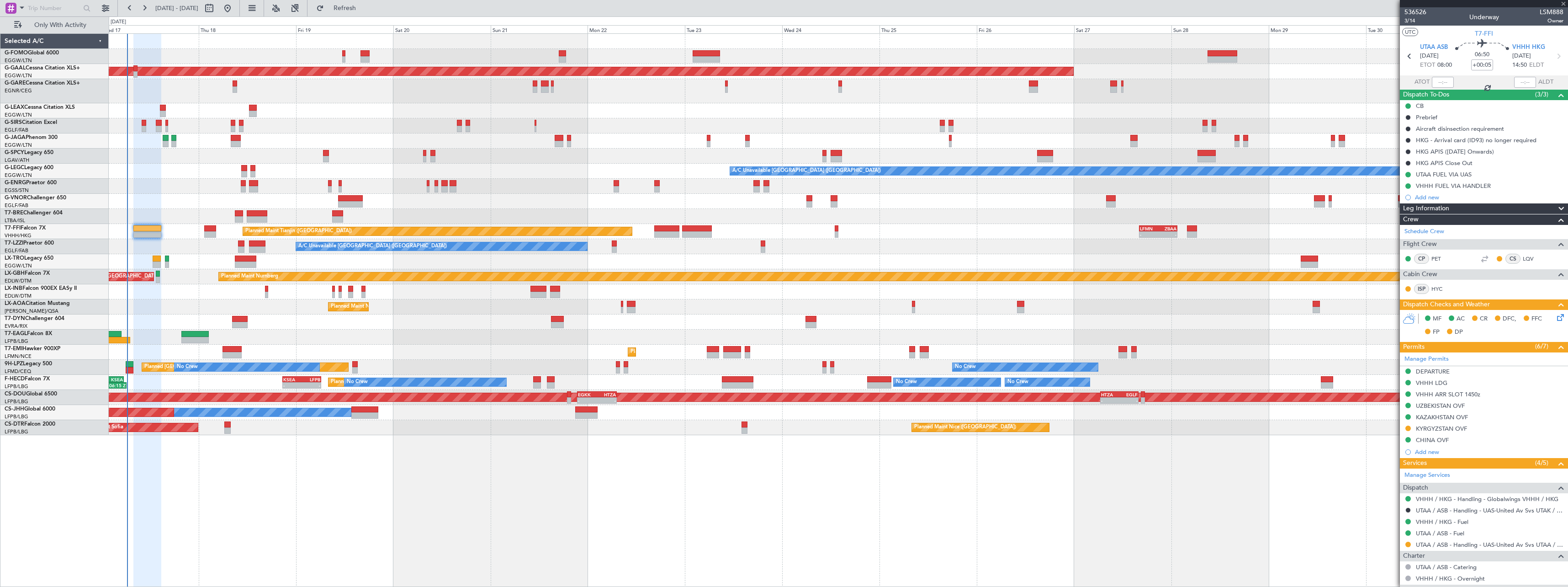
type input "-00:10"
type input "1"
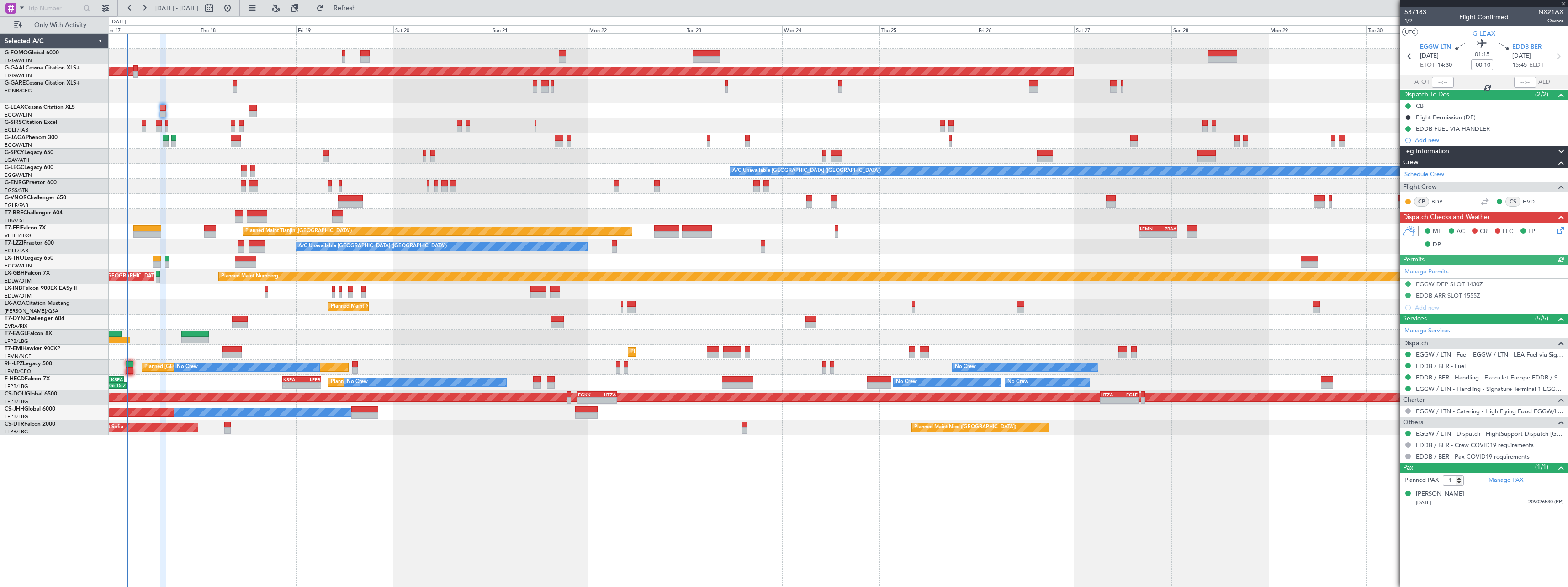
click at [1561, 229] on icon at bounding box center [1559, 228] width 7 height 7
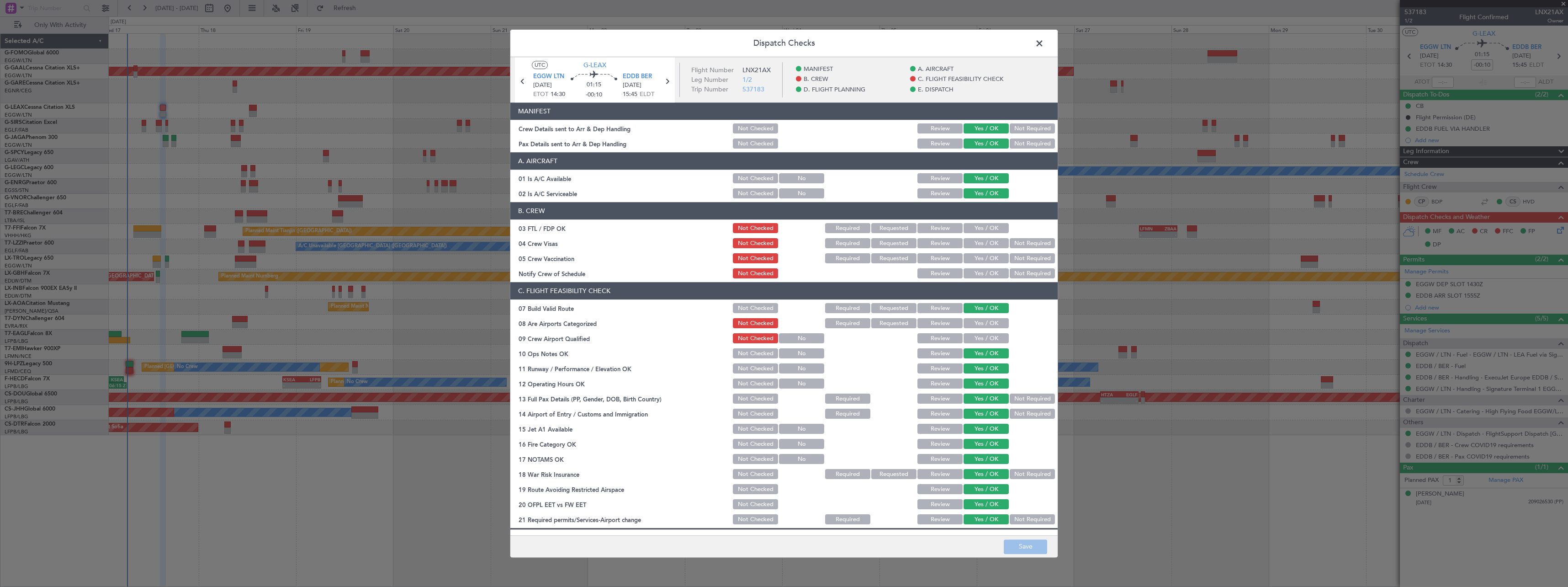
click at [1044, 43] on span at bounding box center [1044, 46] width 0 height 18
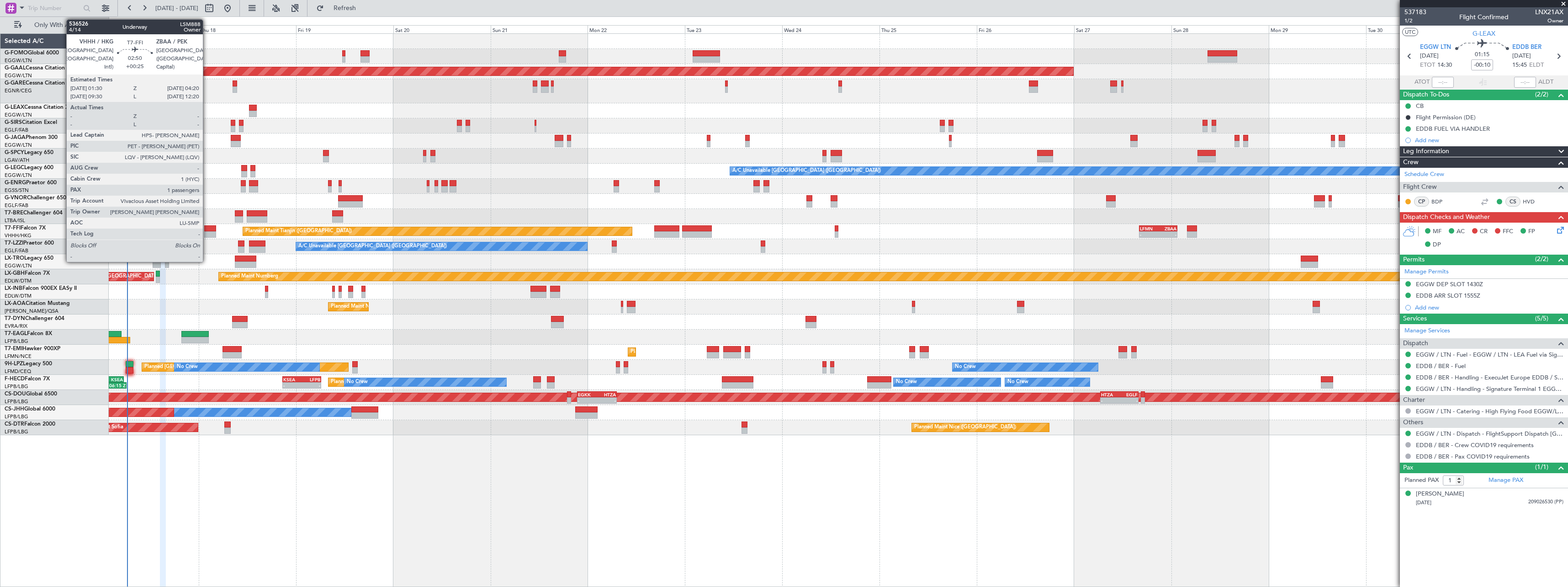
click at [207, 229] on div at bounding box center [211, 228] width 12 height 7
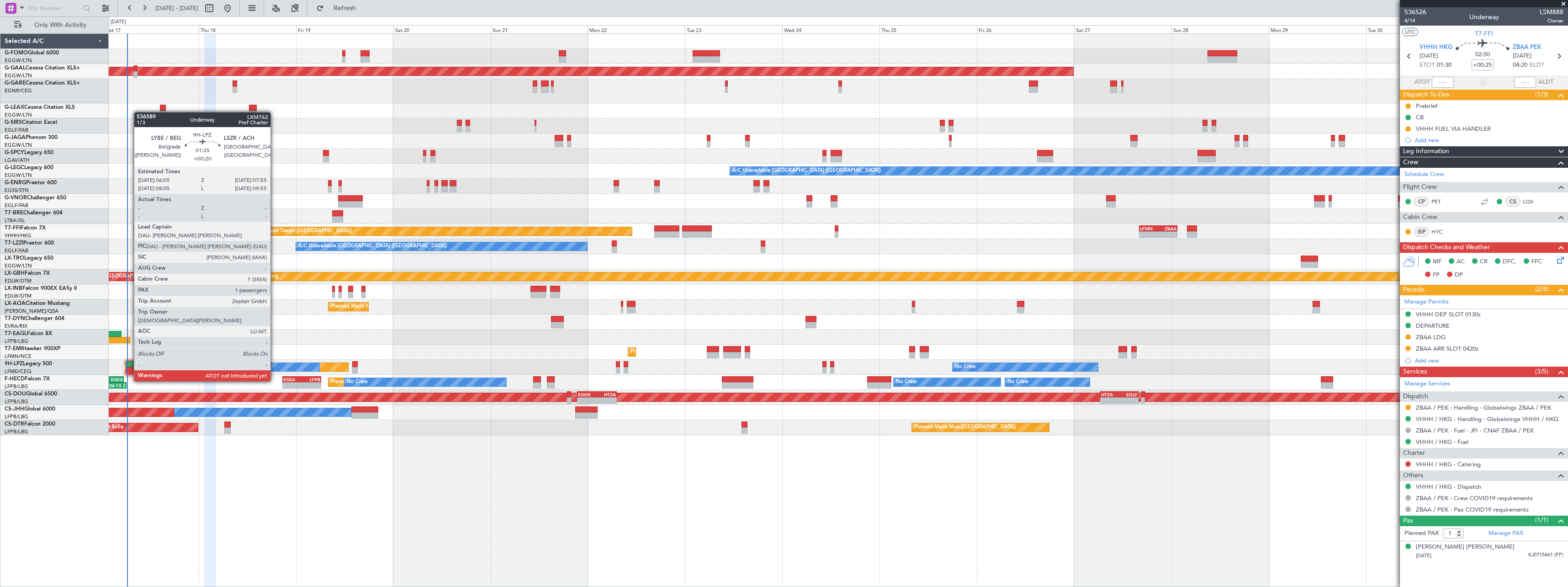
click at [129, 364] on div at bounding box center [129, 364] width 8 height 7
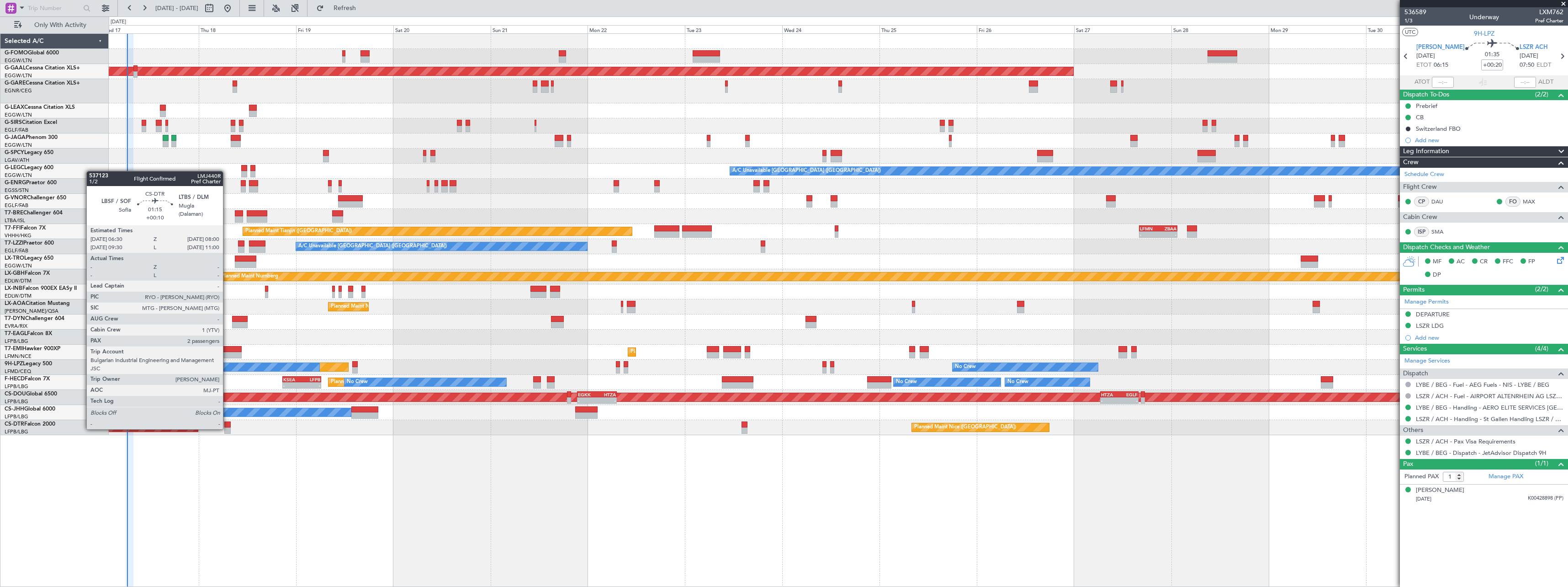
click at [227, 428] on div at bounding box center [228, 431] width 7 height 7
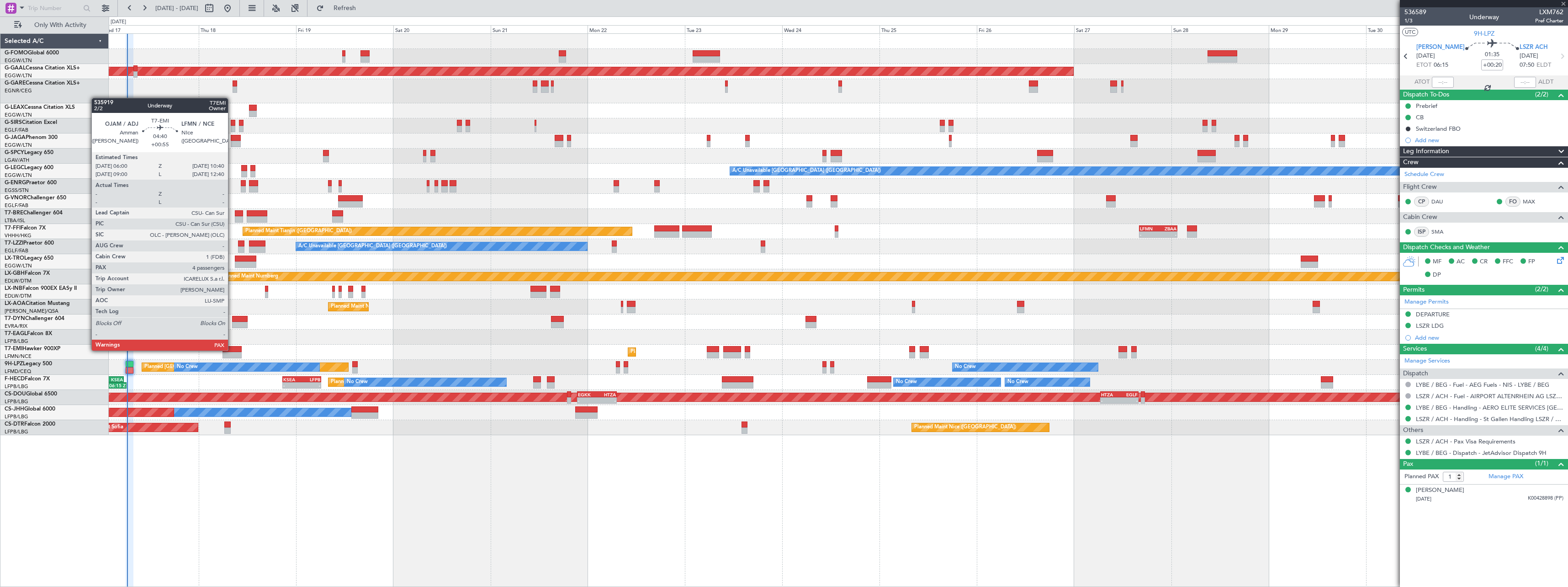
type input "+00:10"
type input "2"
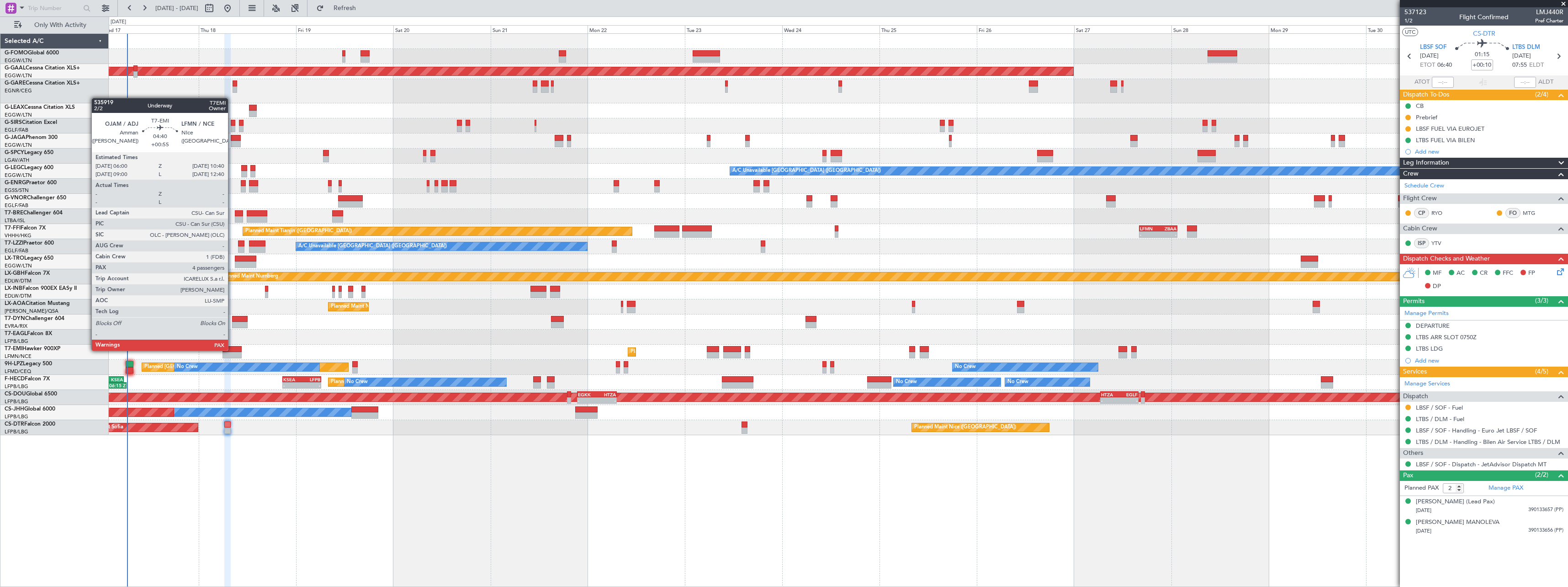
click at [232, 350] on div at bounding box center [233, 349] width 19 height 7
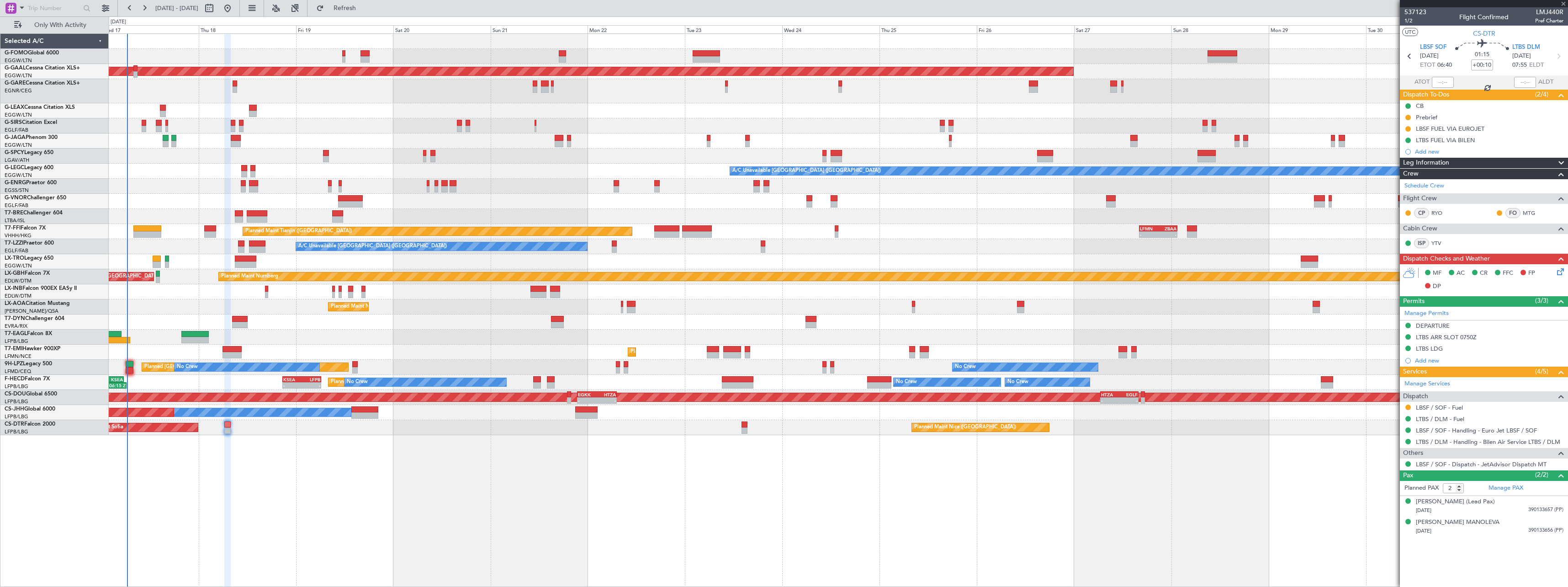
type input "+00:55"
type input "4"
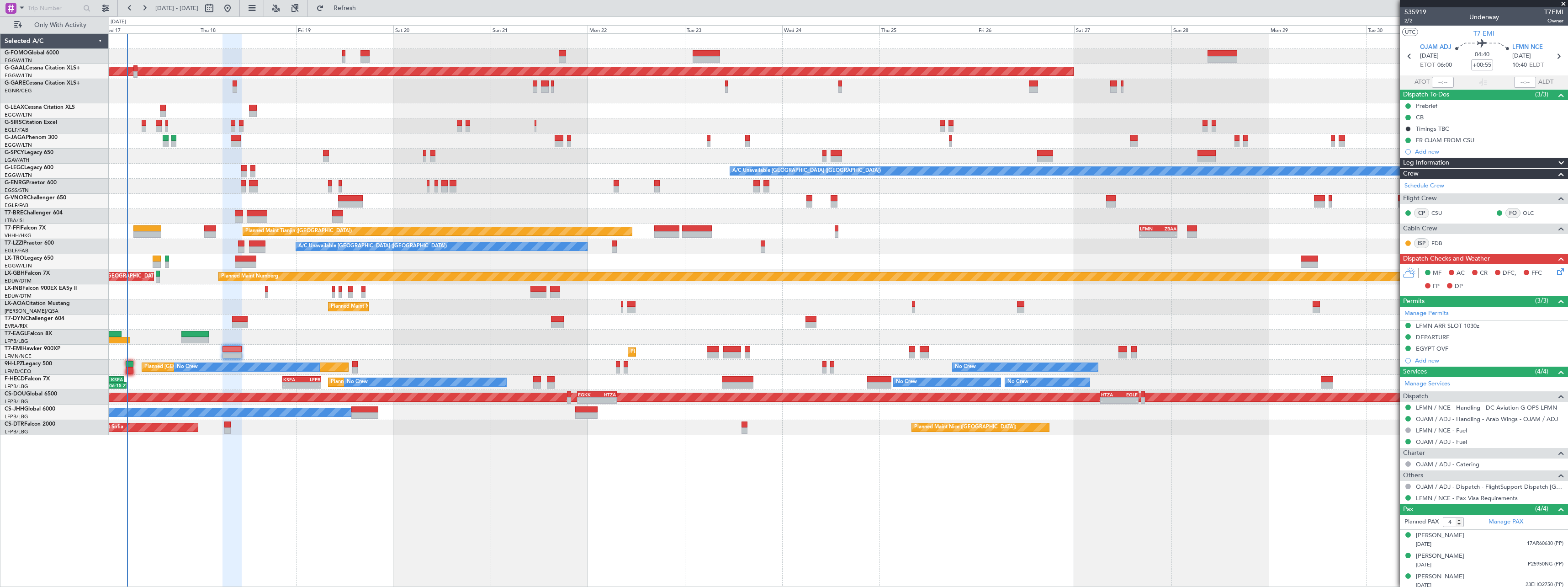
click at [1555, 268] on icon at bounding box center [1559, 270] width 7 height 7
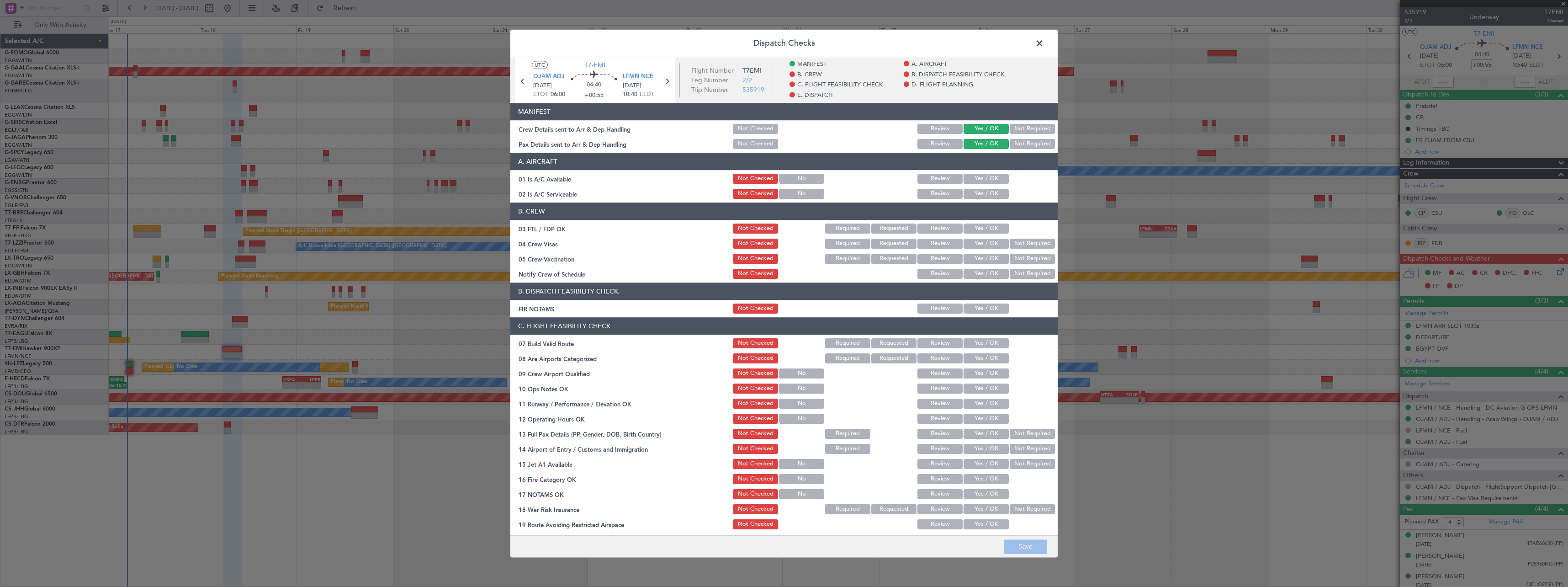
drag, startPoint x: 968, startPoint y: 180, endPoint x: 971, endPoint y: 188, distance: 8.5
click at [969, 181] on button "Yes / OK" at bounding box center [986, 178] width 45 height 10
click at [971, 192] on button "Yes / OK" at bounding box center [986, 194] width 45 height 10
click at [987, 340] on button "Yes / OK" at bounding box center [986, 343] width 45 height 10
click at [981, 352] on div "Yes / OK" at bounding box center [985, 358] width 46 height 13
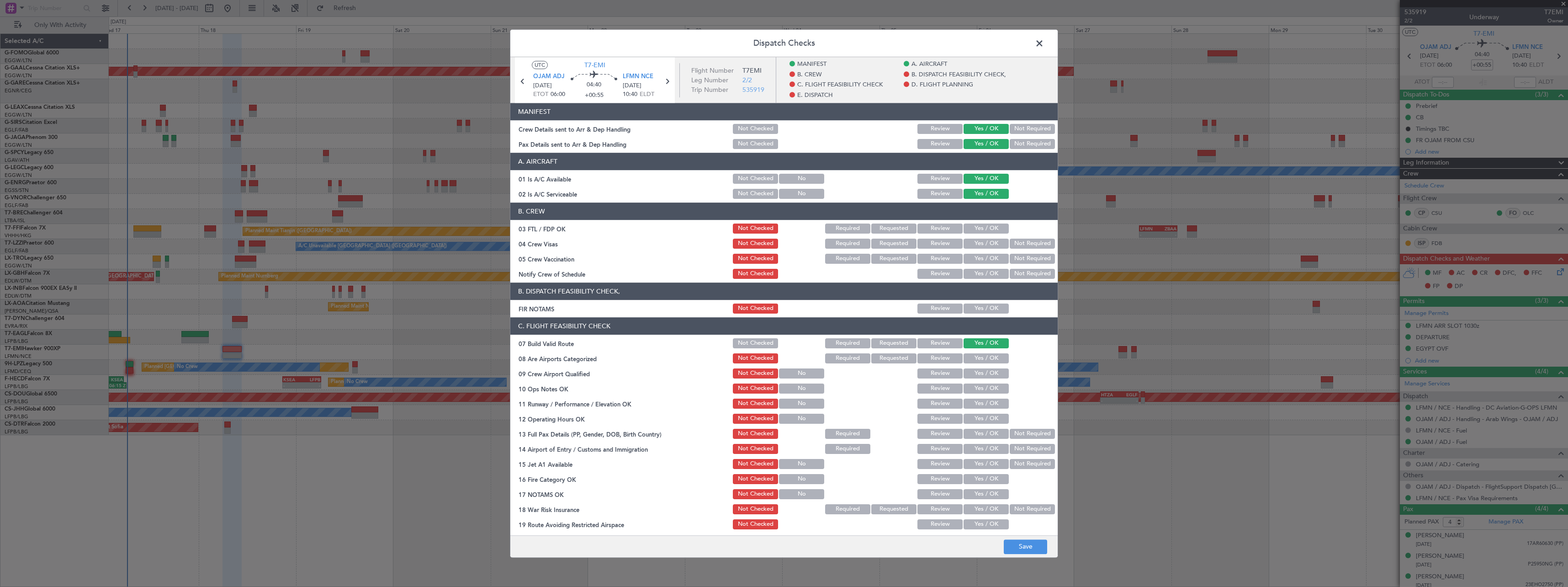
click at [979, 361] on button "Yes / OK" at bounding box center [986, 358] width 45 height 10
click at [976, 388] on button "Yes / OK" at bounding box center [986, 388] width 45 height 10
click at [973, 403] on button "Yes / OK" at bounding box center [986, 404] width 45 height 10
click at [972, 419] on button "Yes / OK" at bounding box center [986, 418] width 45 height 10
click at [971, 435] on button "Yes / OK" at bounding box center [986, 434] width 45 height 10
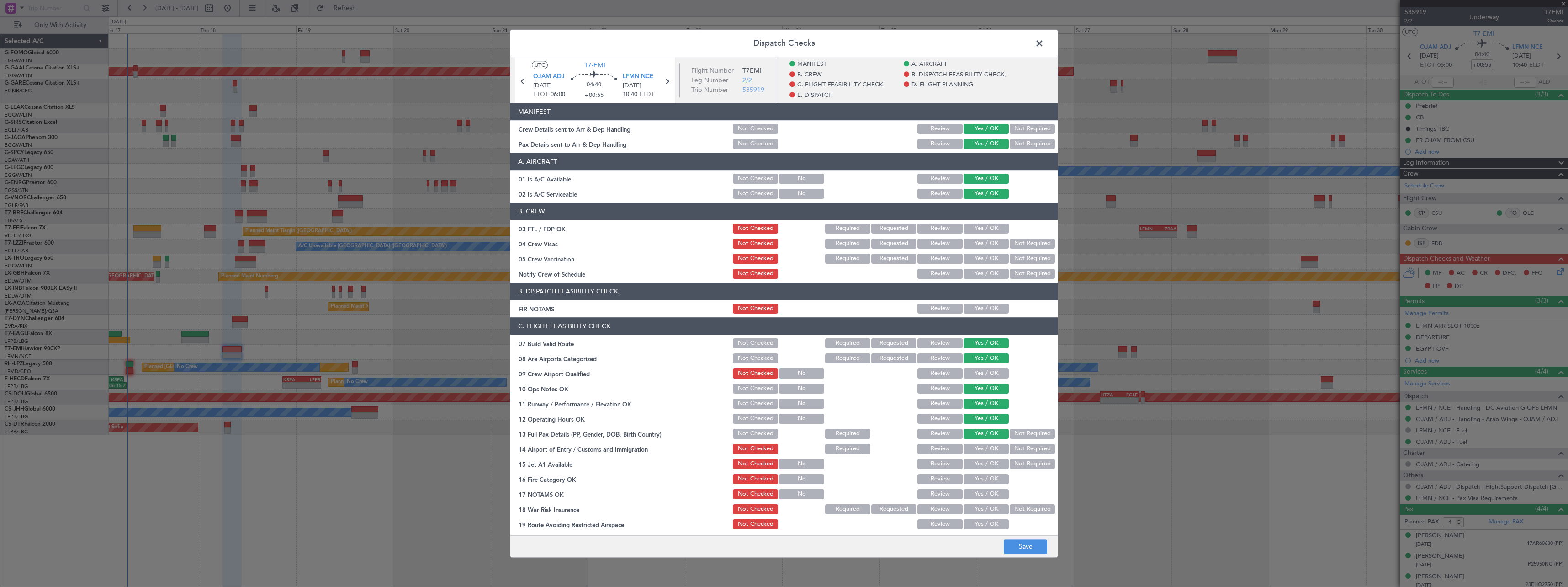
click at [974, 446] on button "Yes / OK" at bounding box center [986, 449] width 45 height 10
click at [975, 463] on button "Yes / OK" at bounding box center [986, 464] width 45 height 10
click at [975, 476] on button "Yes / OK" at bounding box center [986, 479] width 45 height 10
click at [1027, 546] on button "Save" at bounding box center [1025, 547] width 43 height 15
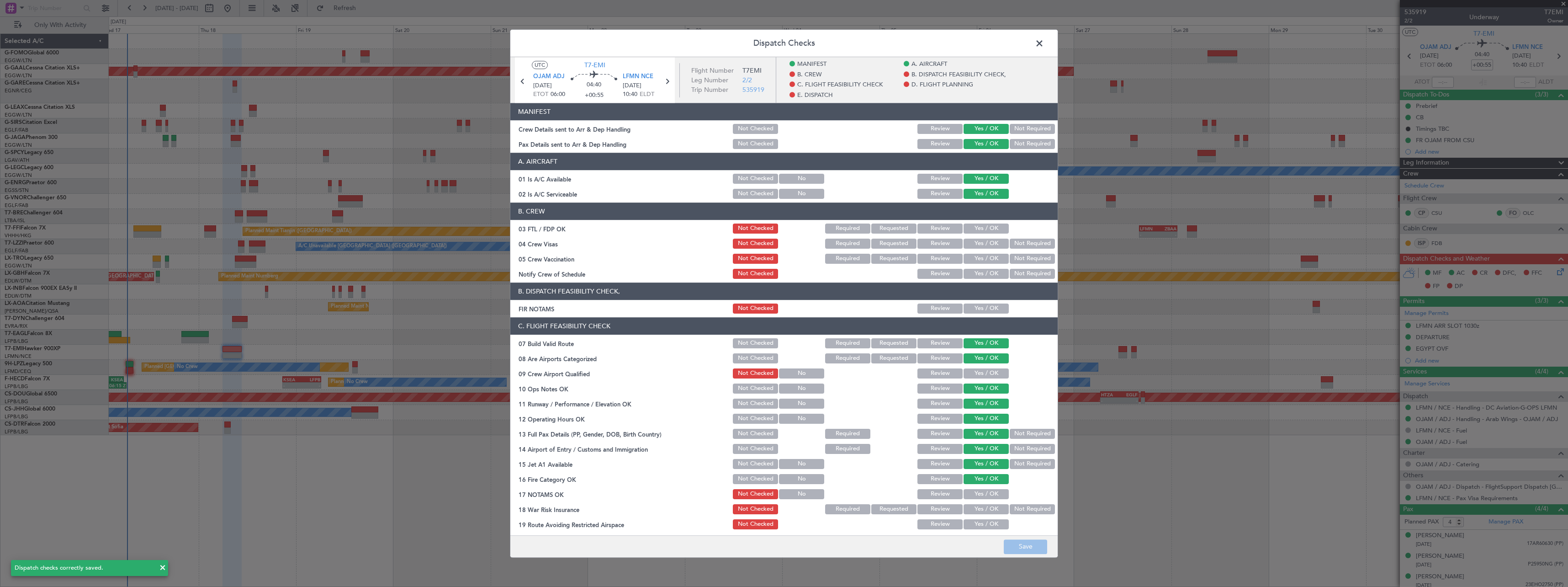
click at [1044, 46] on span at bounding box center [1044, 46] width 0 height 18
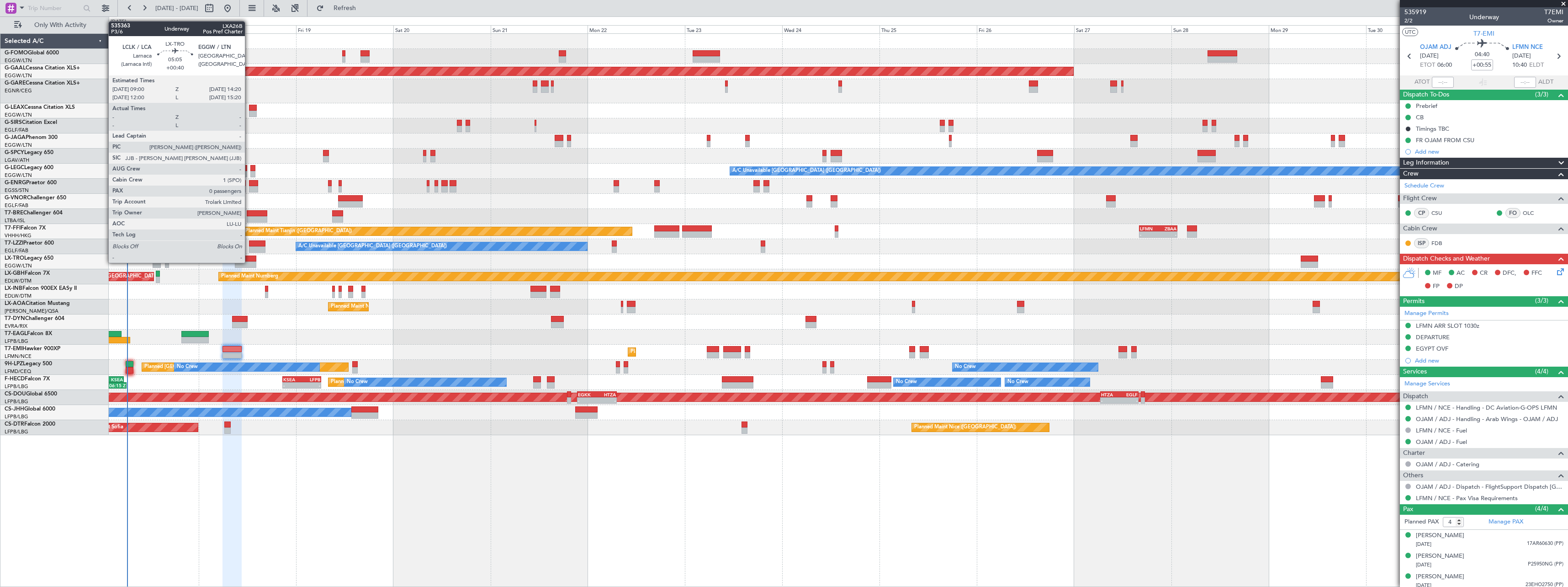
click at [249, 262] on div at bounding box center [246, 264] width 22 height 7
type input "+00:40"
type input "0"
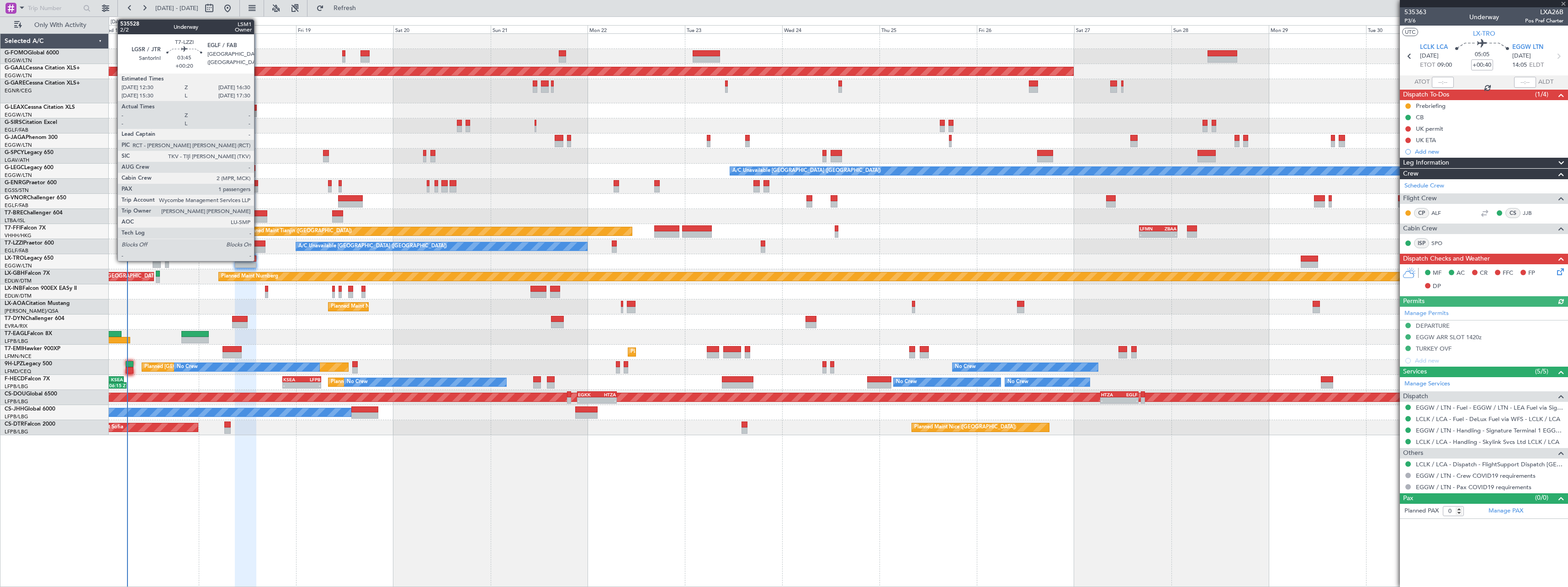
click at [258, 243] on div at bounding box center [257, 244] width 16 height 7
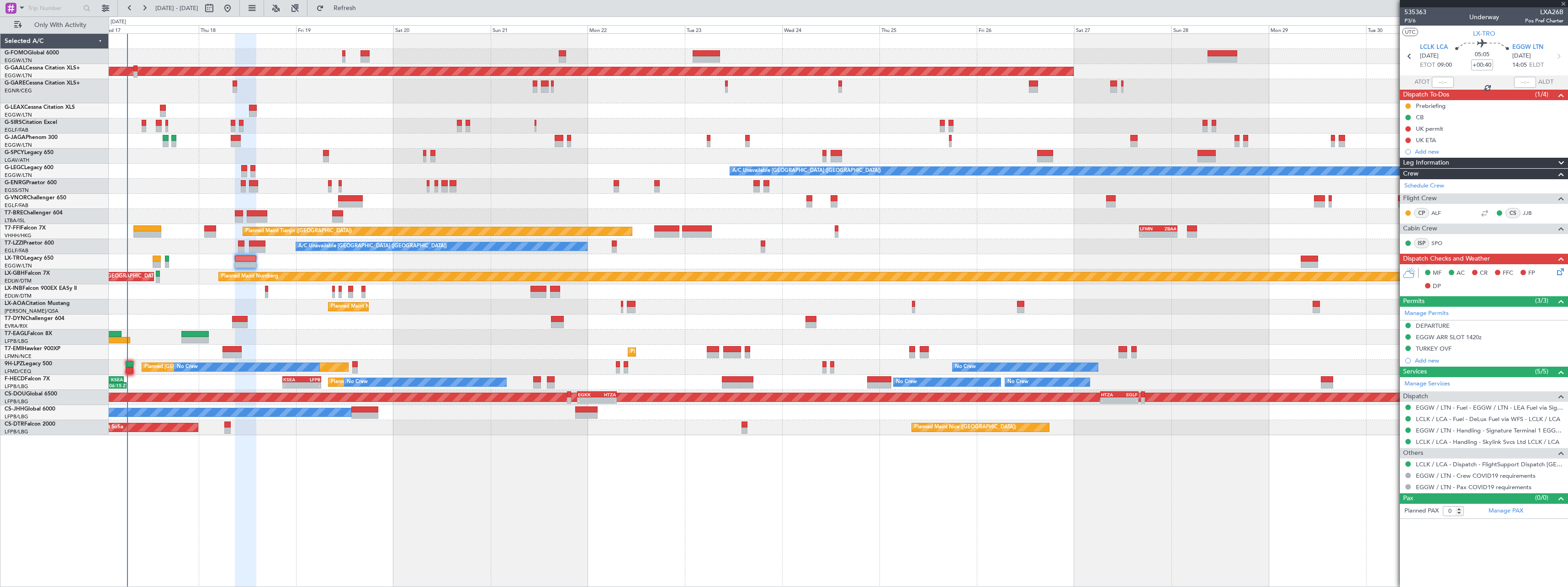
type input "+00:20"
type input "1"
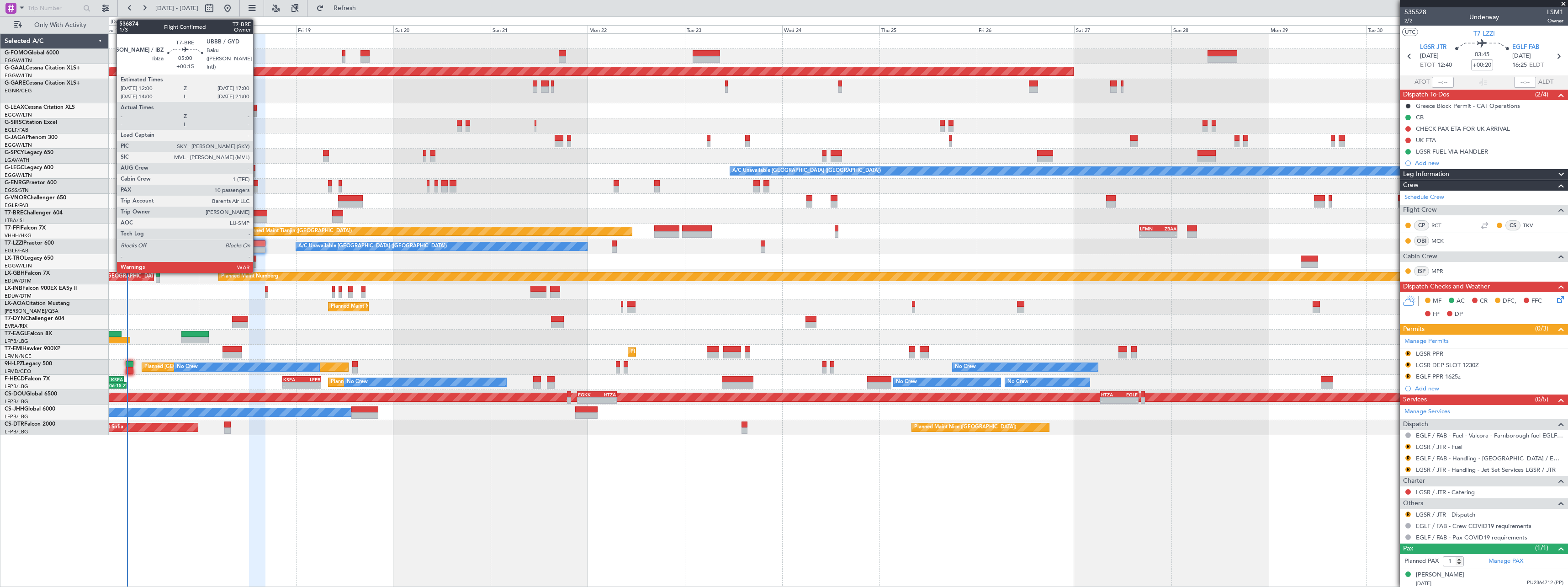
click at [257, 216] on div at bounding box center [257, 213] width 21 height 7
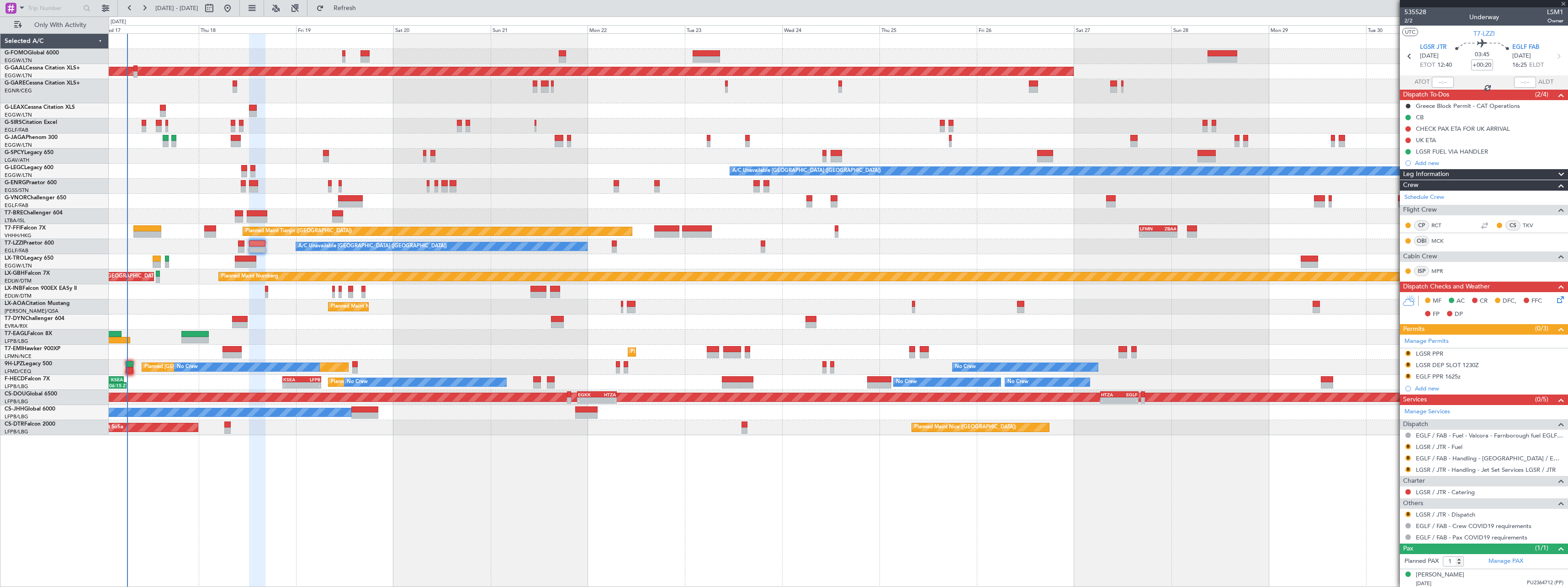
type input "+00:15"
type input "10"
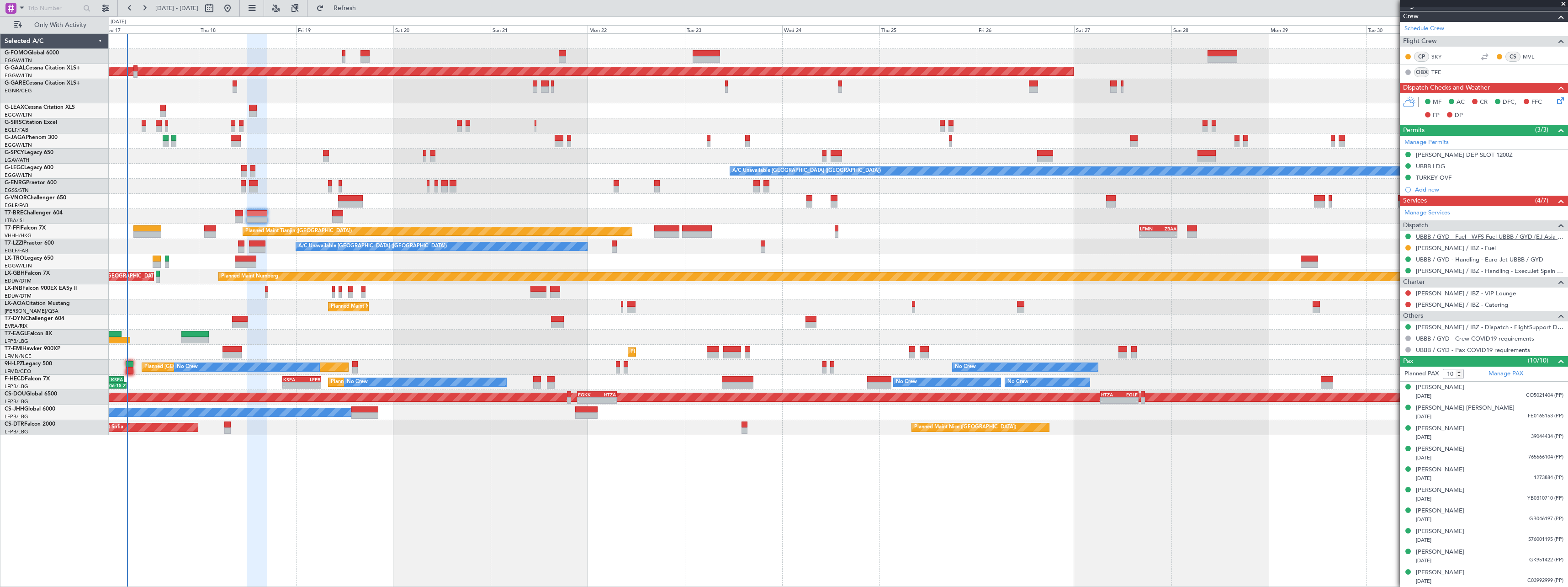
scroll to position [0, 0]
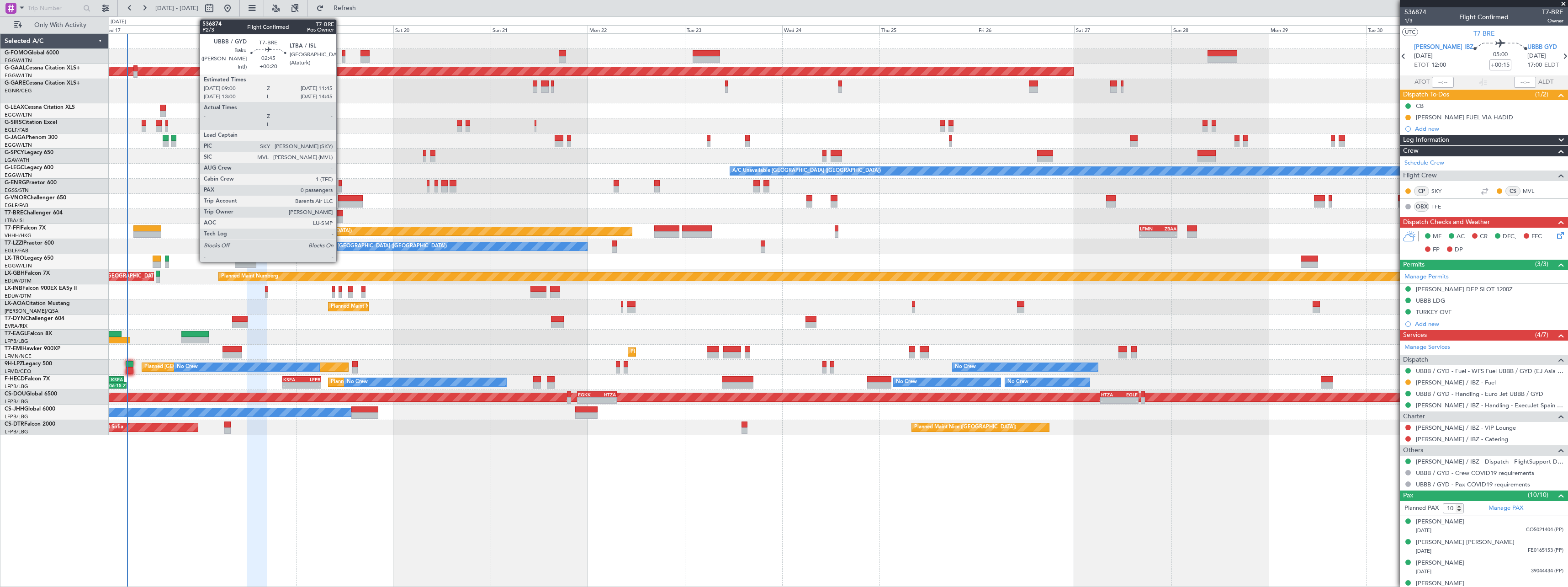
click at [340, 217] on div at bounding box center [338, 219] width 12 height 7
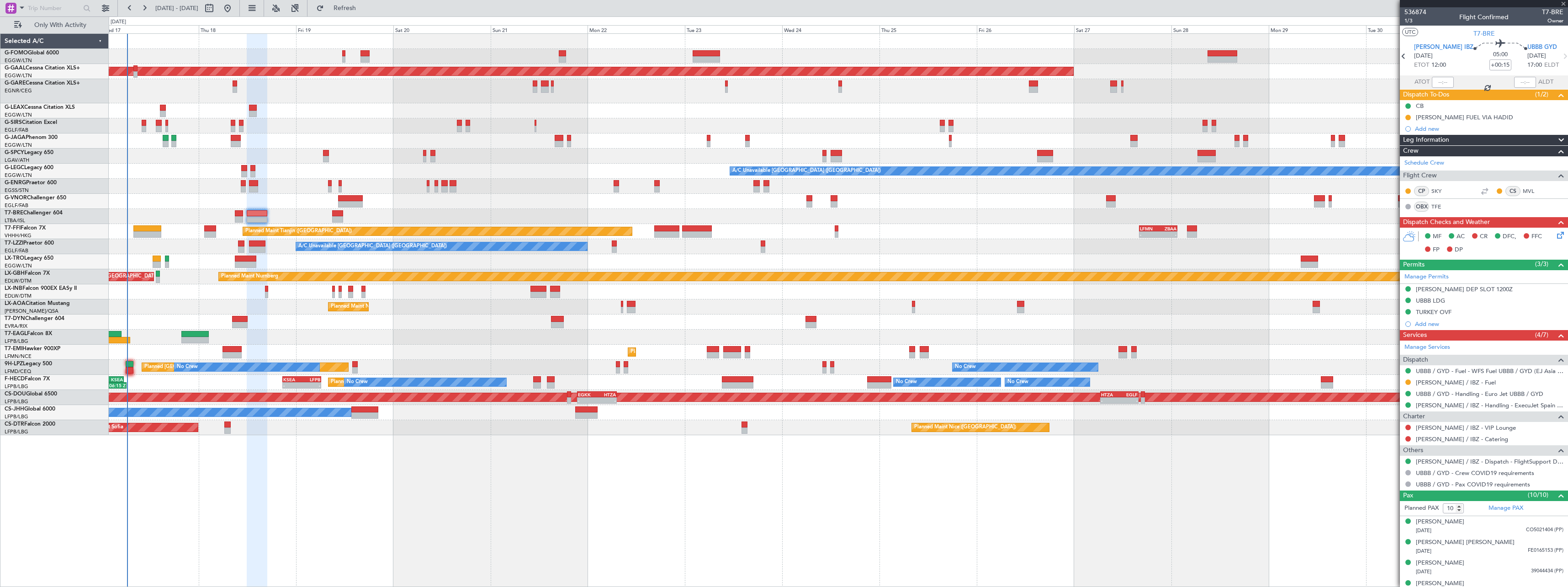
type input "+00:20"
type input "0"
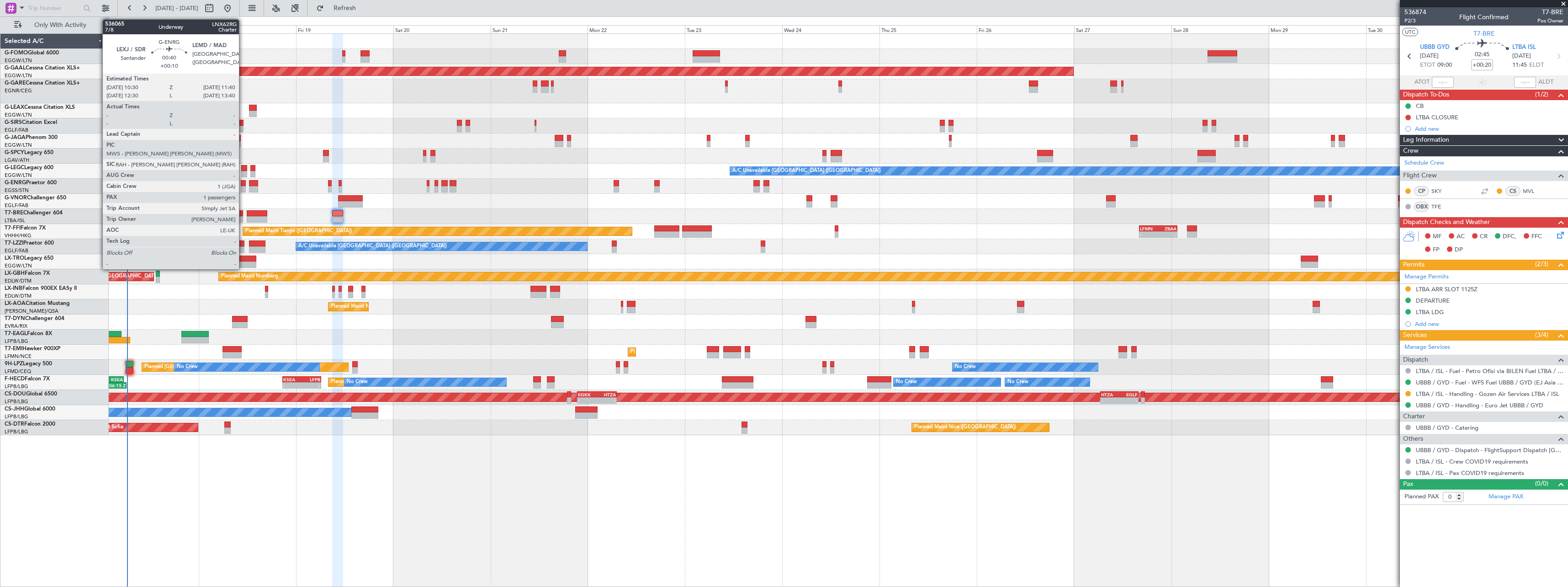
click at [243, 185] on div at bounding box center [243, 183] width 5 height 7
type input "+00:10"
type input "1"
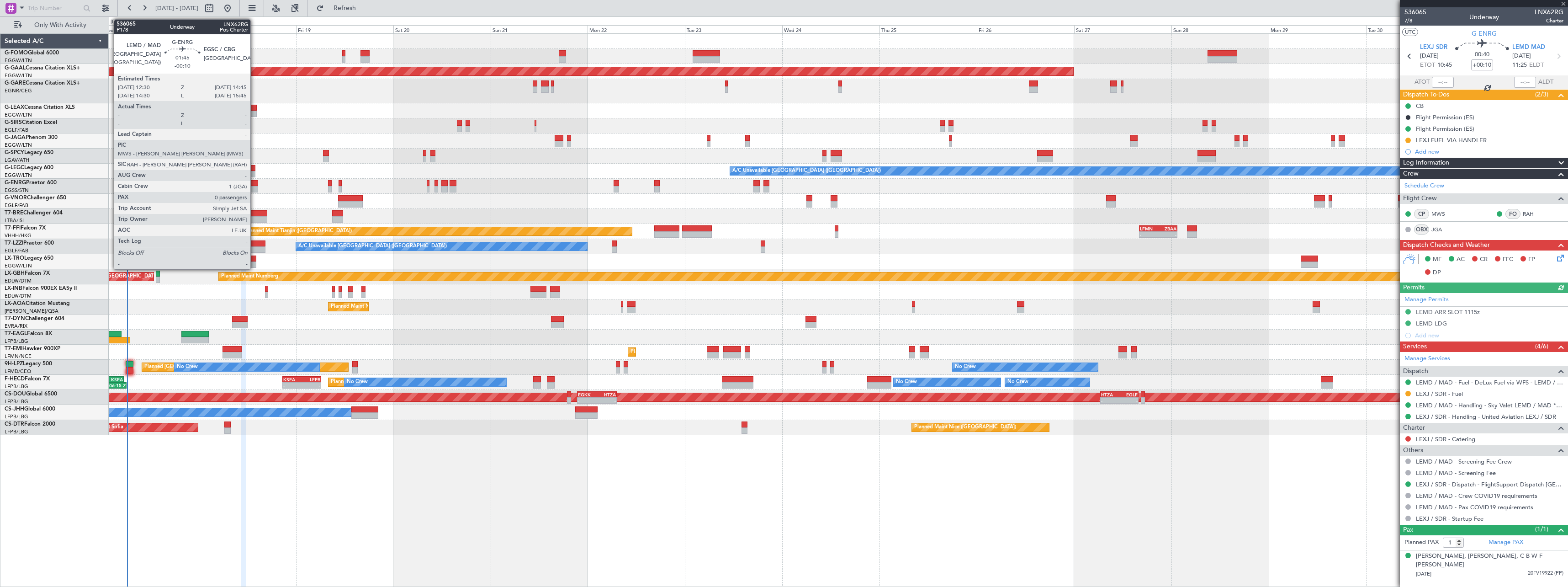
click at [254, 183] on div at bounding box center [253, 183] width 9 height 7
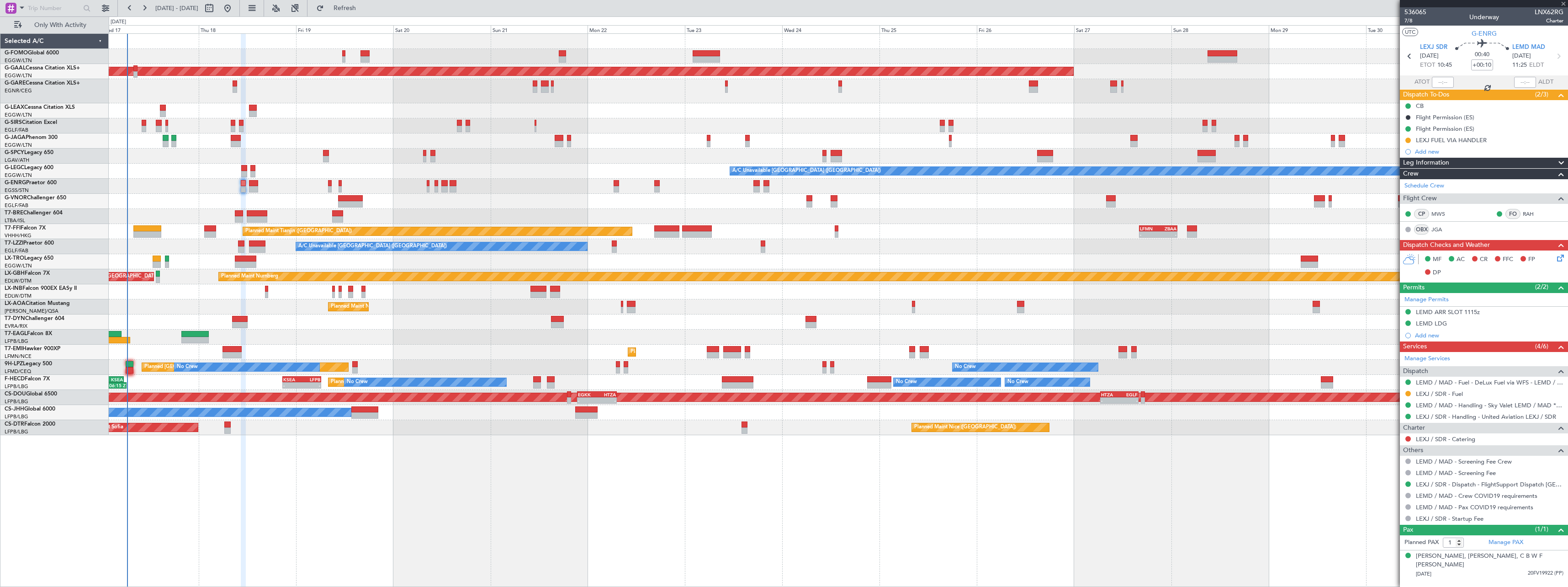
type input "-00:10"
type input "0"
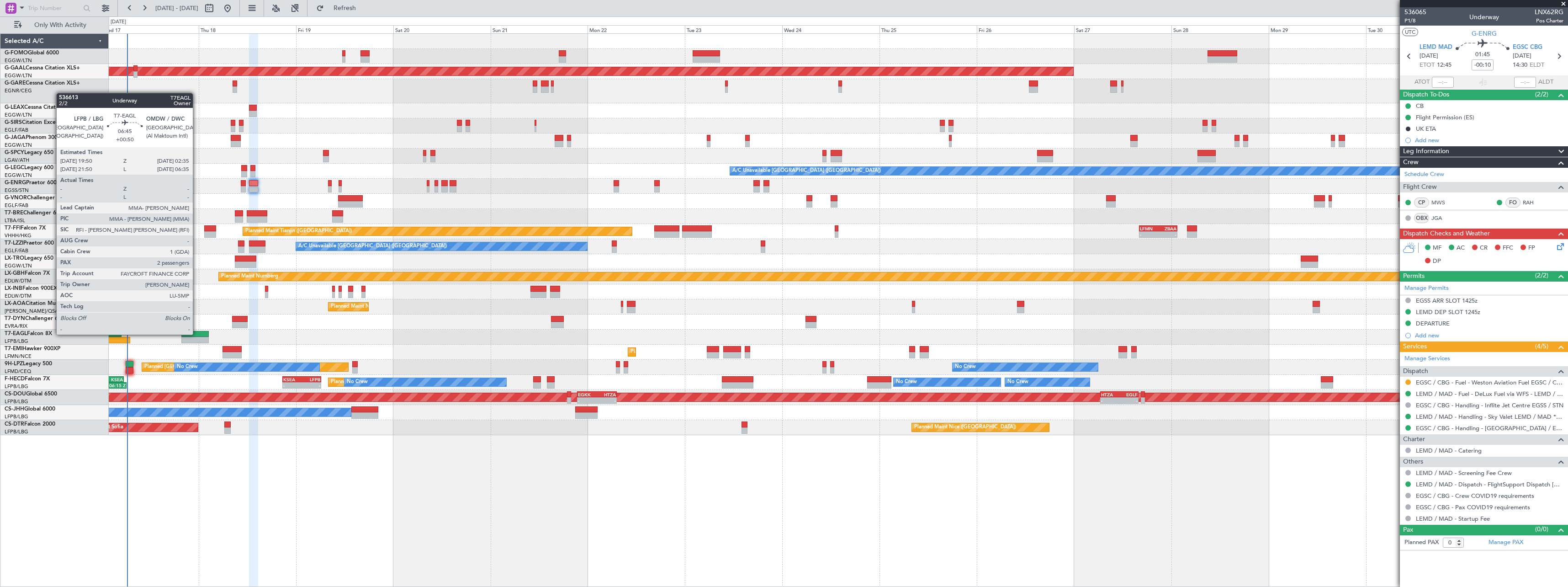
click at [197, 334] on div at bounding box center [195, 334] width 27 height 7
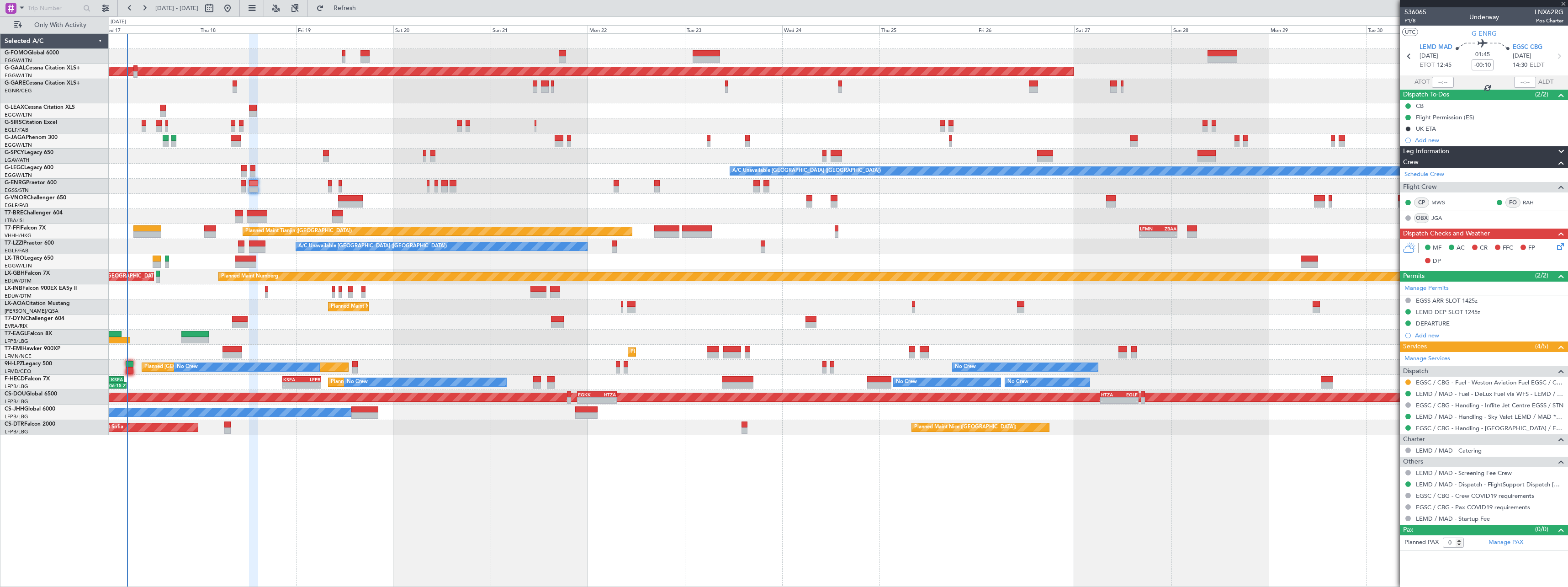
type input "+00:50"
type input "2"
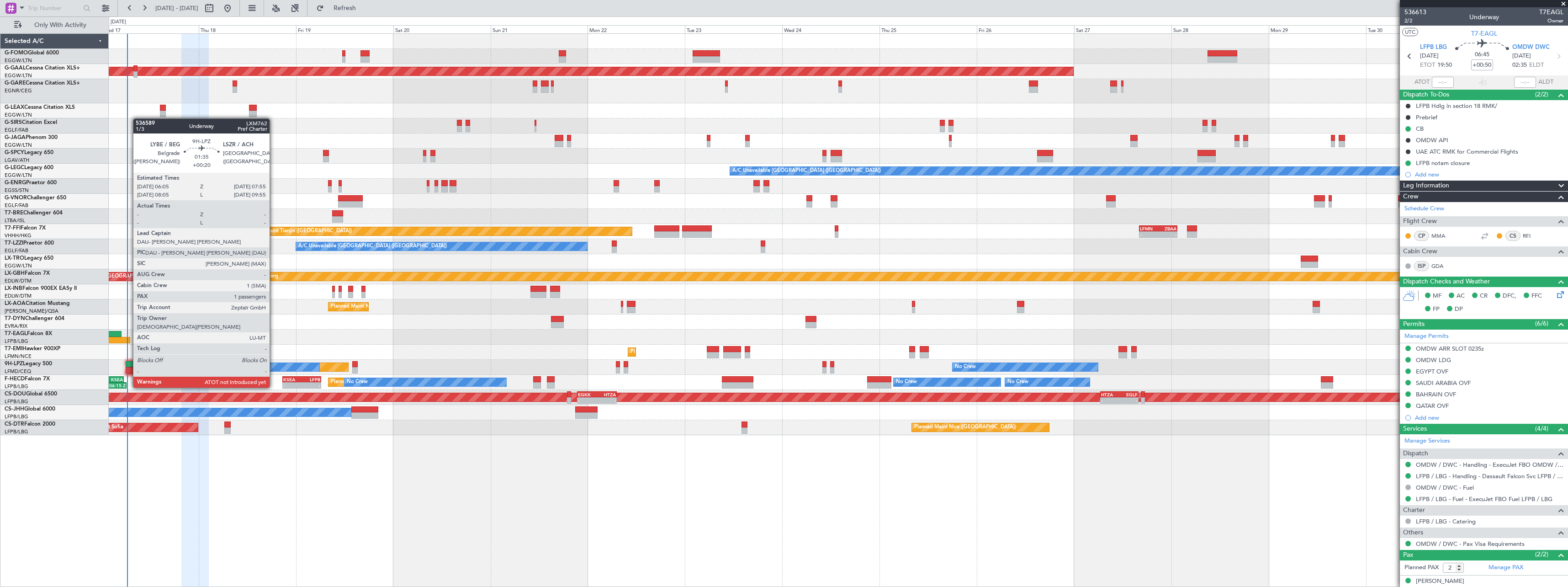
click at [128, 370] on div at bounding box center [129, 370] width 8 height 7
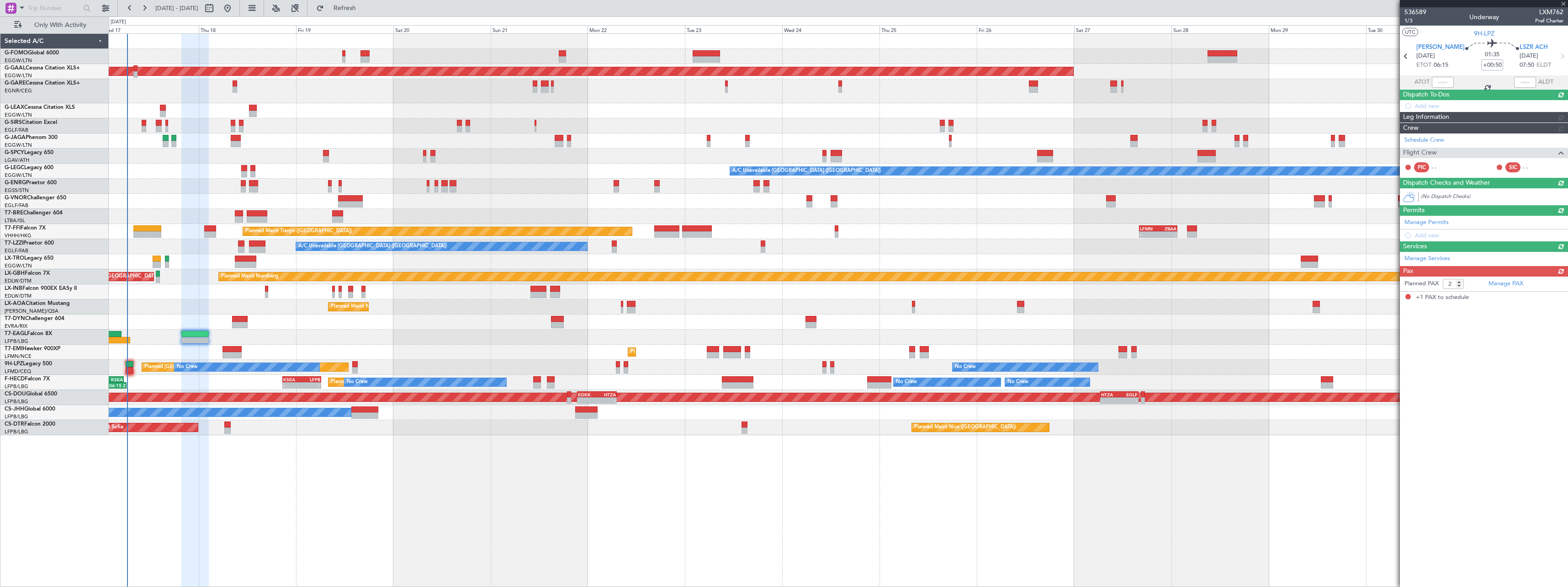
type input "+00:20"
type input "1"
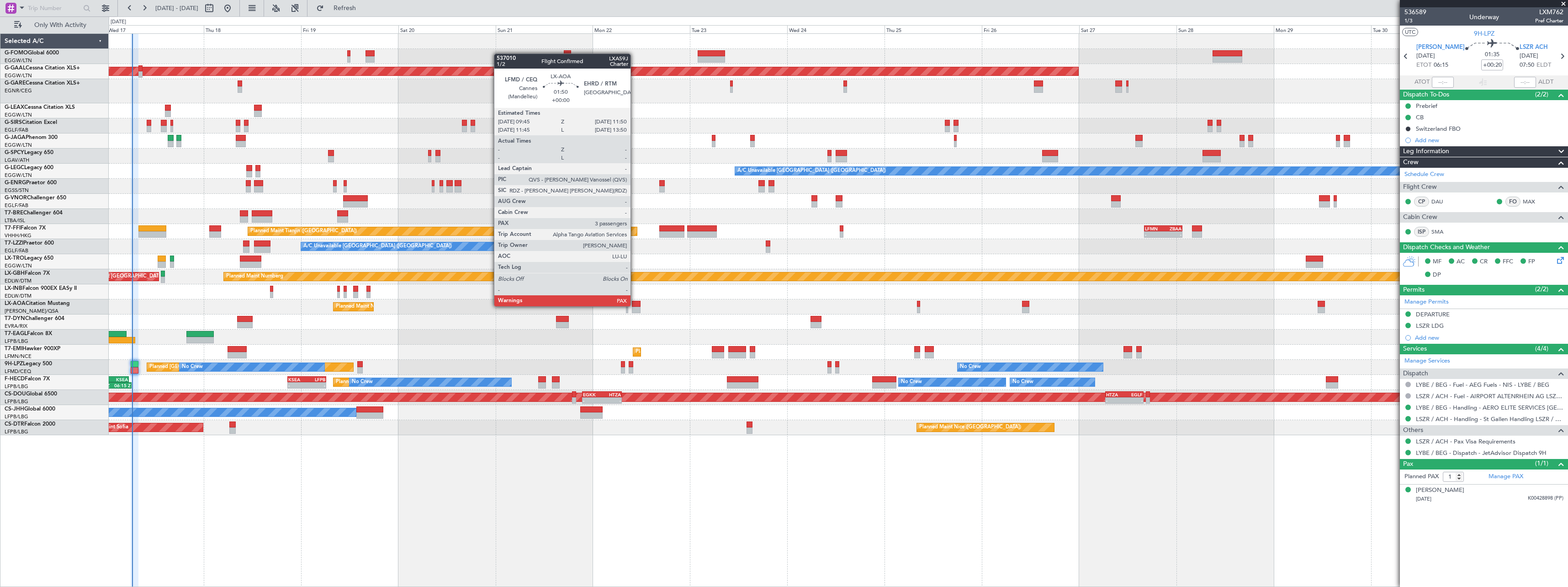
click at [635, 305] on div at bounding box center [636, 304] width 9 height 7
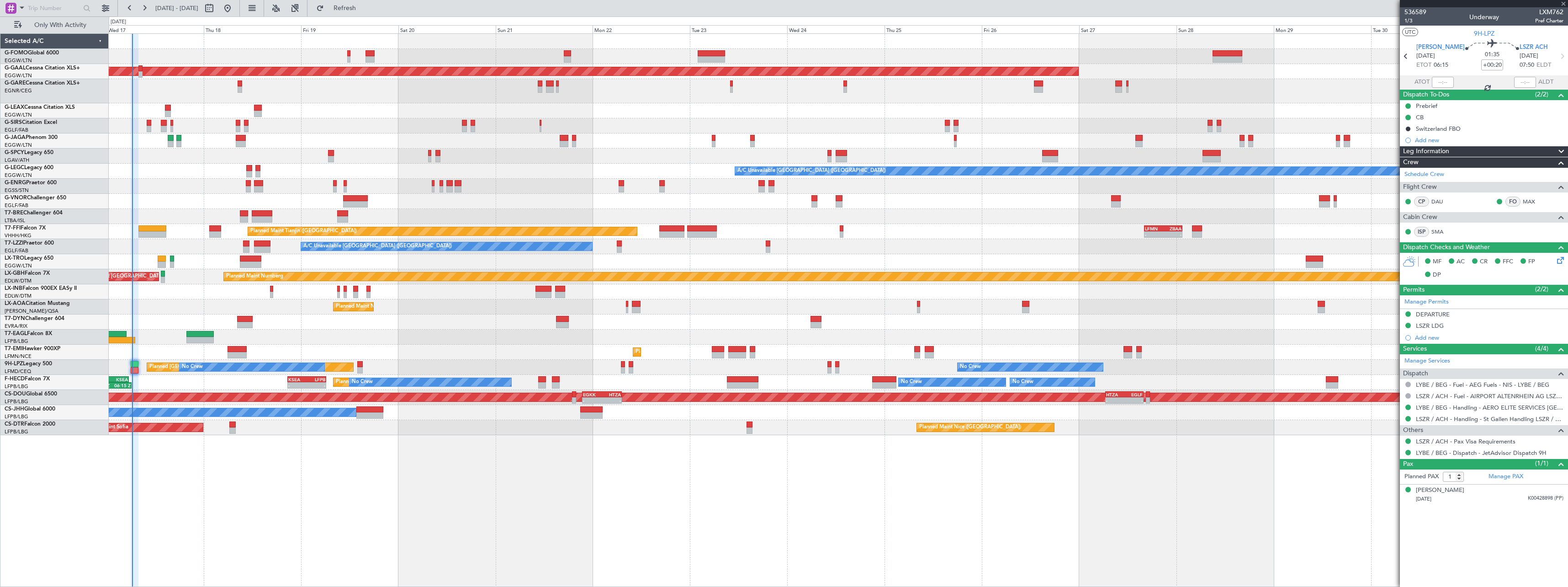
type input "3"
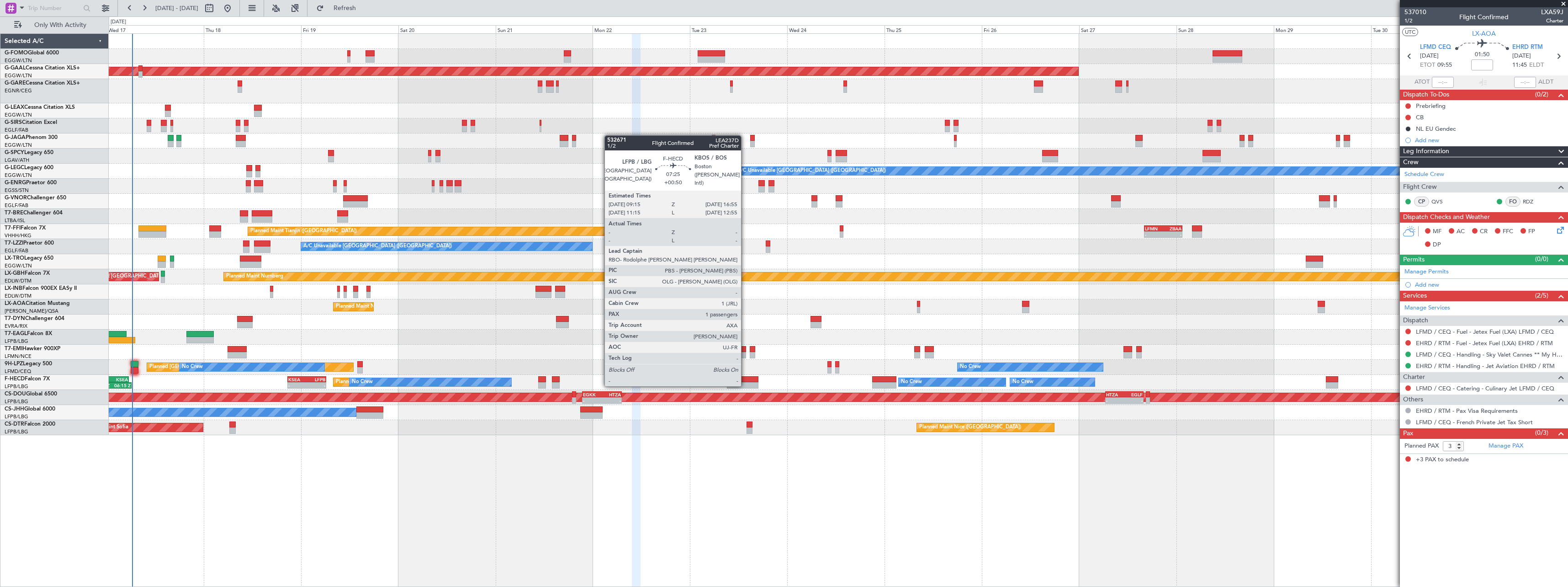
click at [745, 376] on div at bounding box center [743, 379] width 32 height 7
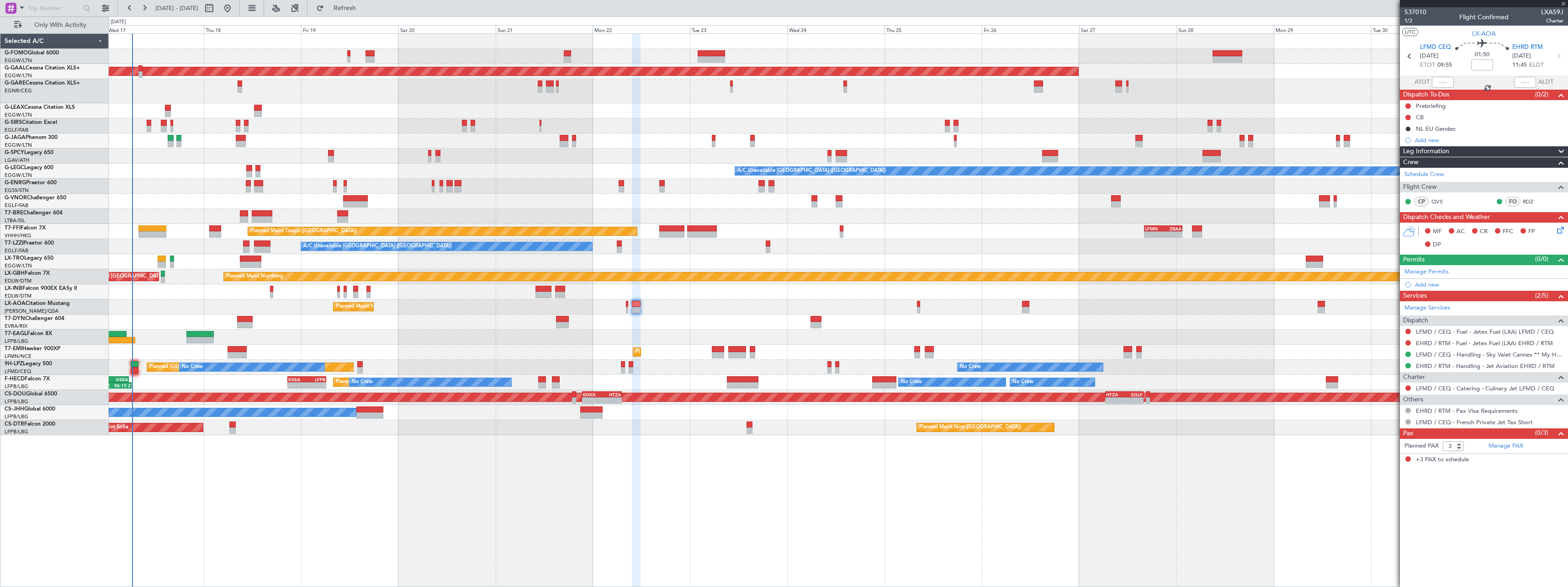
type input "+00:50"
type input "1"
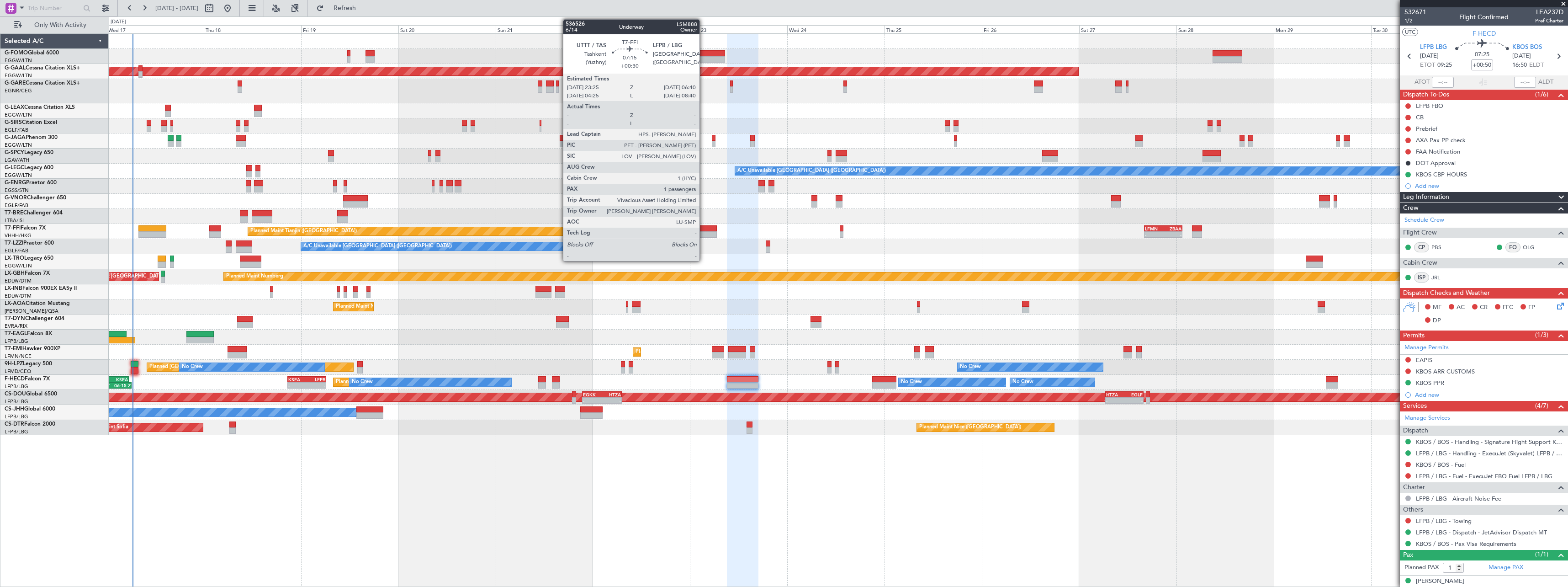
click at [704, 231] on div at bounding box center [702, 228] width 30 height 7
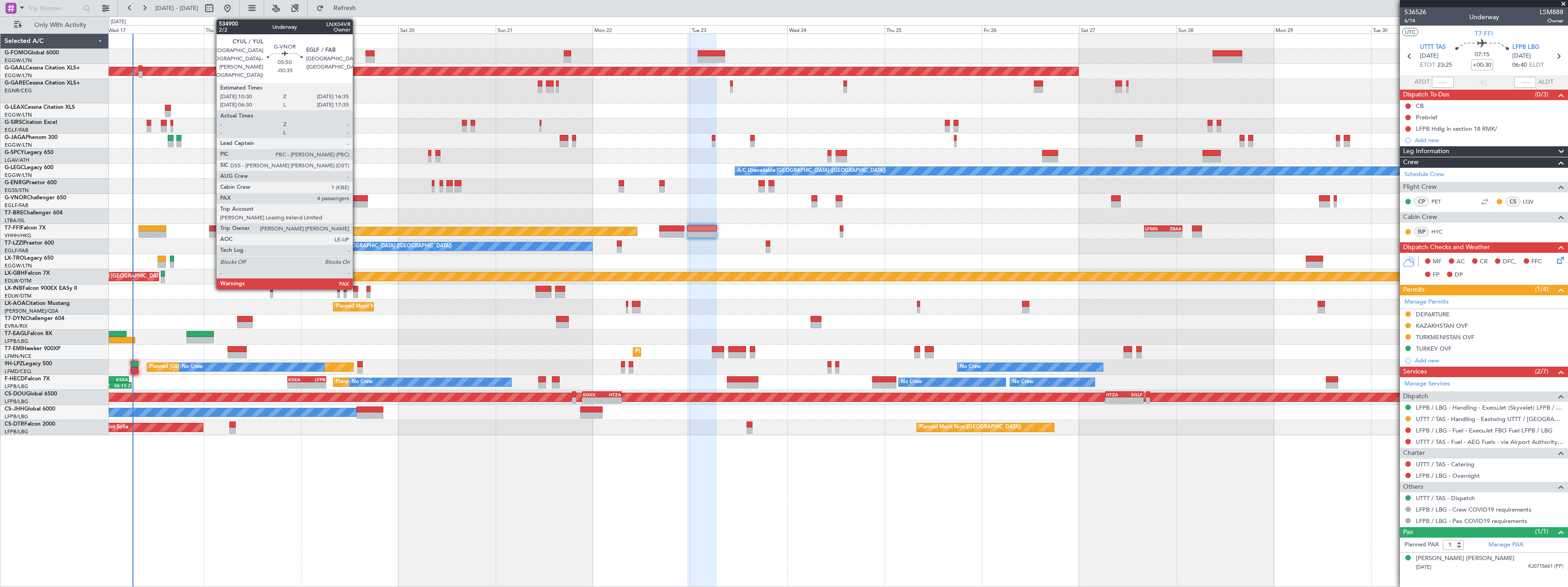
click at [357, 197] on div at bounding box center [355, 198] width 25 height 7
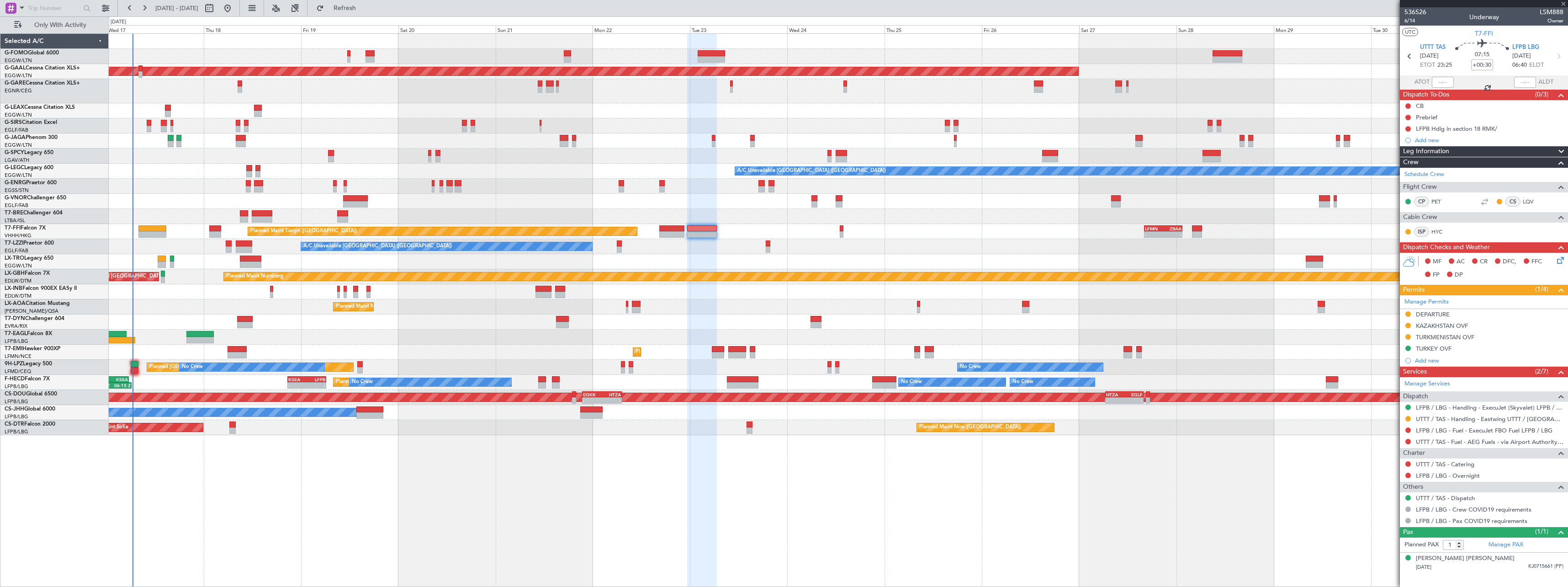
type input "-00:35"
type input "4"
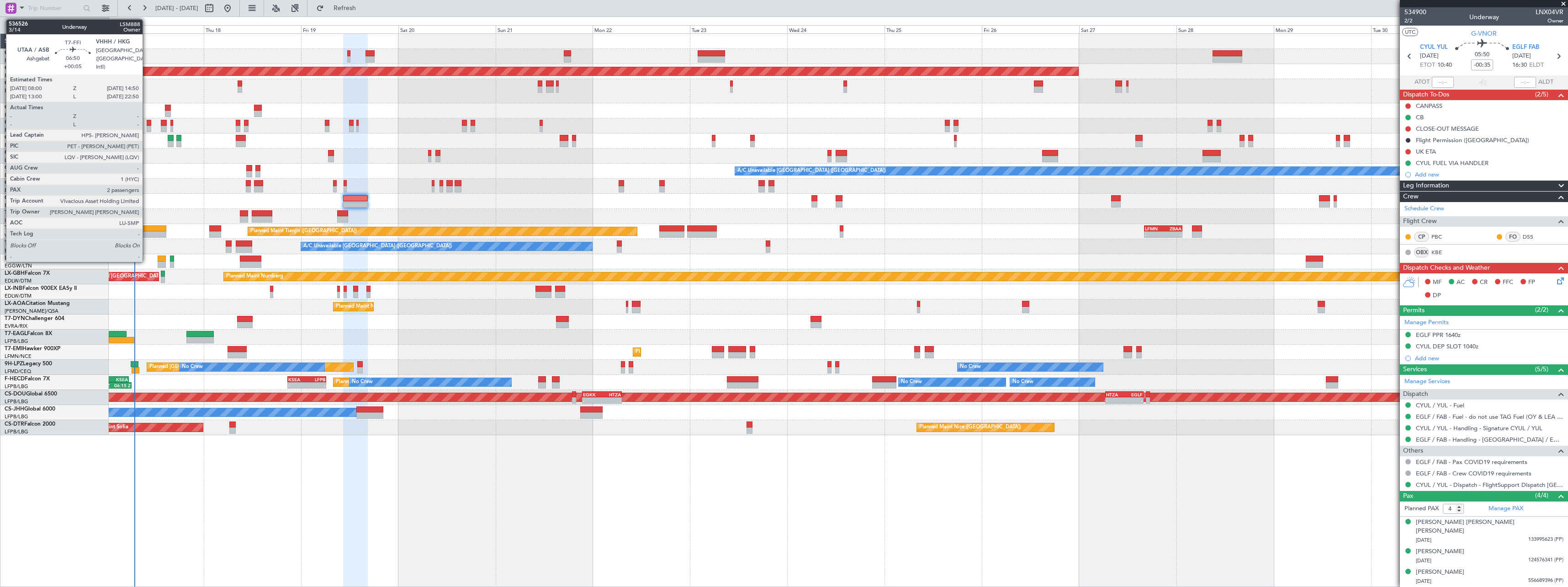
click at [147, 230] on div at bounding box center [152, 228] width 28 height 7
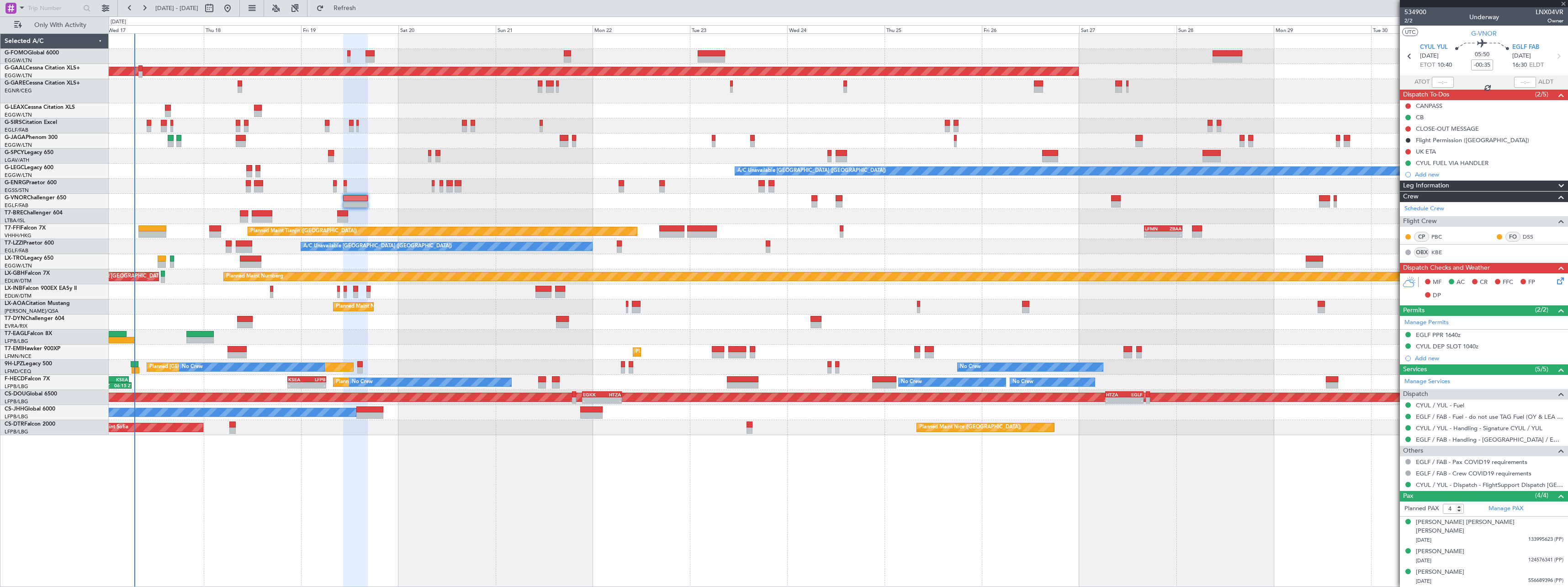
type input "+00:05"
type input "2"
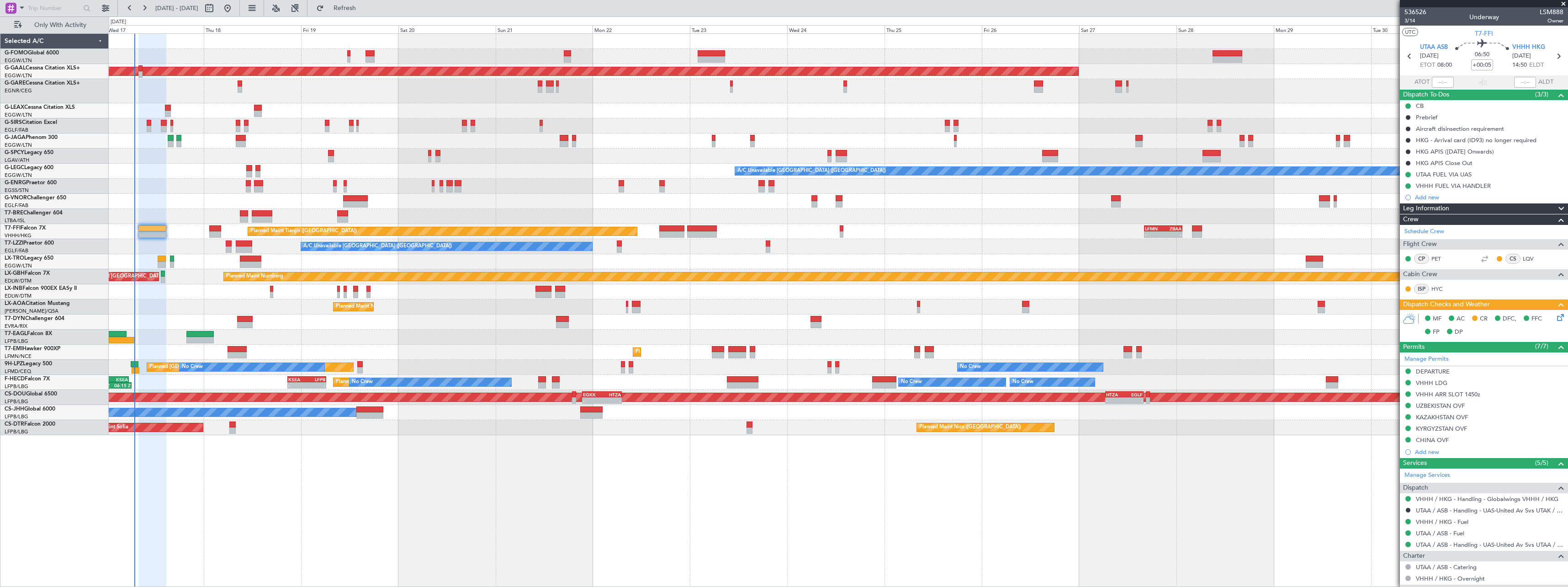
click at [1555, 317] on icon at bounding box center [1559, 316] width 7 height 7
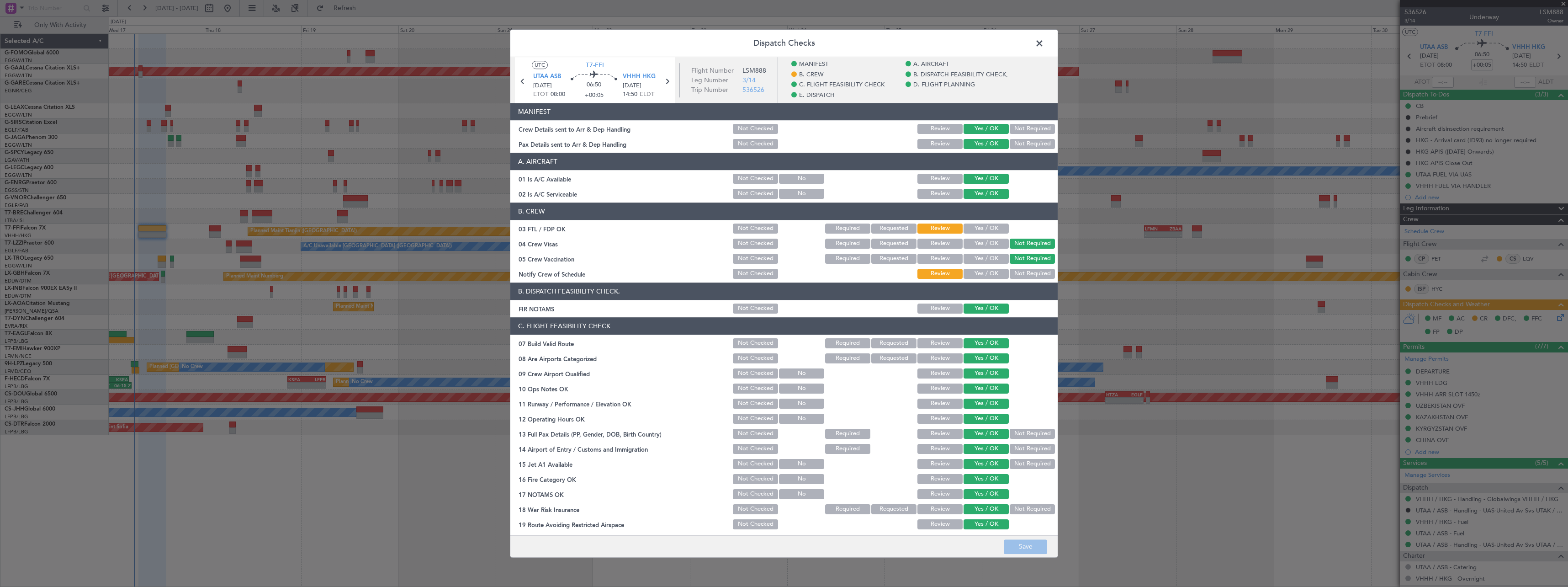
click at [1044, 44] on span at bounding box center [1044, 46] width 0 height 18
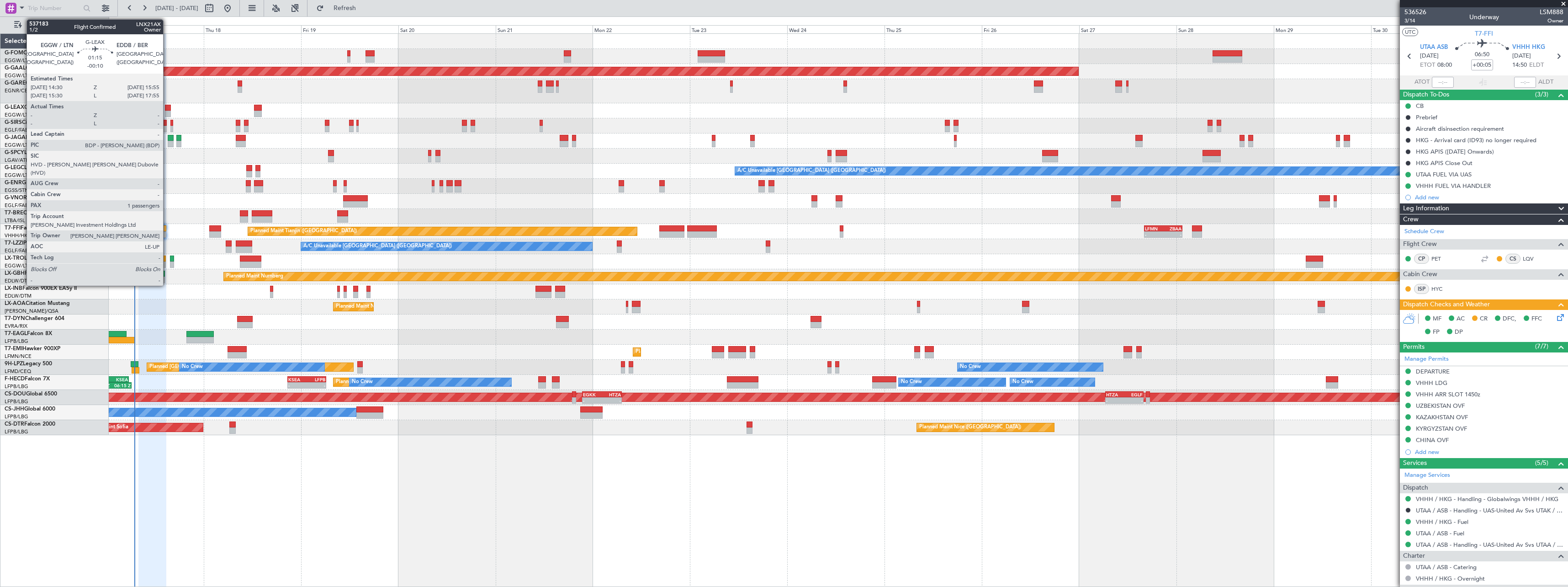
click at [167, 109] on div at bounding box center [168, 108] width 6 height 7
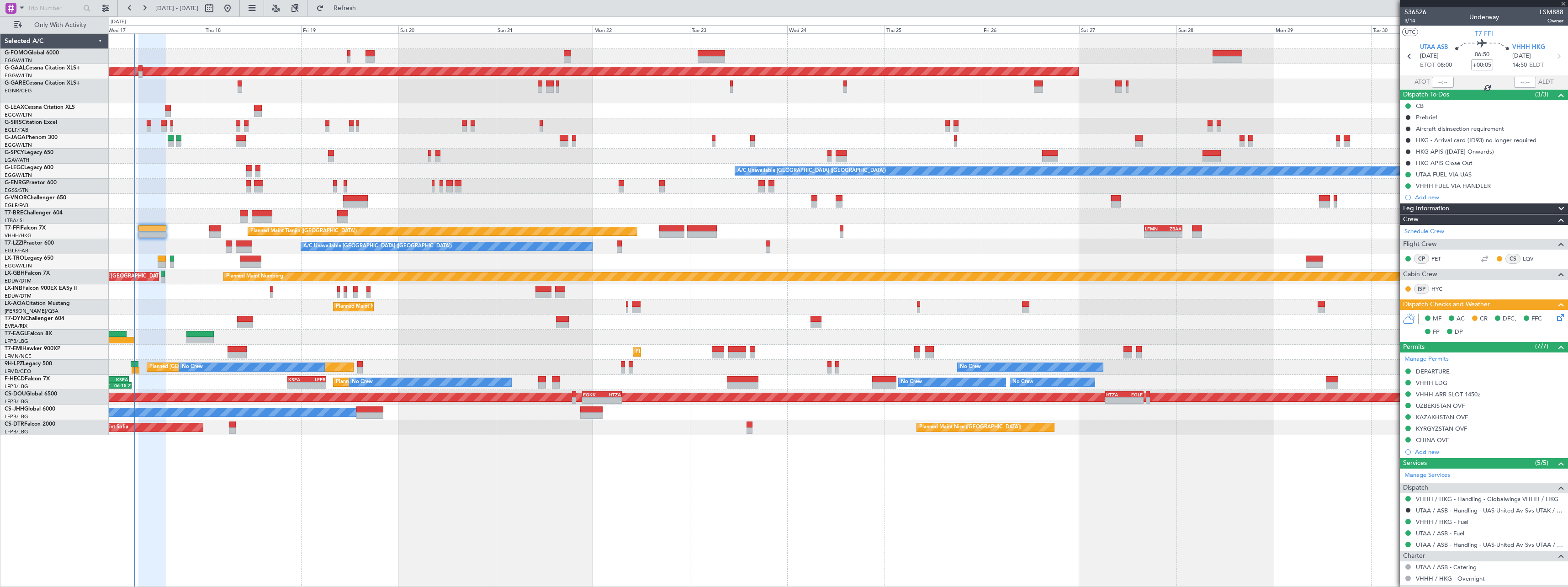
type input "-00:10"
type input "1"
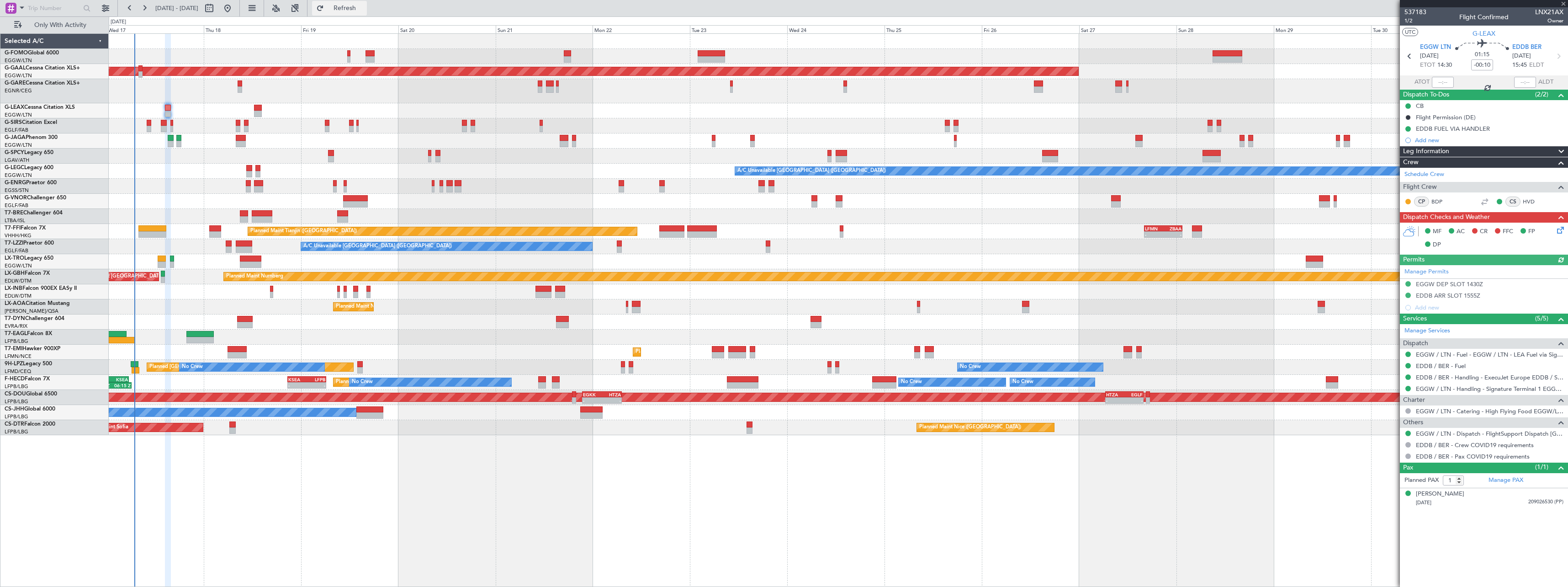
click at [364, 7] on span "Refresh" at bounding box center [345, 8] width 38 height 7
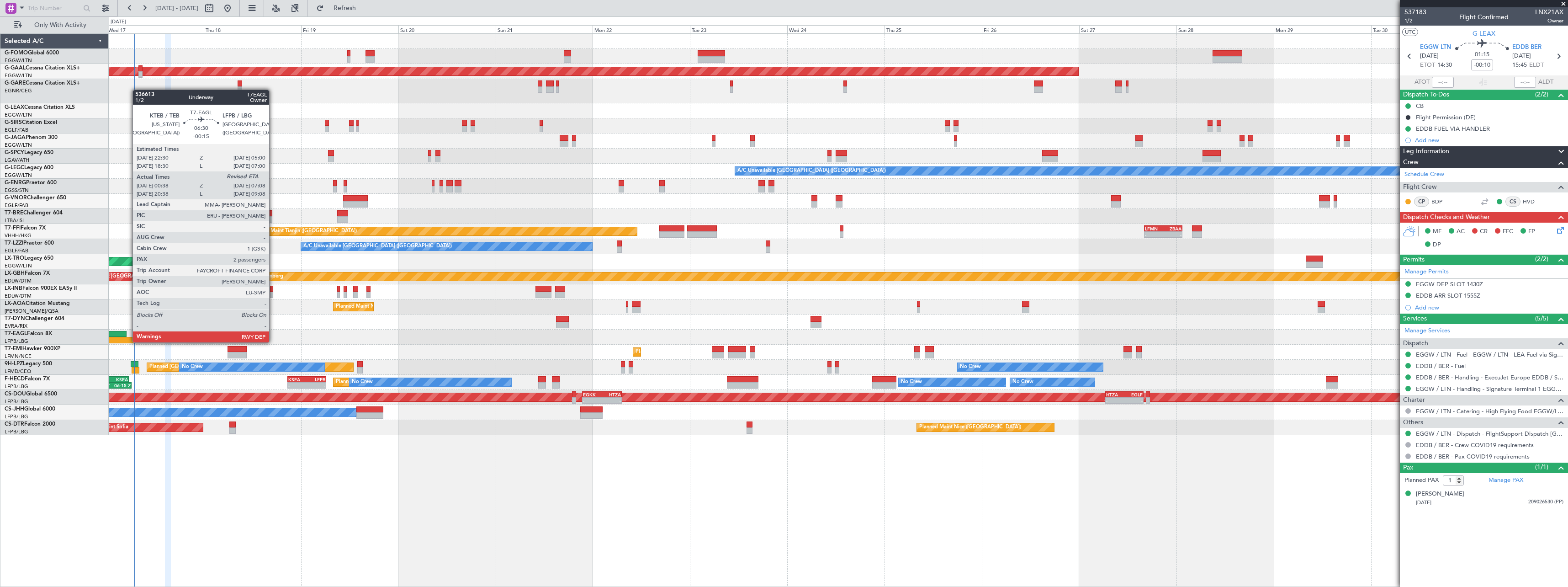
click at [128, 342] on div at bounding box center [122, 340] width 27 height 7
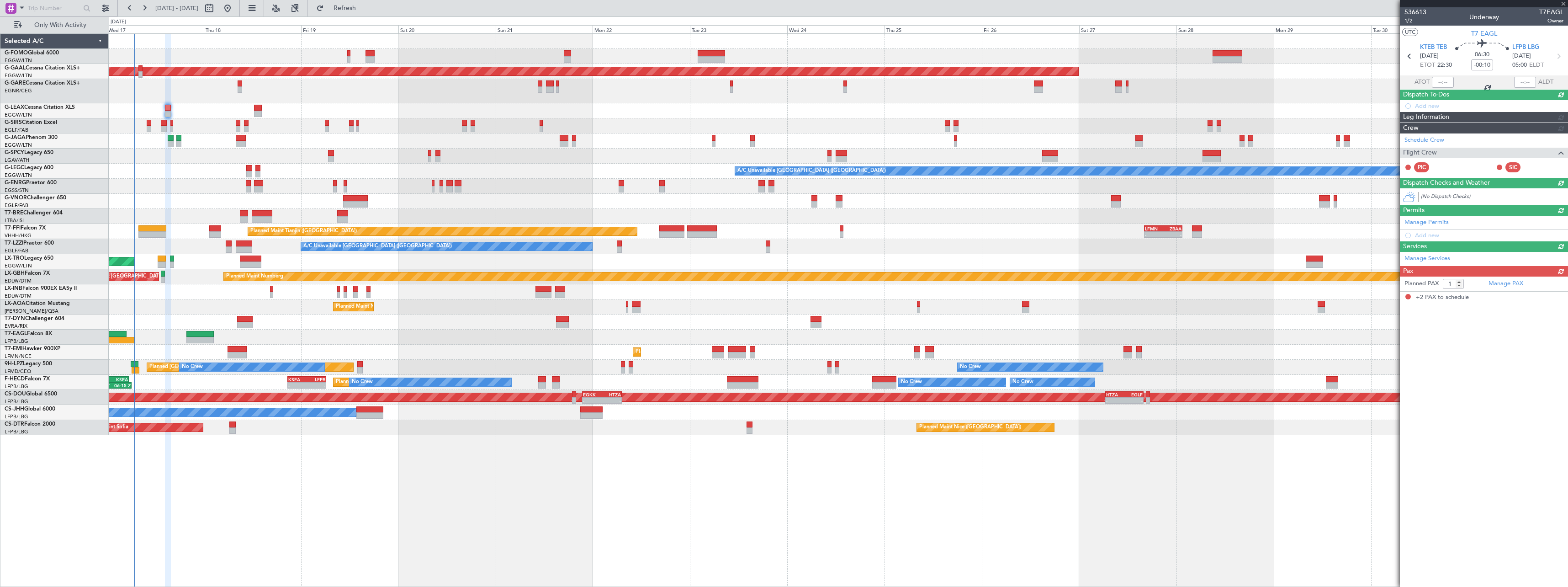
type input "-00:15"
type input "00:38"
type input "2"
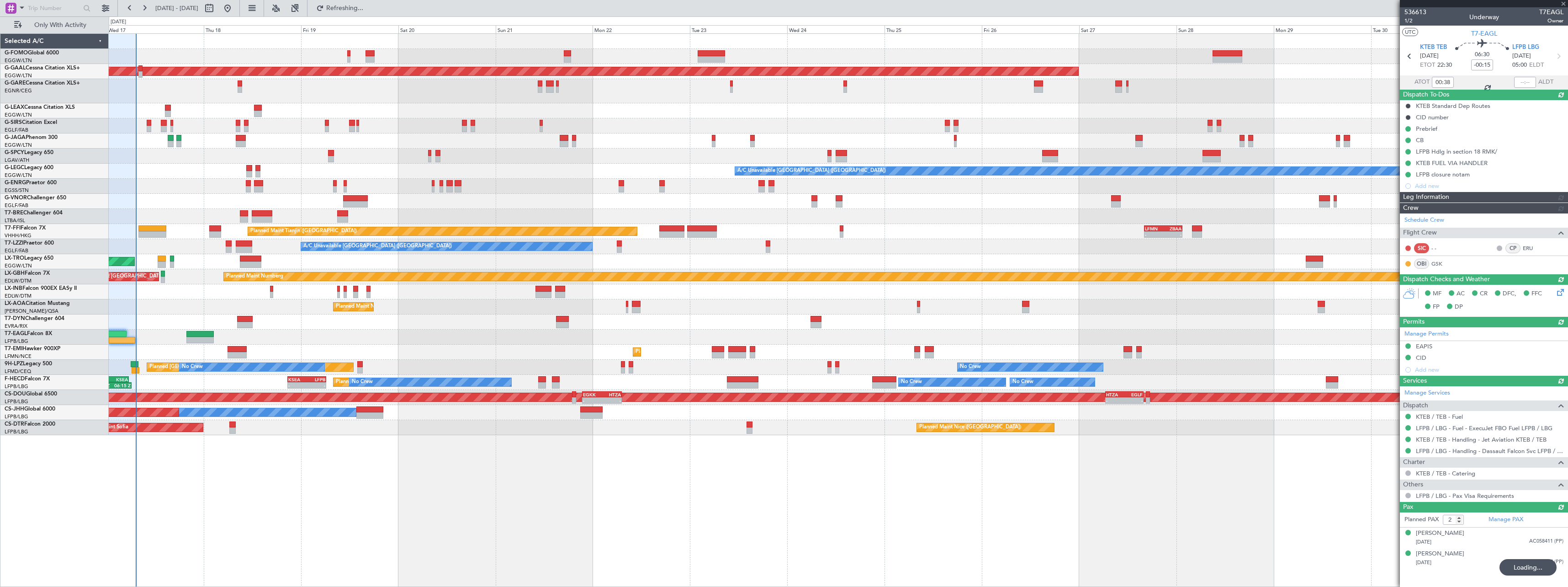
type input "07:10"
